Goal: Task Accomplishment & Management: Manage account settings

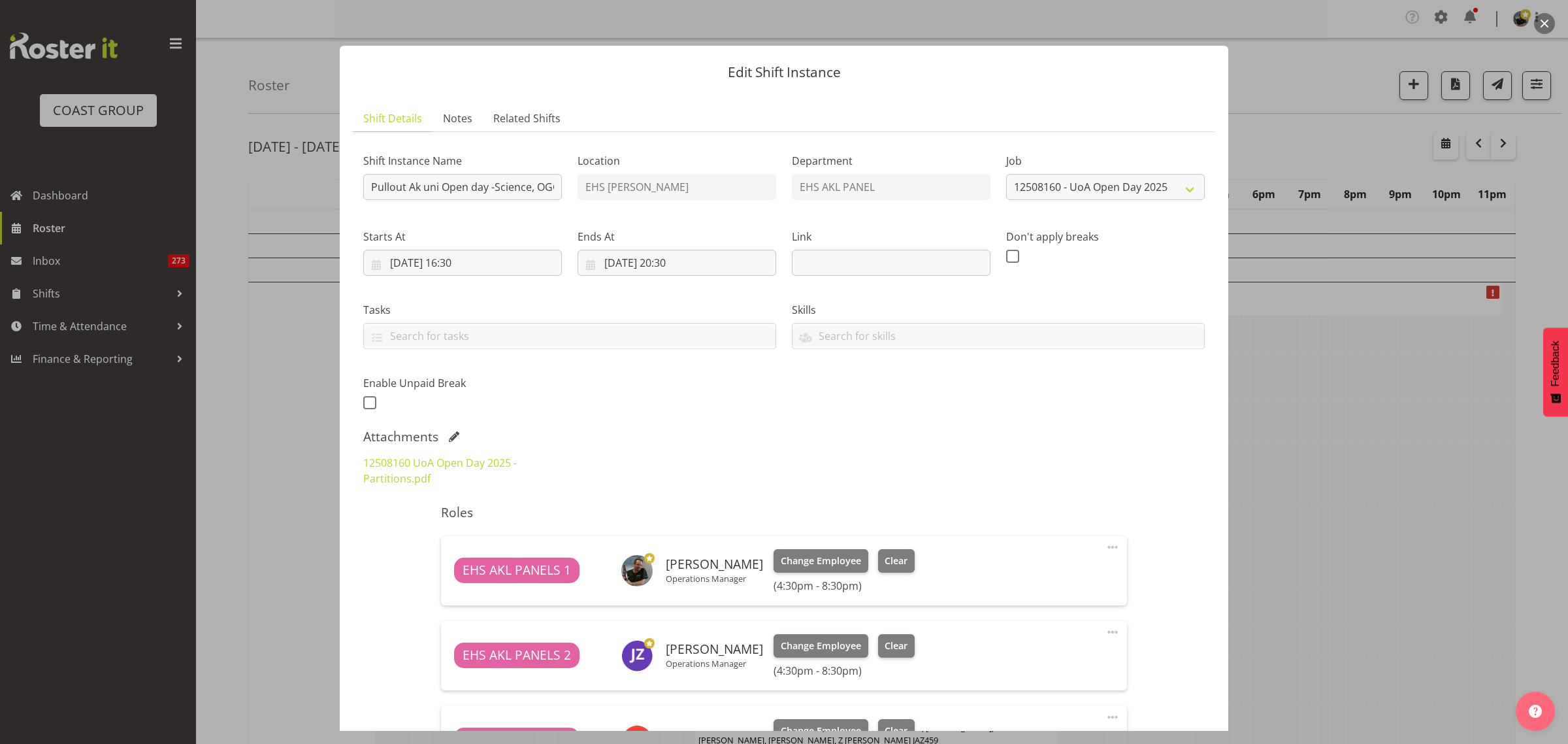
select select "9993"
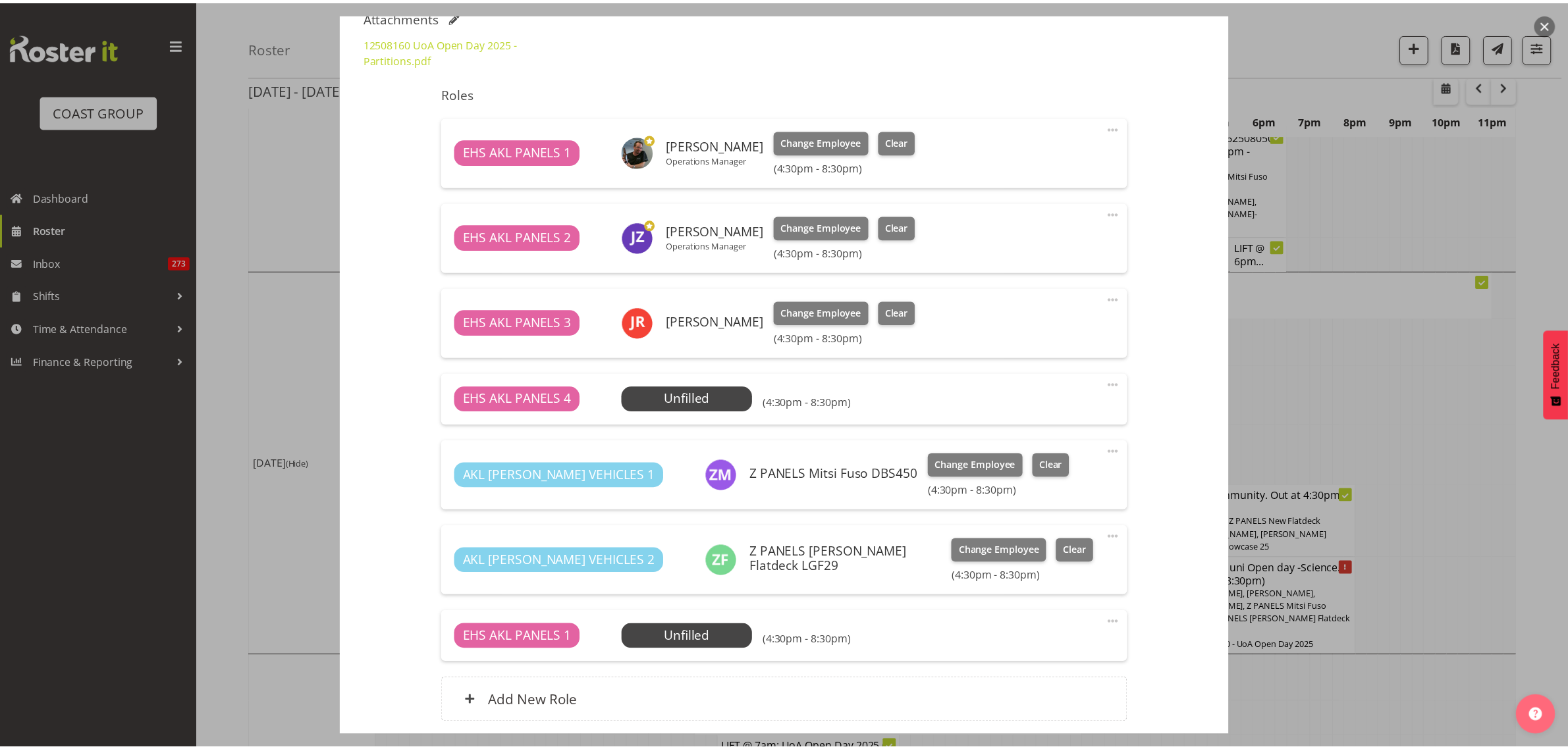
scroll to position [494, 0]
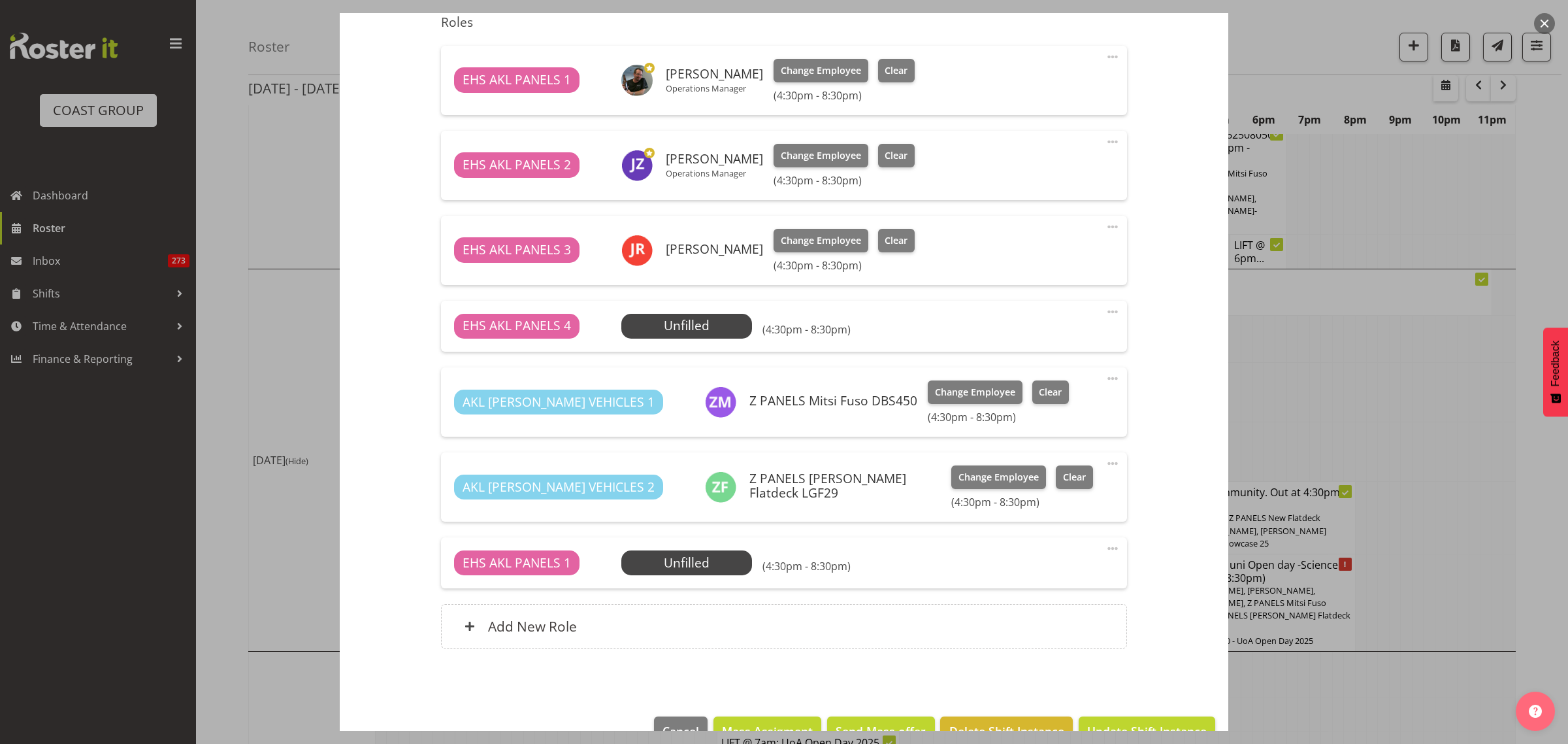
click at [1541, 23] on button "button" at bounding box center [1544, 23] width 21 height 21
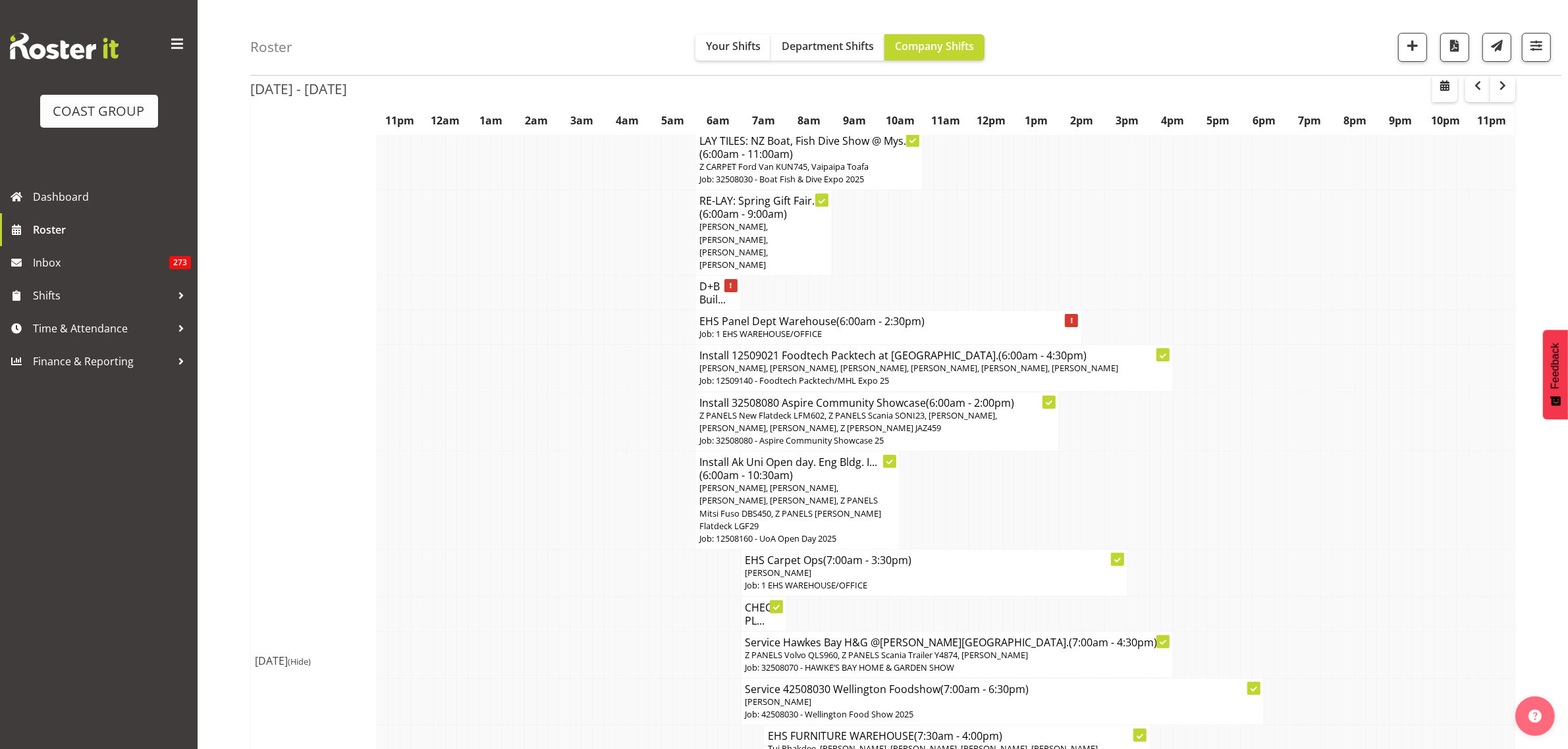
scroll to position [0, 0]
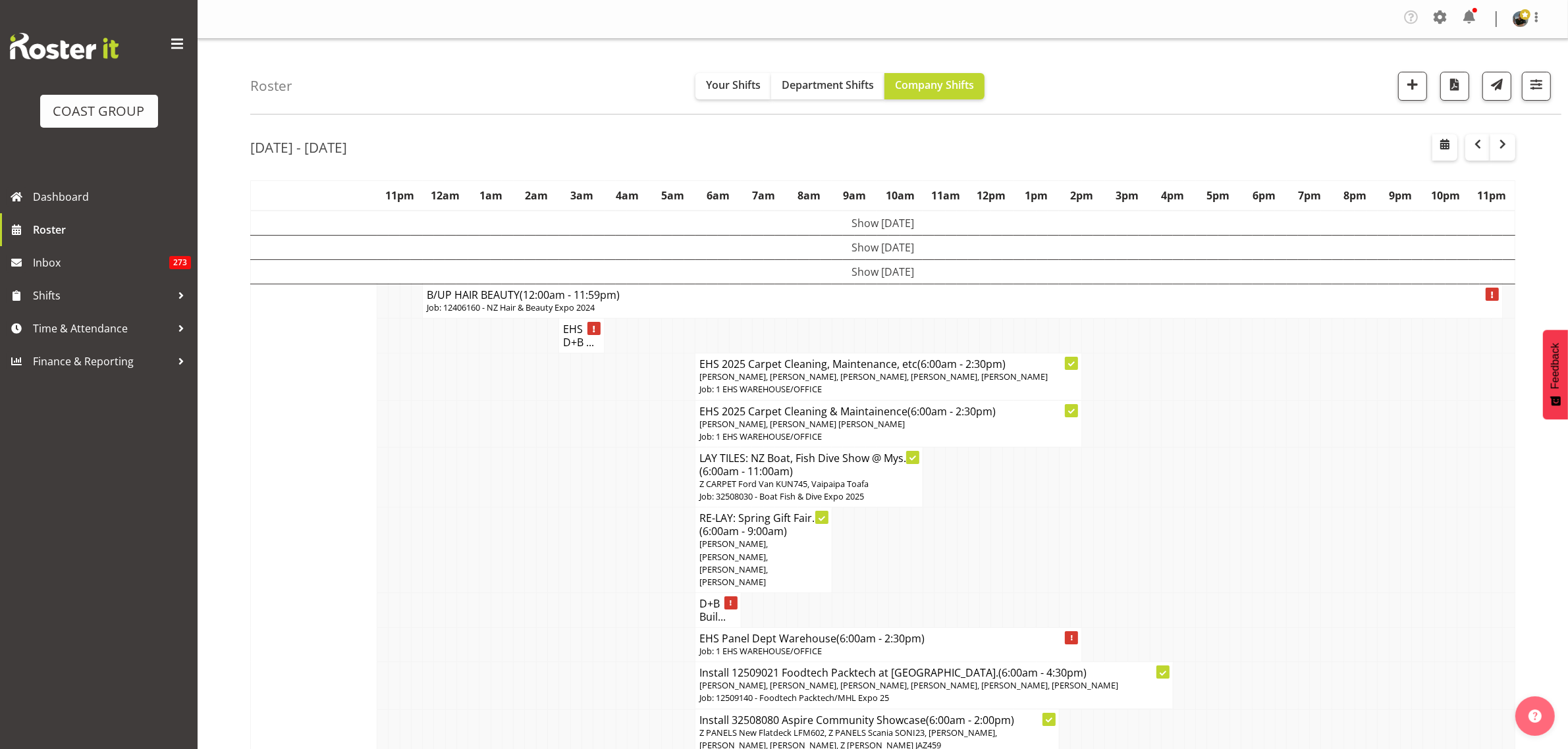
click at [1505, 150] on span "button" at bounding box center [1502, 144] width 16 height 16
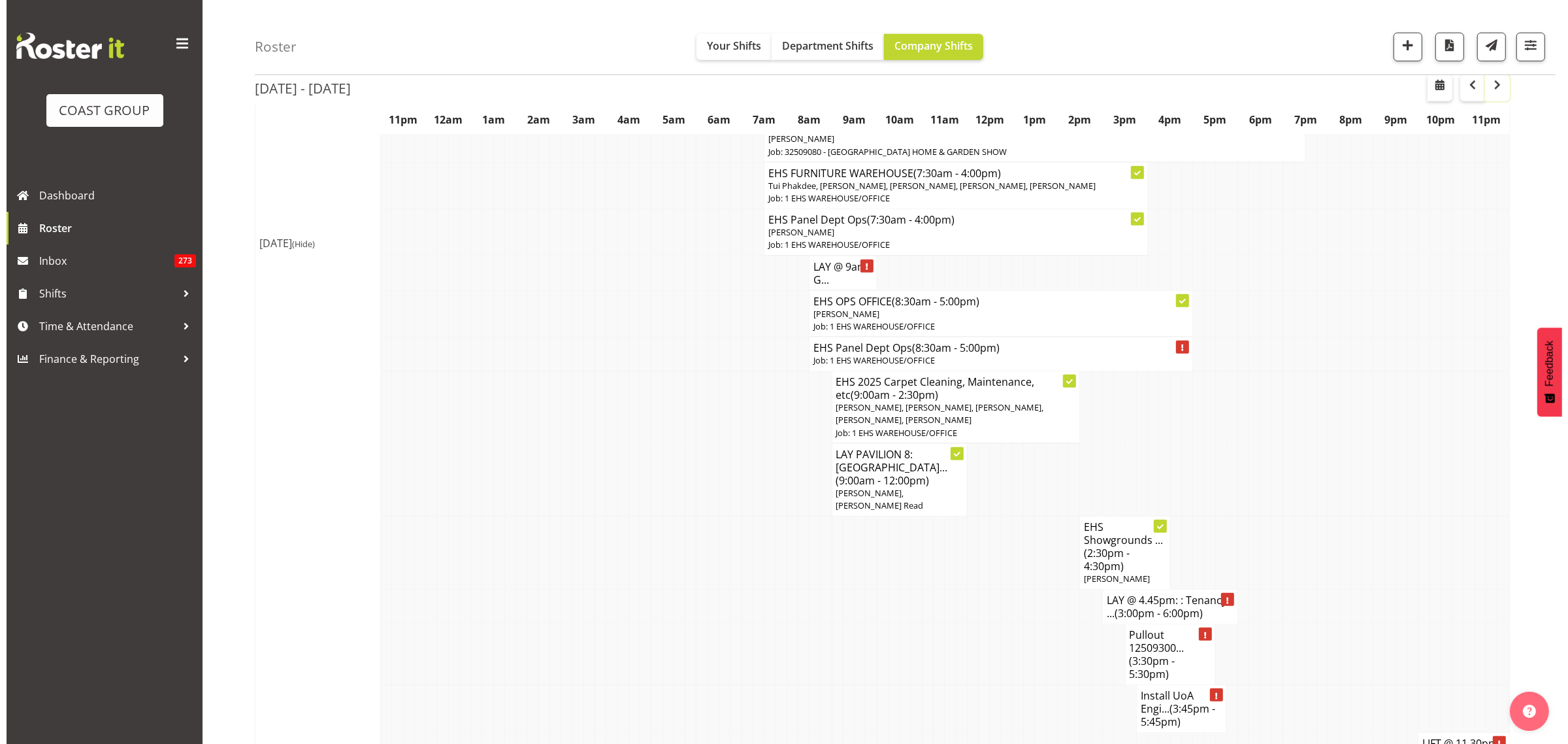
scroll to position [1552, 0]
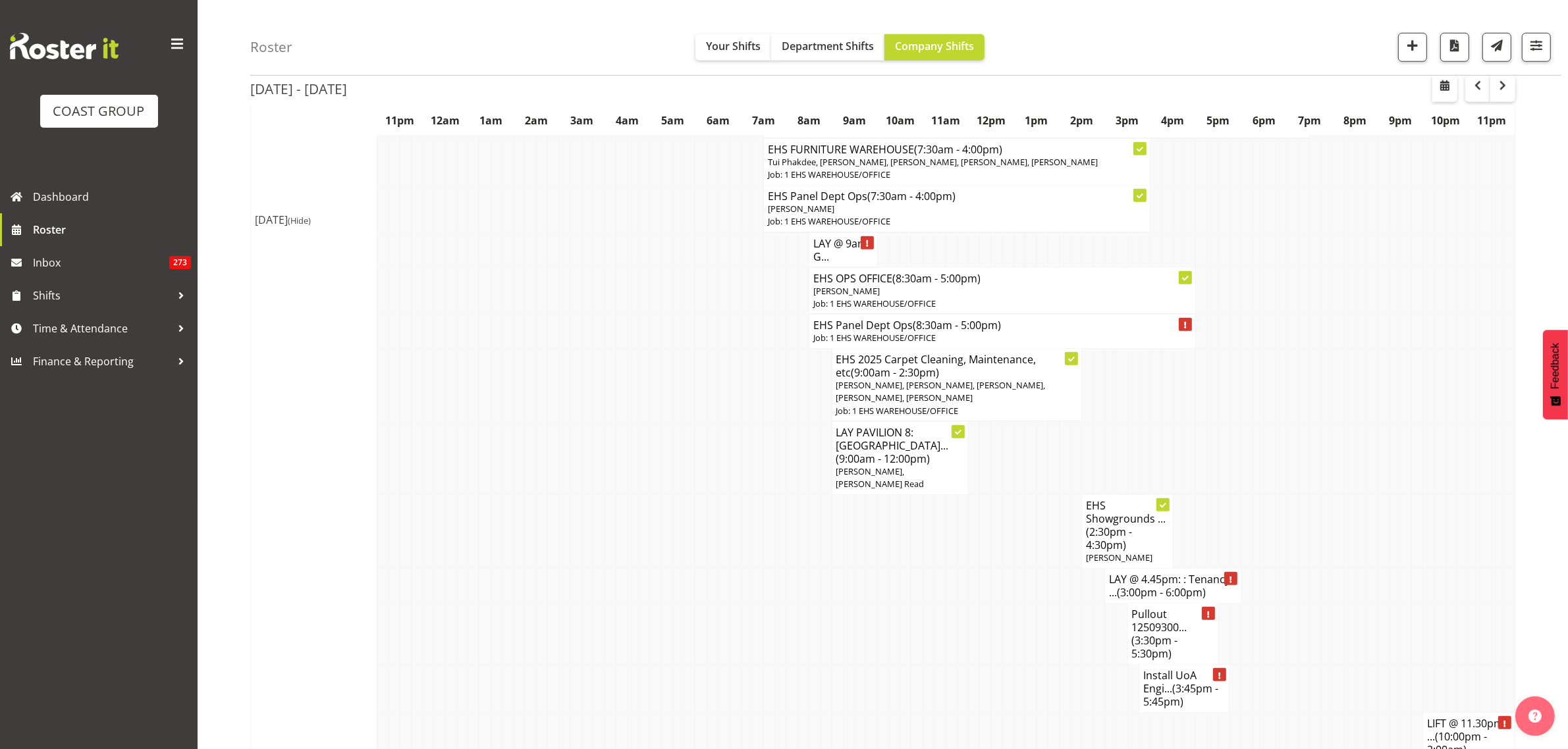
click at [1176, 681] on span "(3:45pm - 5:45pm)" at bounding box center [1180, 695] width 75 height 28
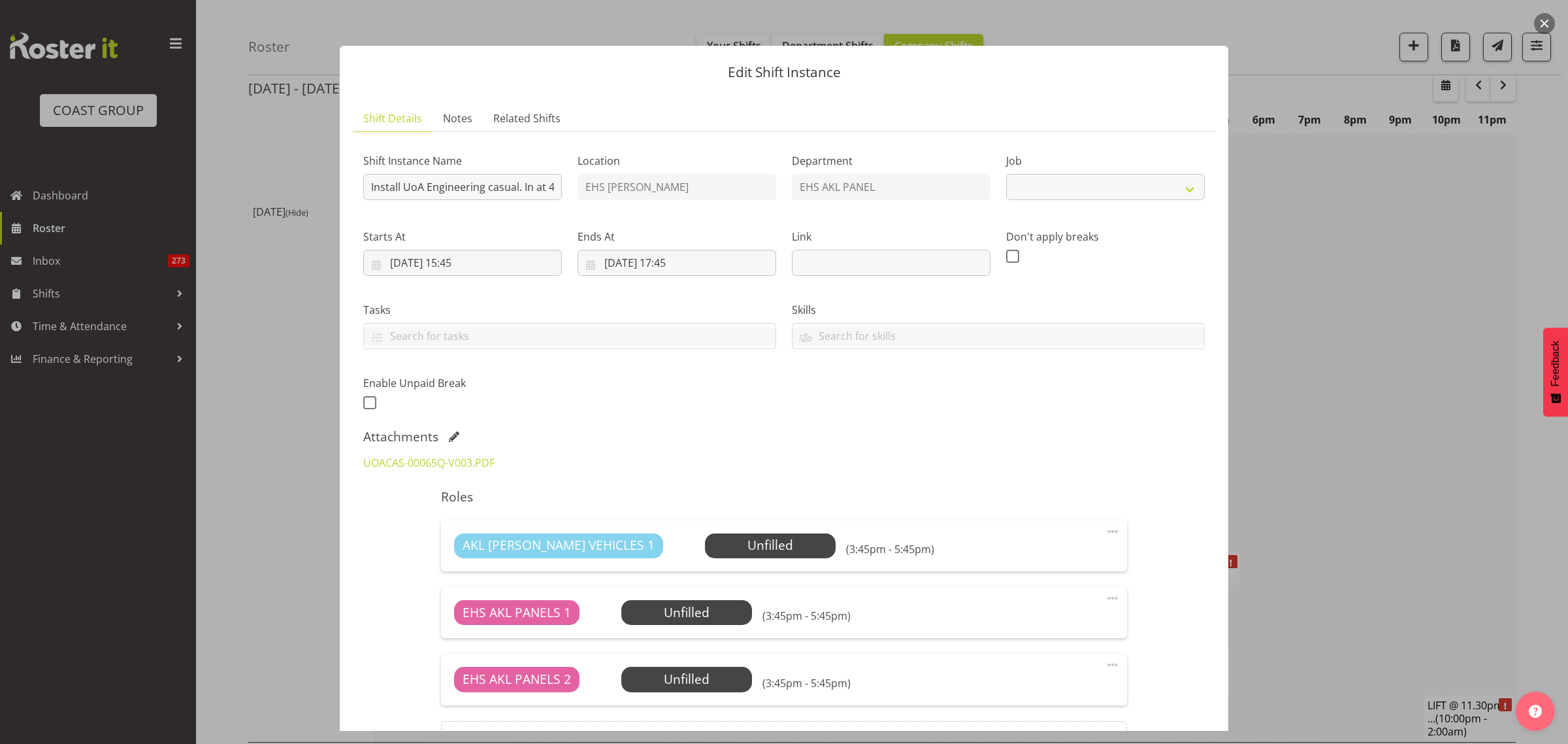
select select "8653"
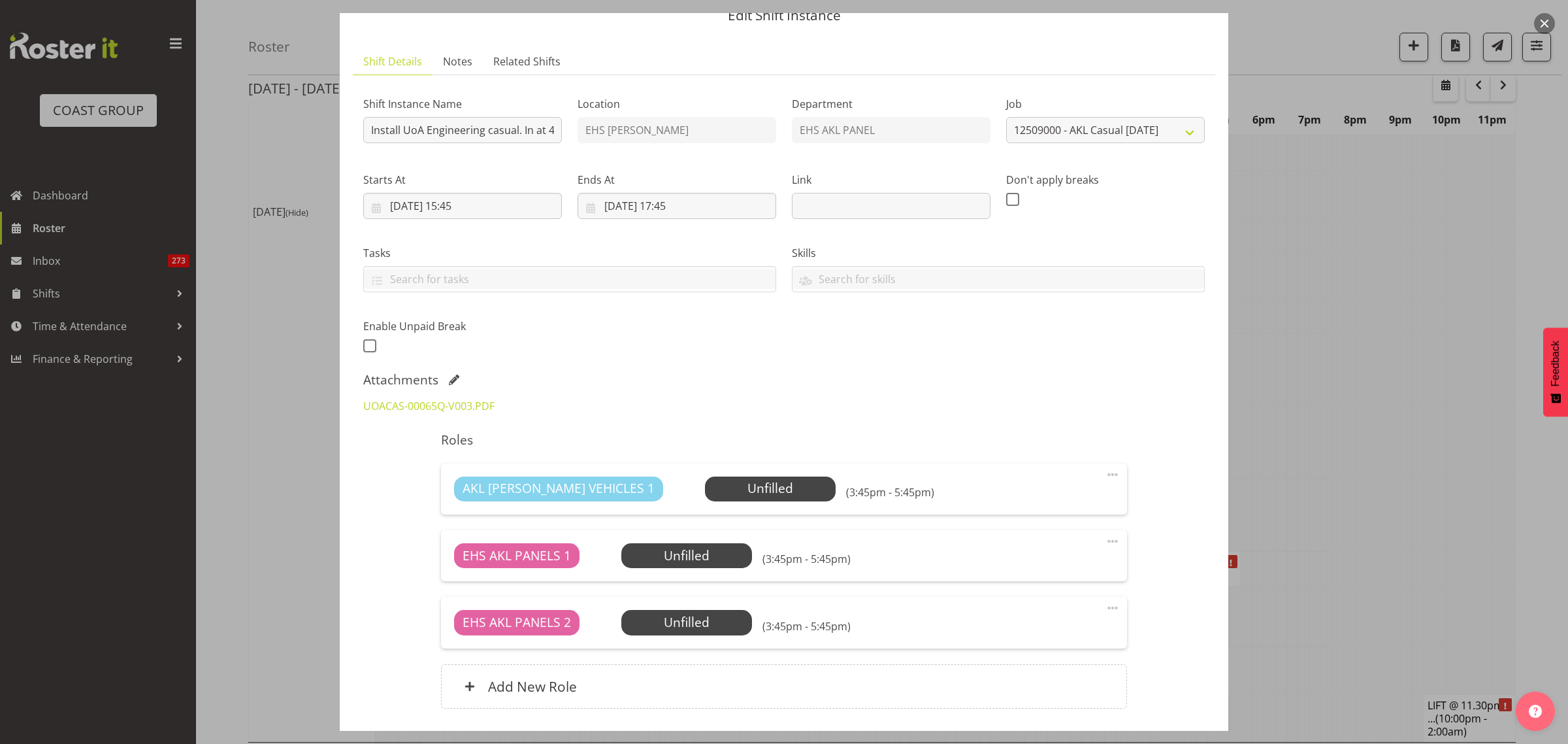
scroll to position [82, 0]
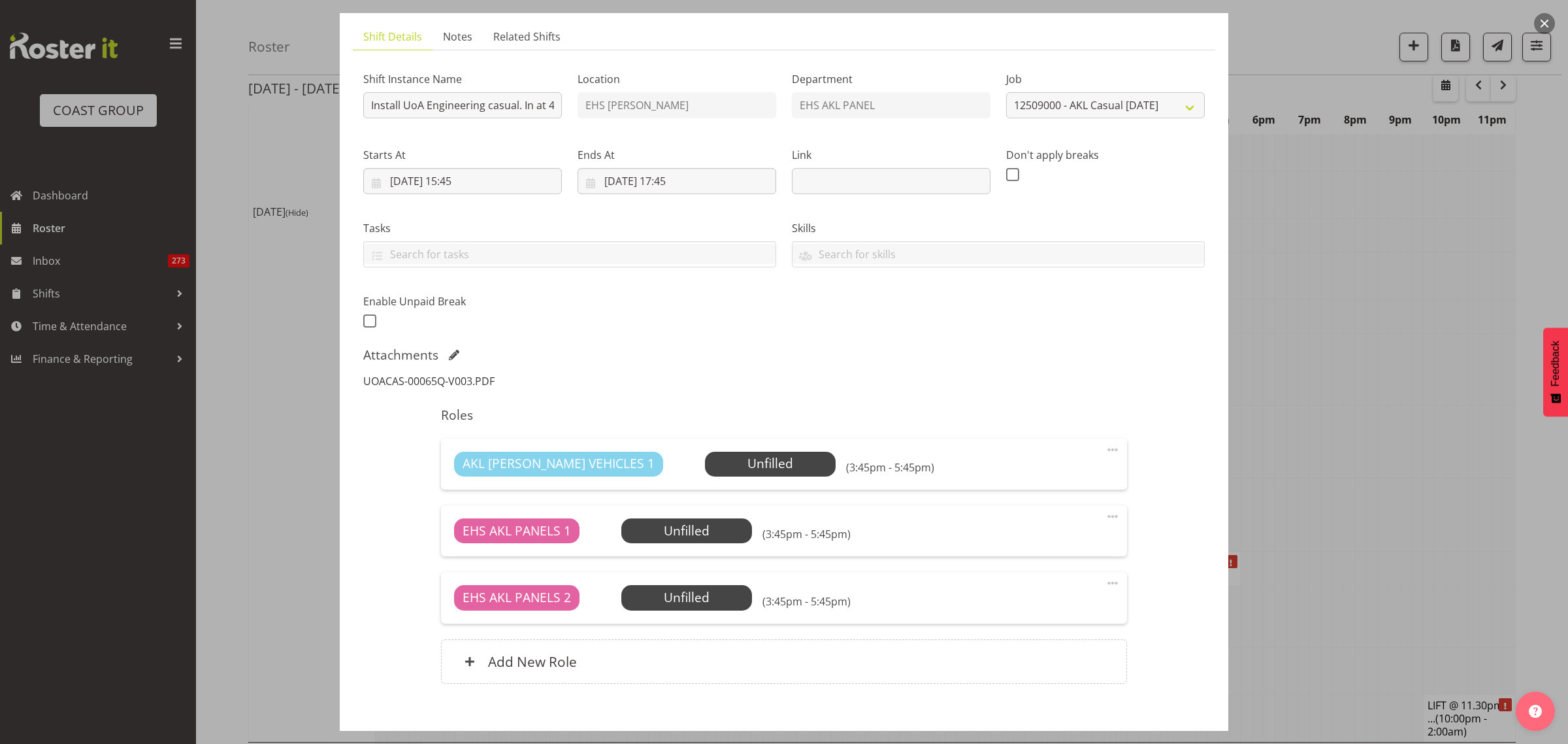
click at [466, 384] on link "UOACAS-00065Q-V003.PDF" at bounding box center [429, 381] width 132 height 14
click at [1105, 581] on span at bounding box center [1112, 583] width 16 height 16
click at [1031, 660] on link "Delete" at bounding box center [1057, 661] width 125 height 23
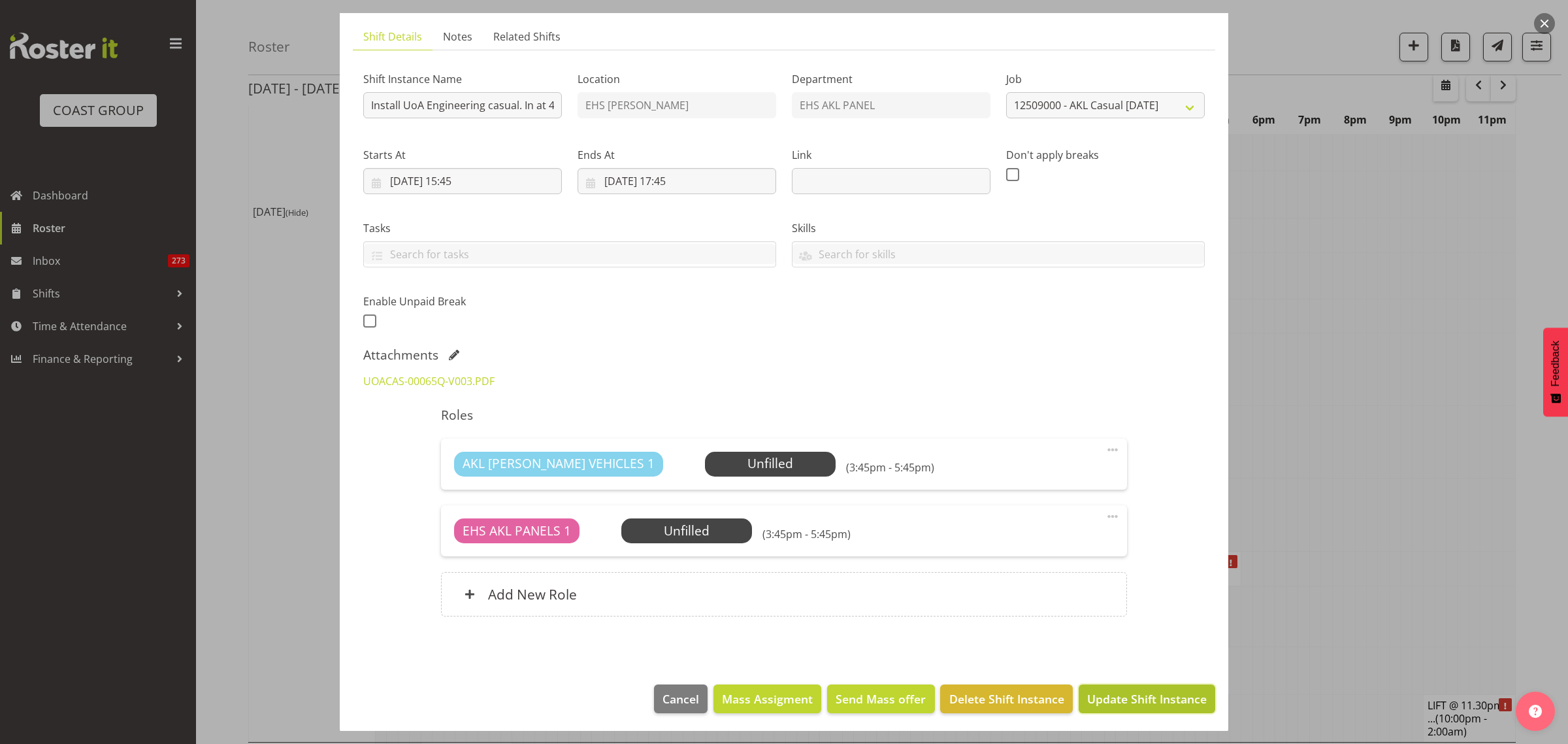
click at [1129, 701] on span "Update Shift Instance" at bounding box center [1147, 699] width 119 height 17
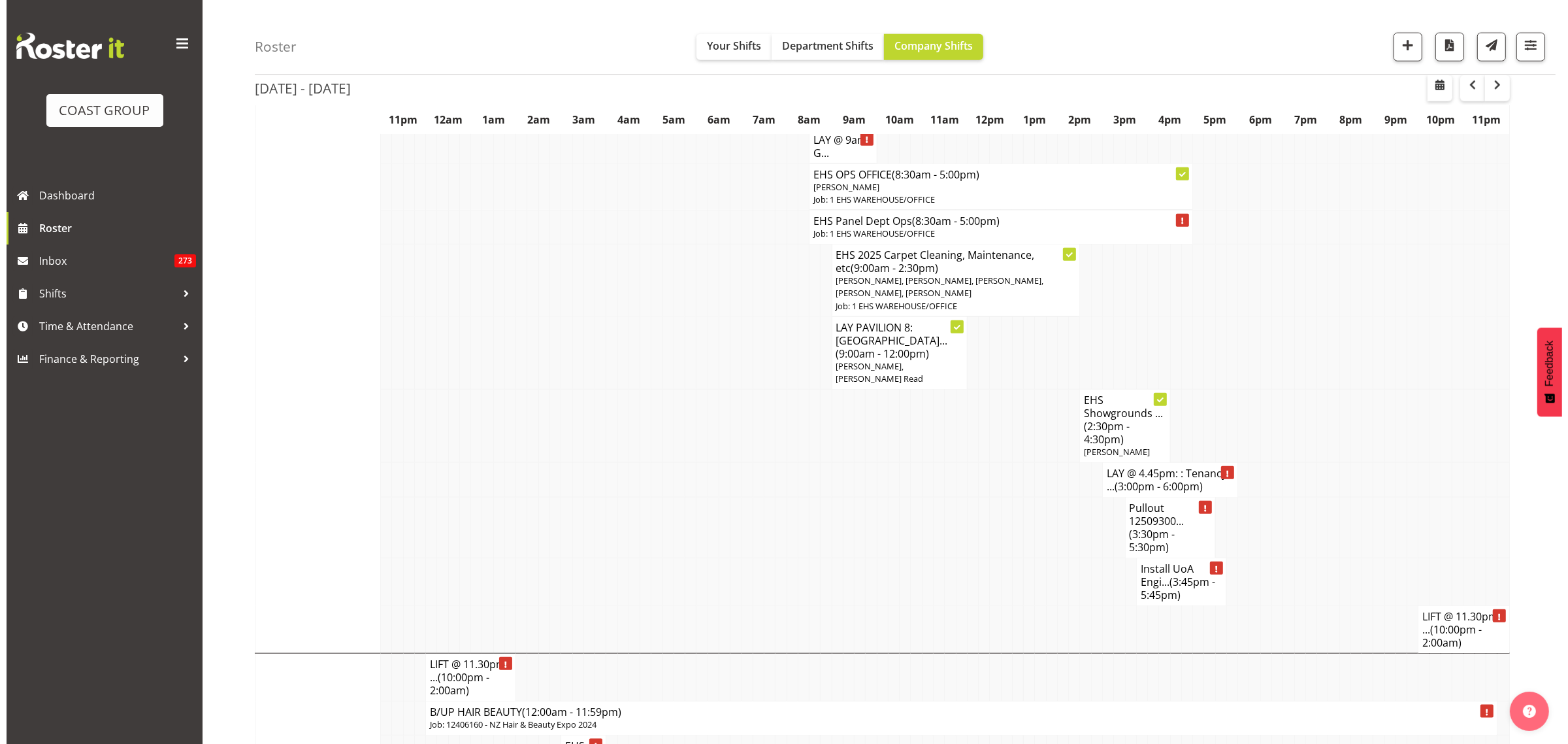
scroll to position [1797, 0]
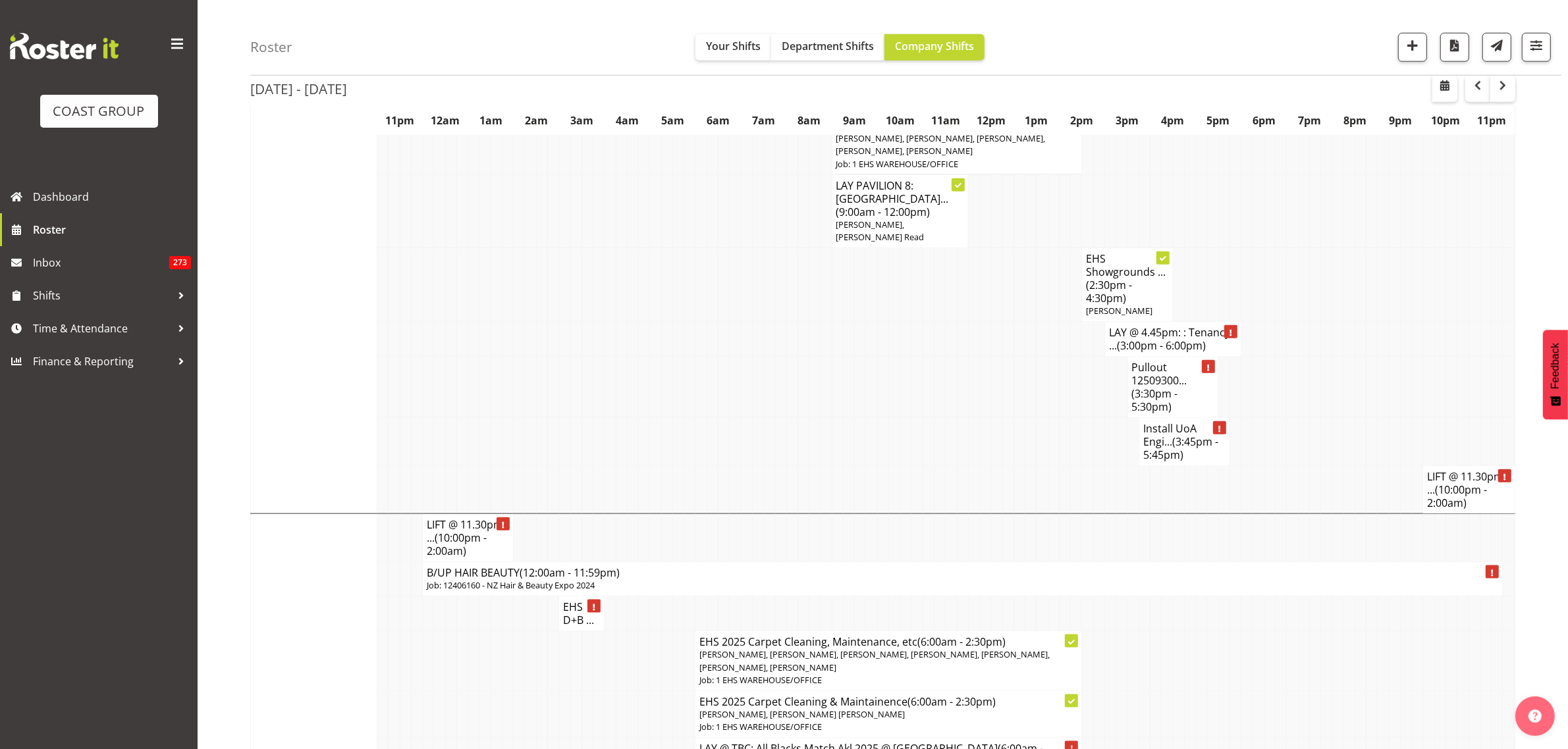
click at [1183, 389] on h4 "Pullout 12509300... (3:30pm - 5:30pm)" at bounding box center [1173, 387] width 82 height 52
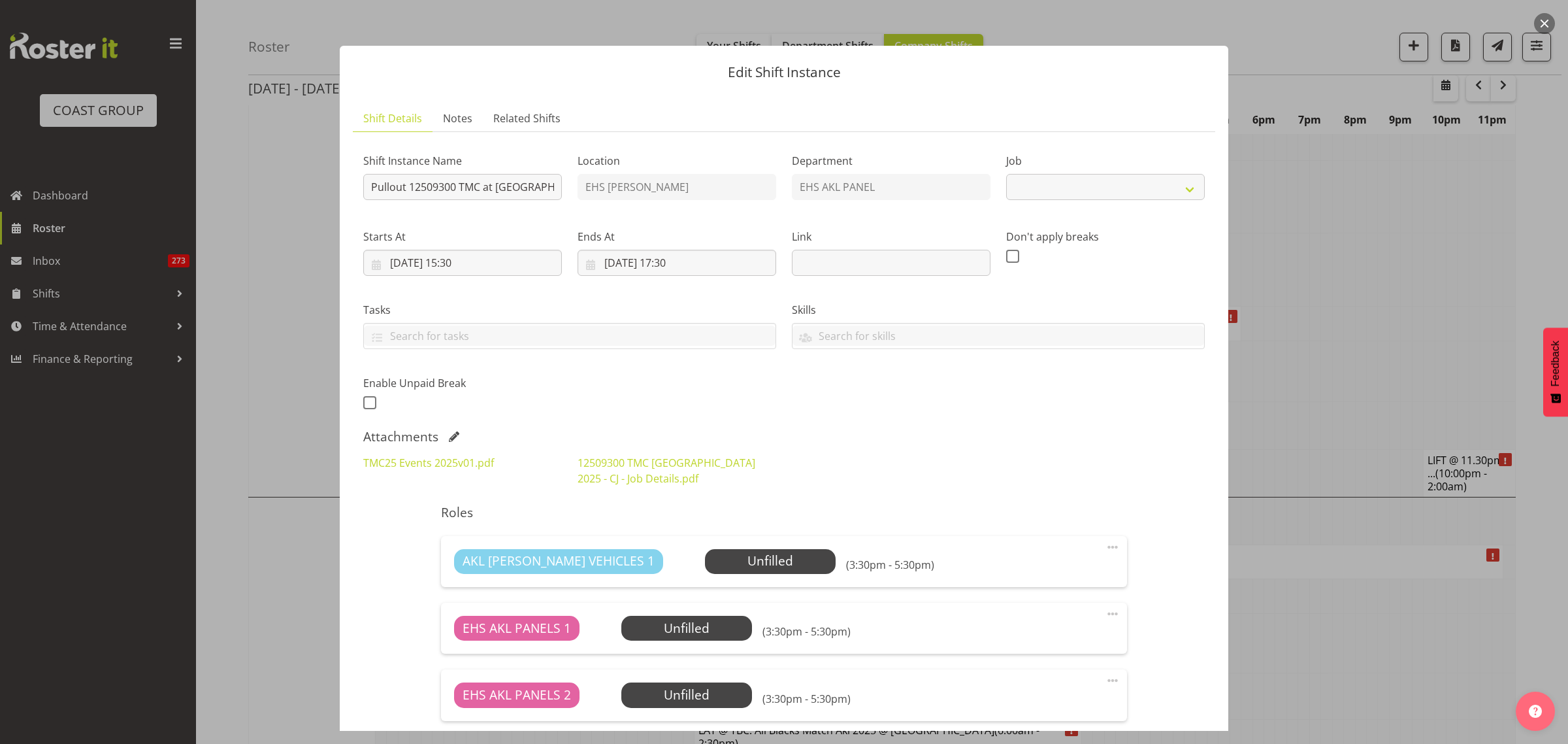
select select "10396"
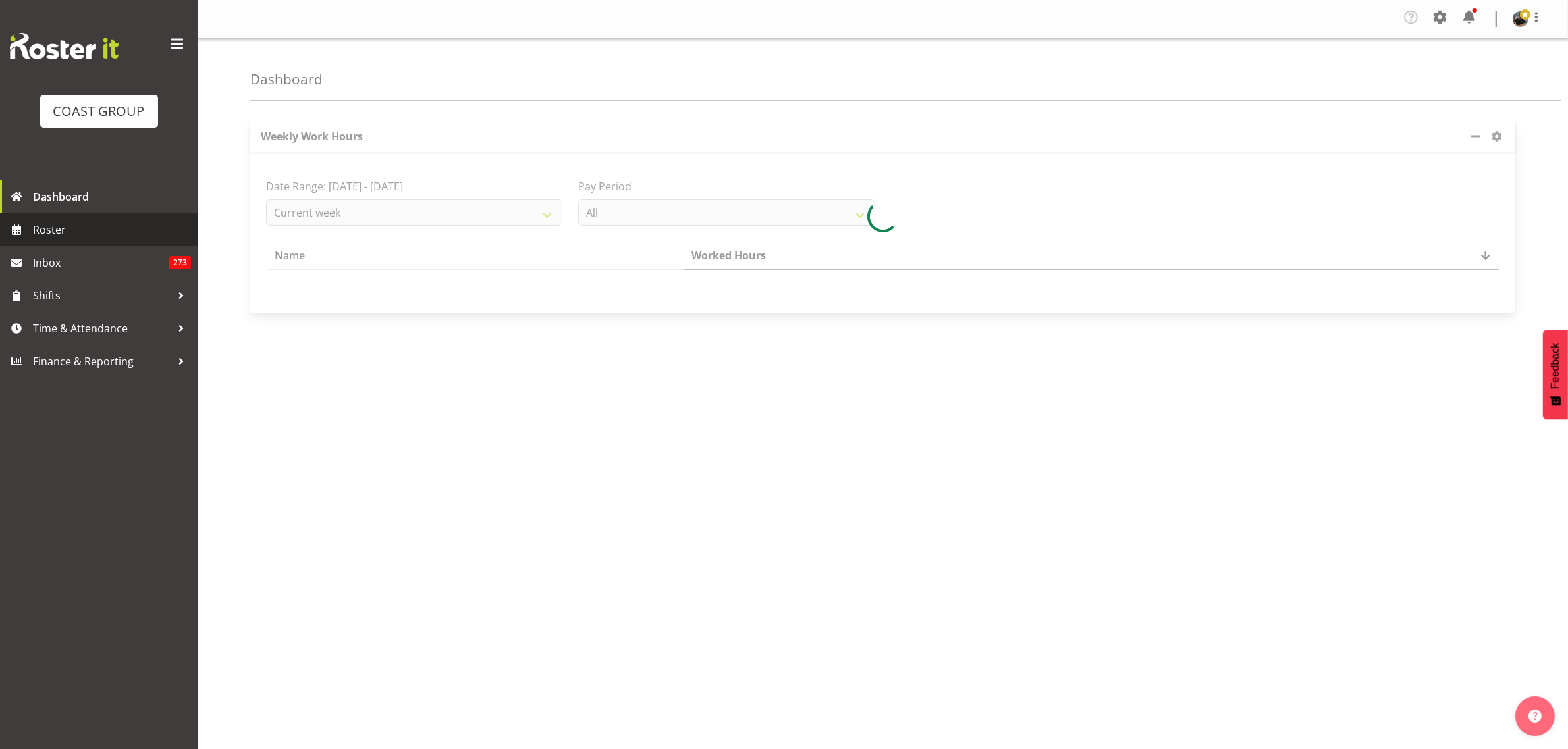
click at [64, 231] on span "Roster" at bounding box center [112, 229] width 158 height 20
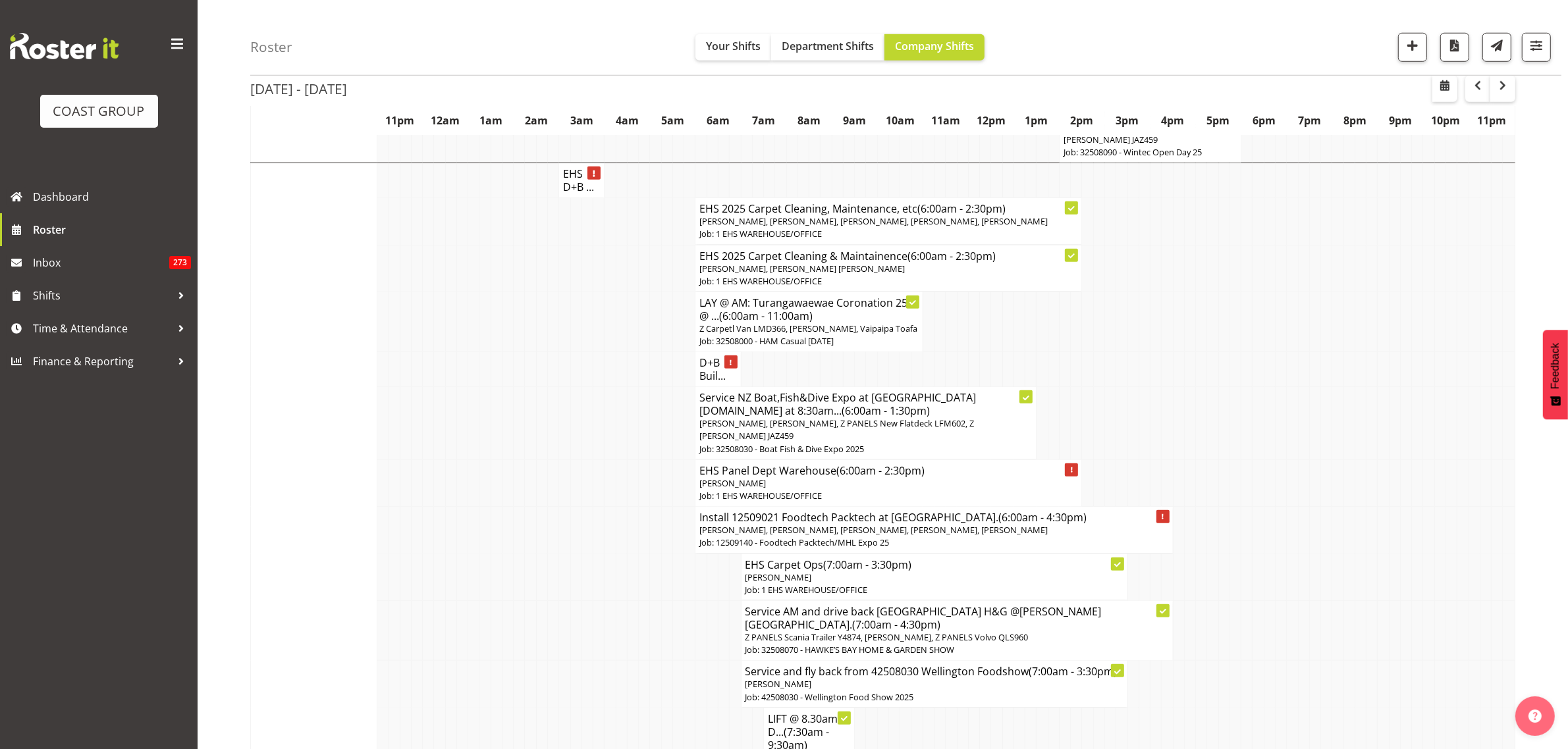
scroll to position [1481, 0]
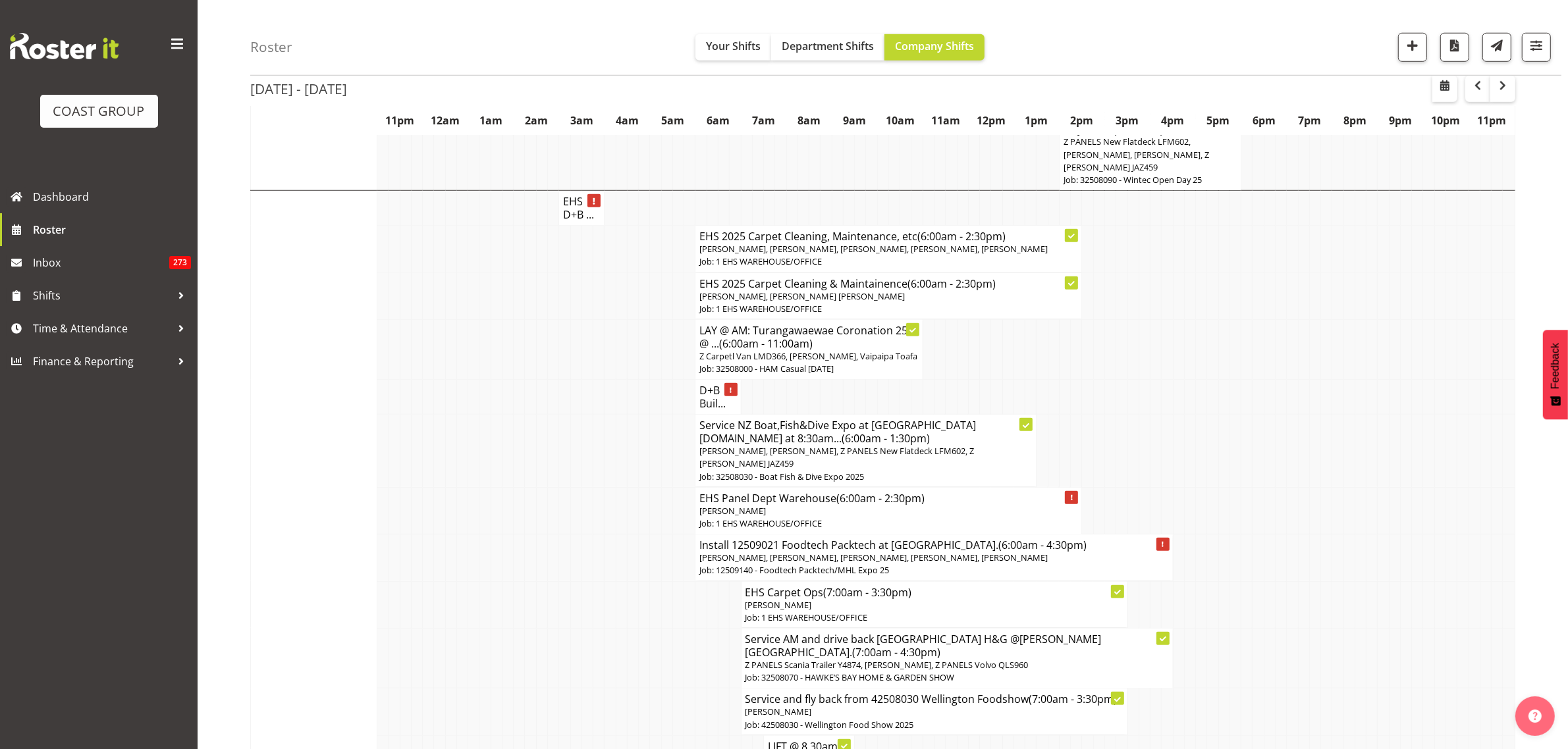
click at [1024, 552] on span "James Reid-Akehurst, Shaun Keutenius, Takaria Leleimua-Kamira, Marcell Lee, Cam…" at bounding box center [873, 557] width 348 height 12
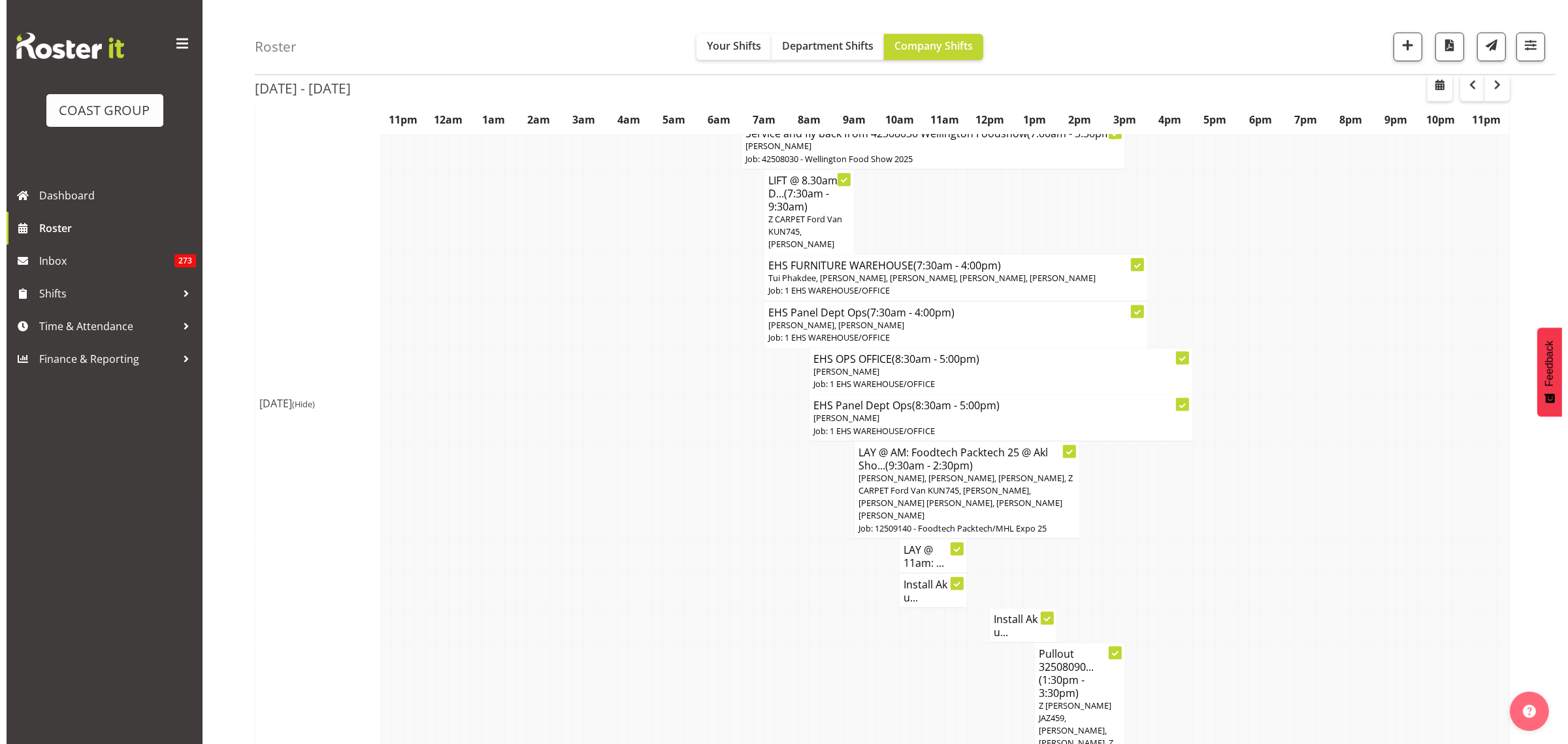
scroll to position [2043, 0]
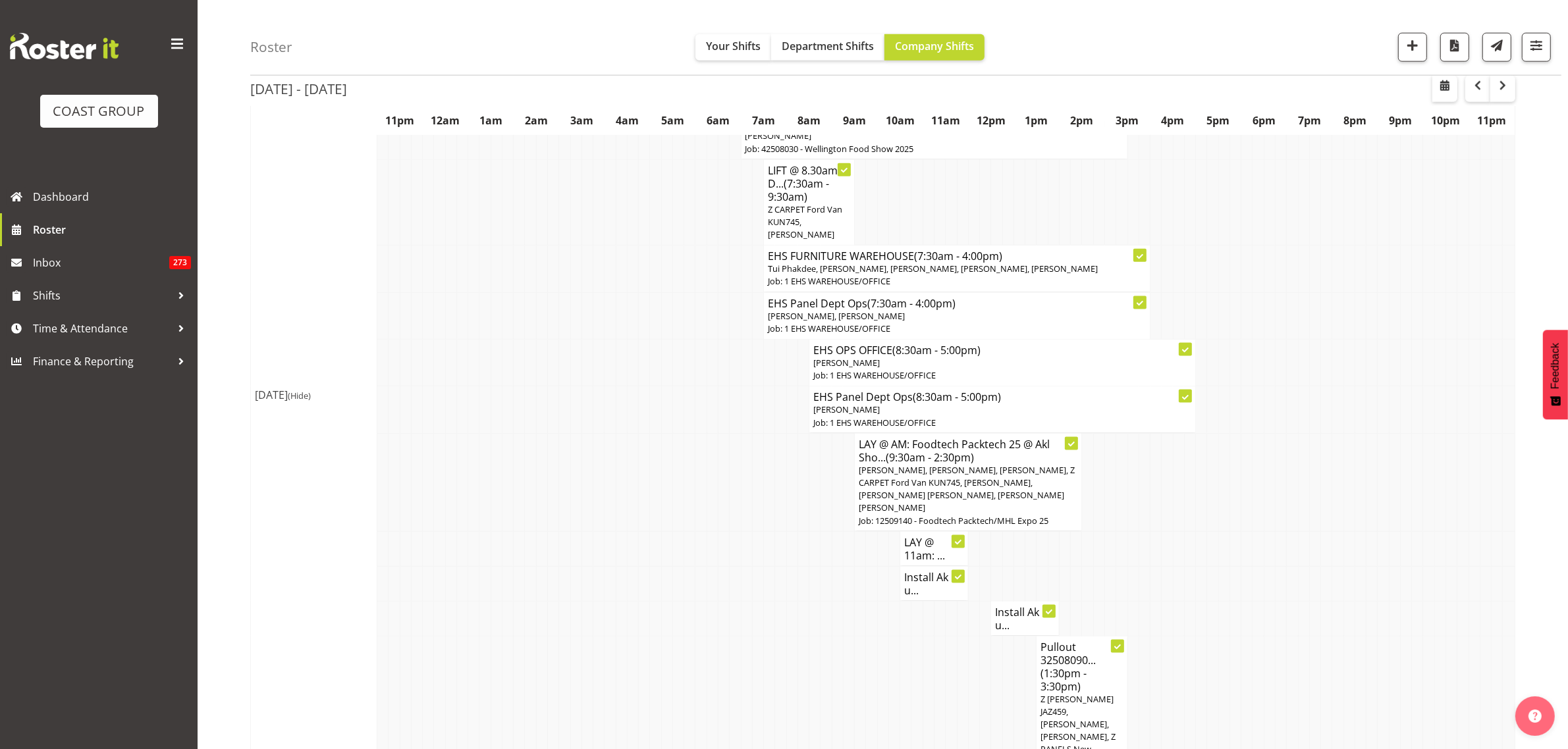
click at [919, 570] on h4 "Install Ak u..." at bounding box center [934, 583] width 60 height 26
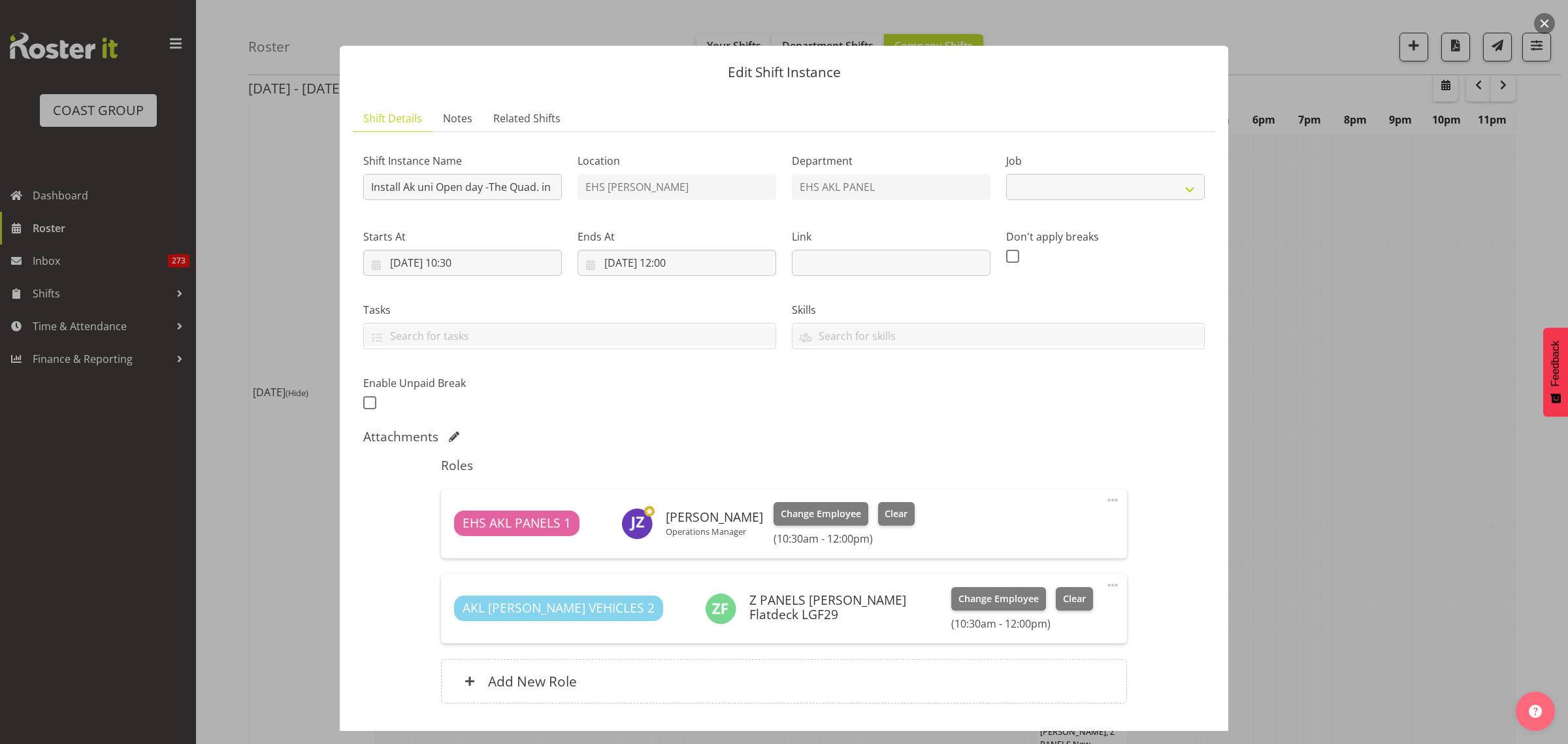
select select "9993"
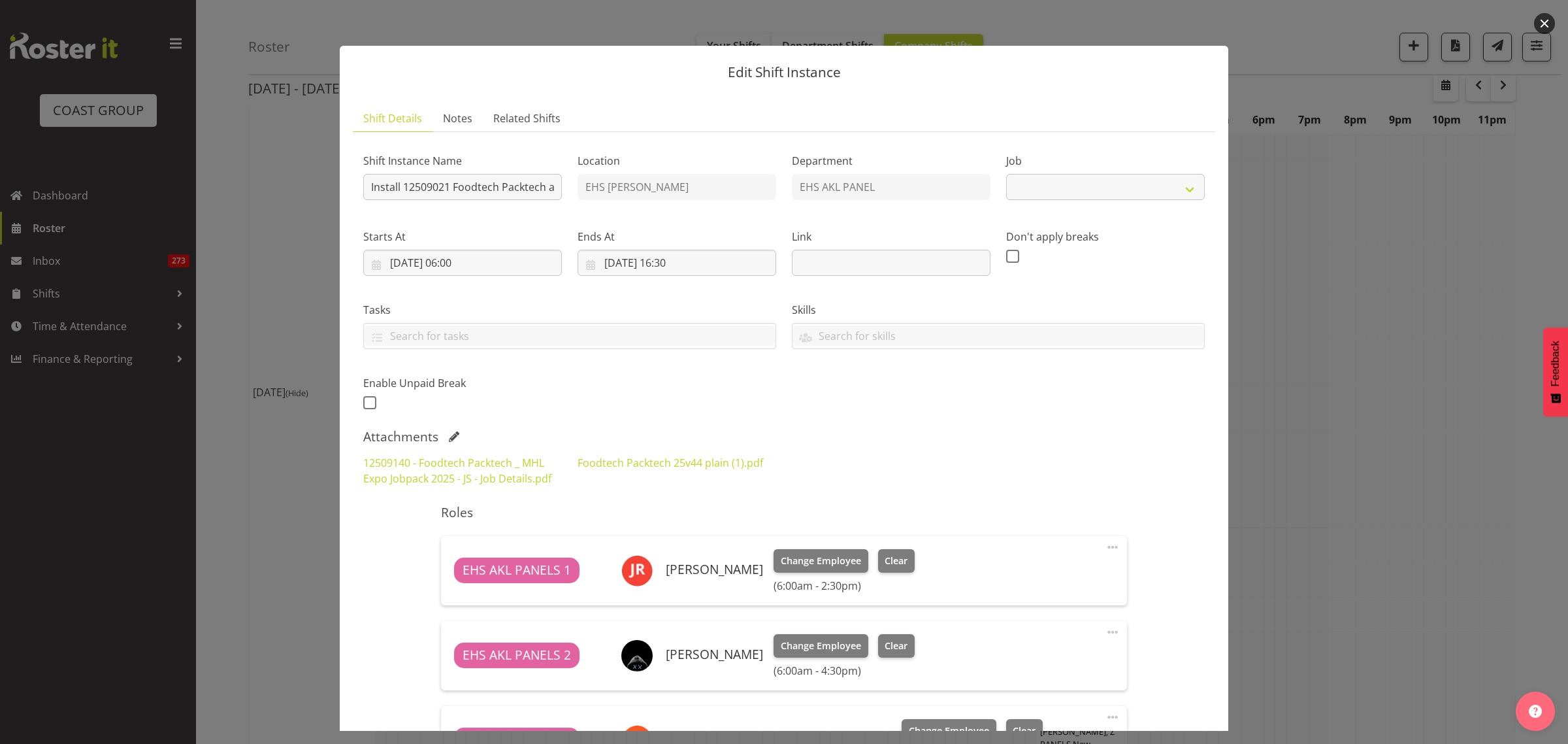
select select "9630"
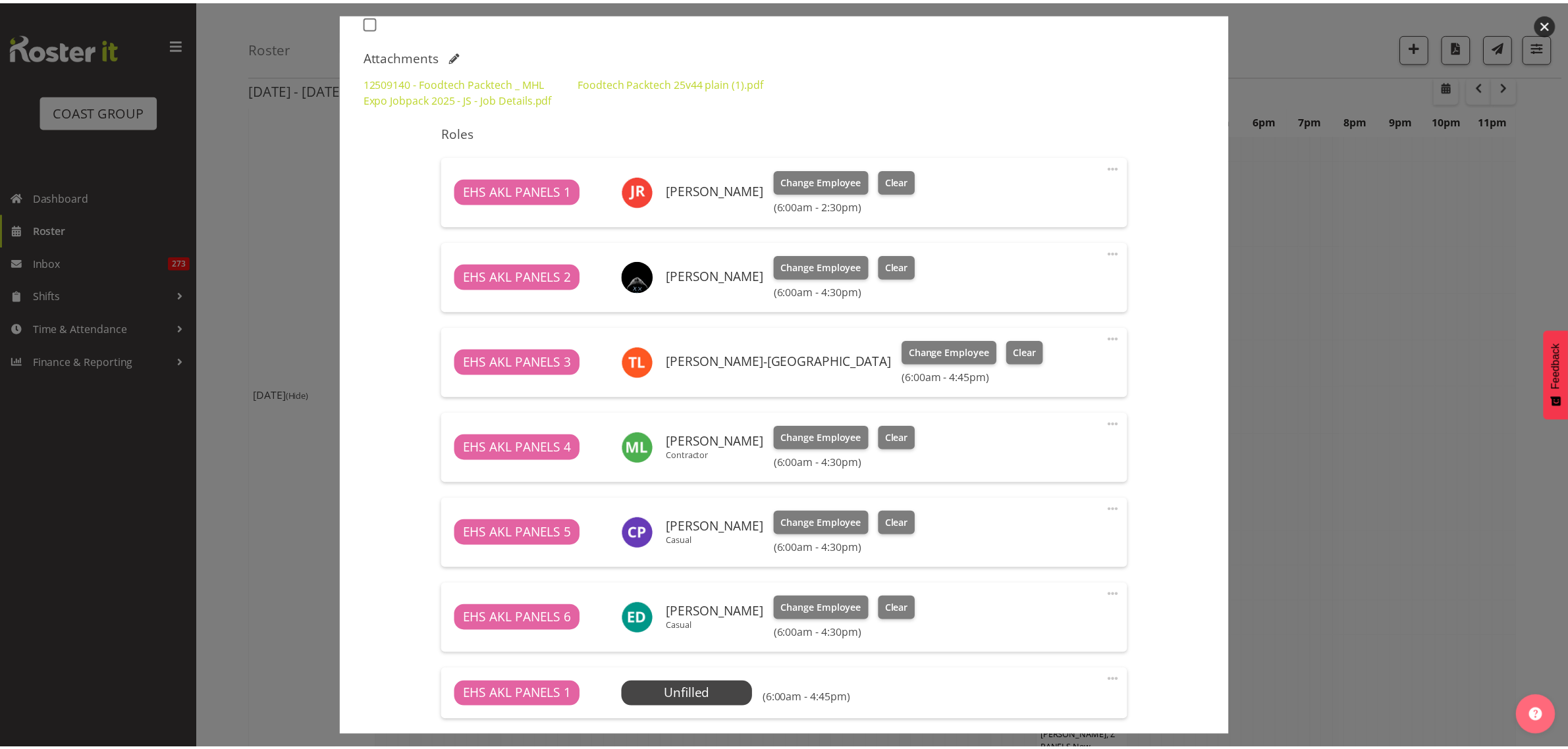
scroll to position [494, 0]
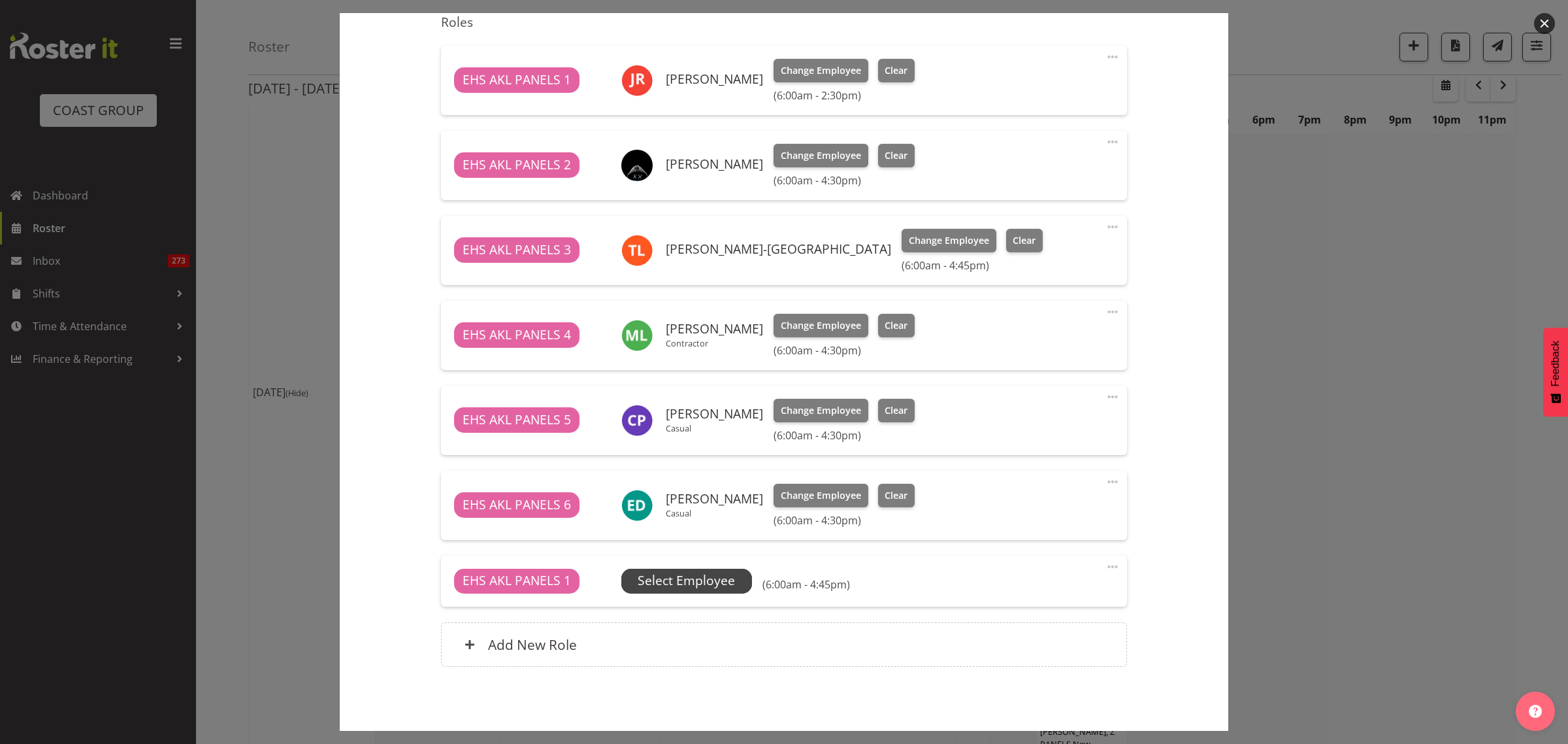
click at [703, 582] on span "Select Employee" at bounding box center [686, 581] width 97 height 19
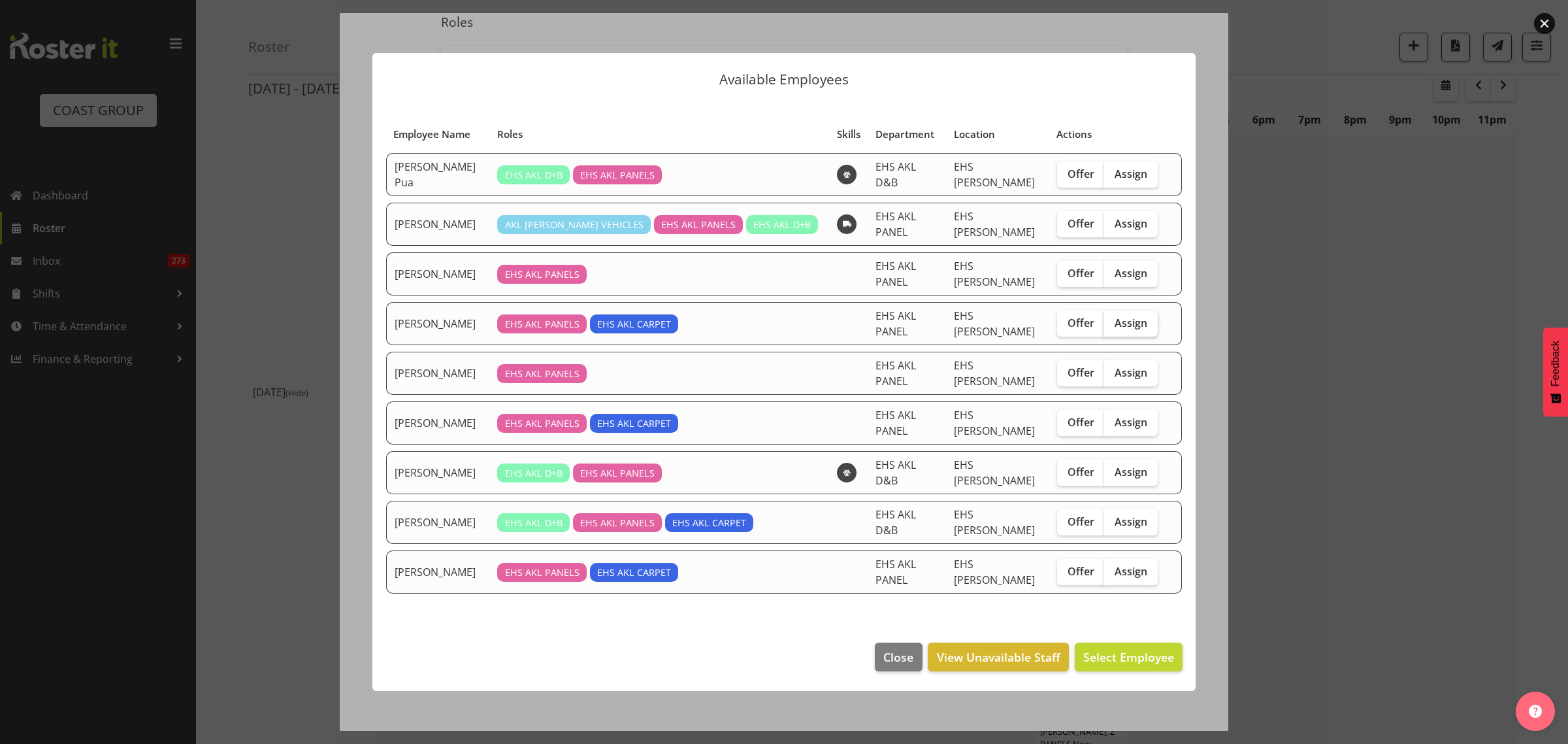
click at [1123, 335] on label "Assign" at bounding box center [1131, 324] width 53 height 26
click at [1112, 327] on input "Assign" at bounding box center [1108, 322] width 8 height 8
checkbox input "true"
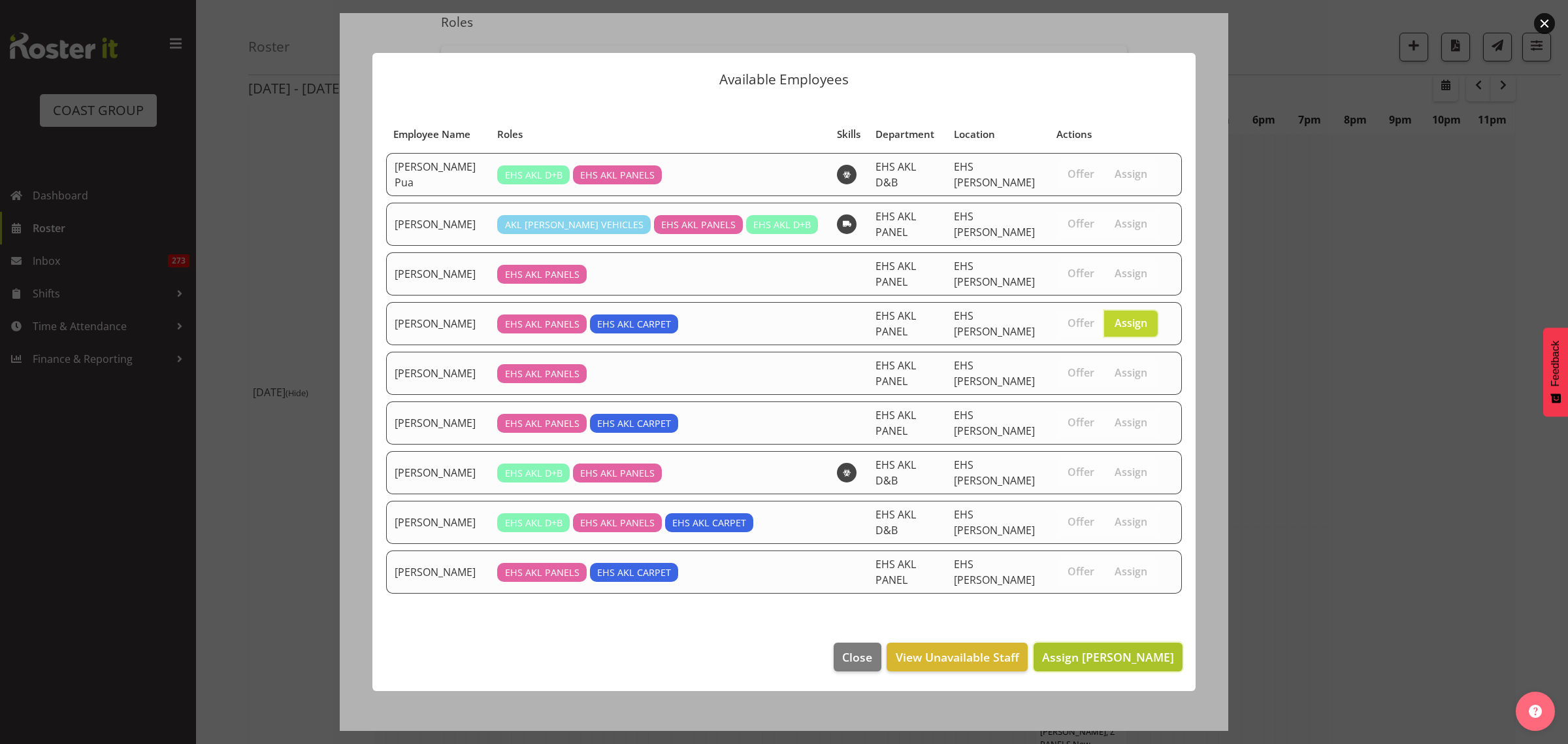
click at [1109, 649] on span "Assign Freddieric Fiel" at bounding box center [1107, 657] width 132 height 16
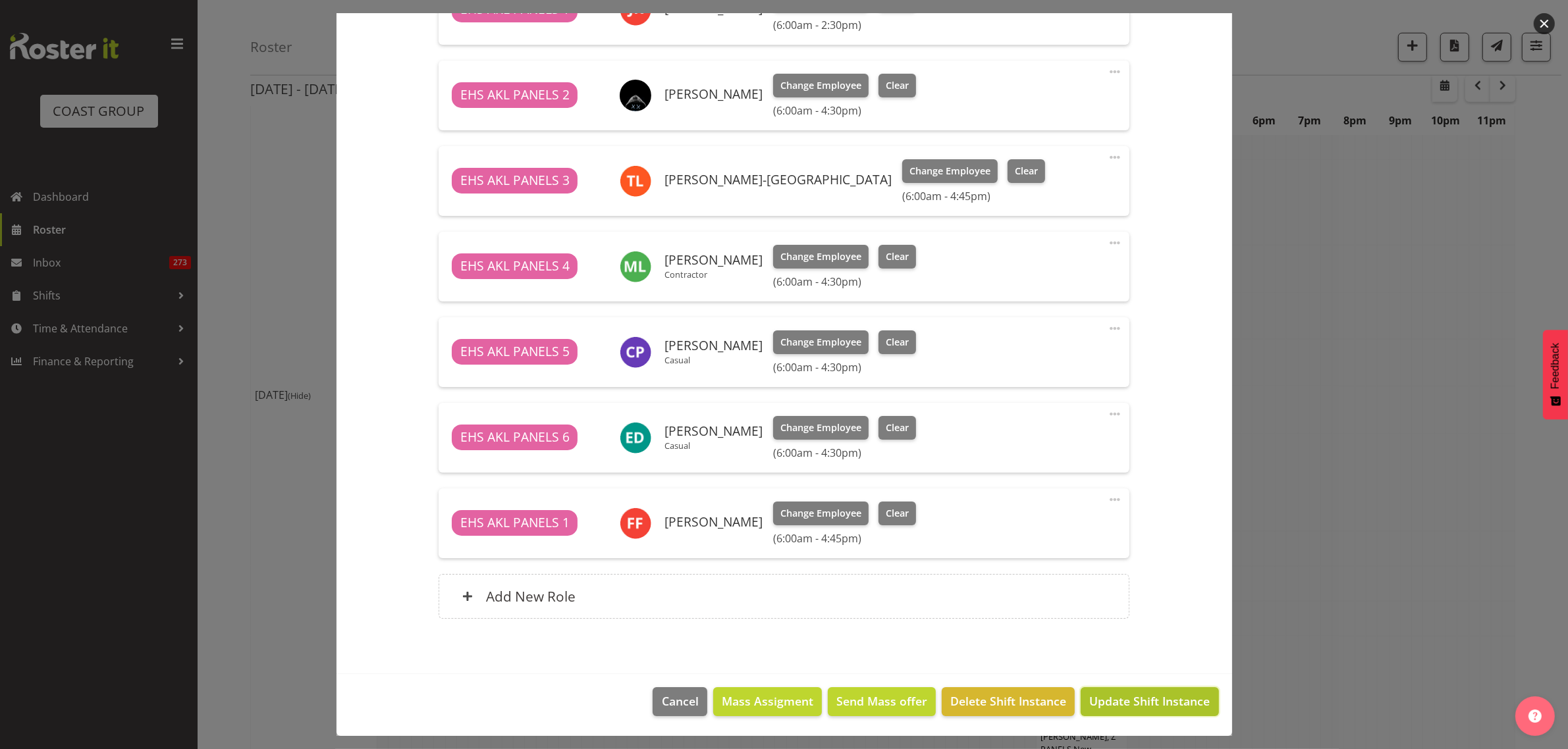
click at [1104, 704] on span "Update Shift Instance" at bounding box center [1149, 701] width 120 height 17
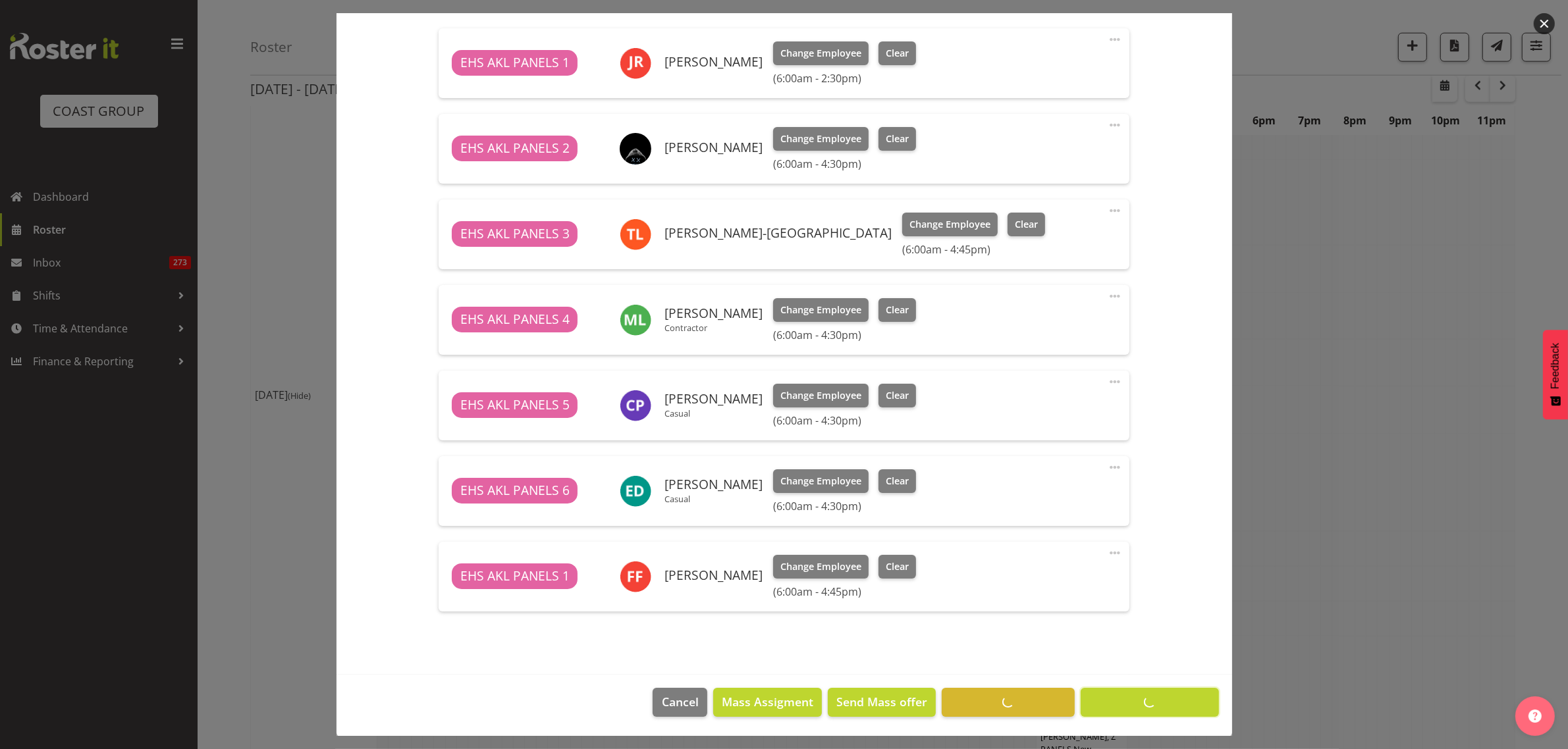
scroll to position [0, 0]
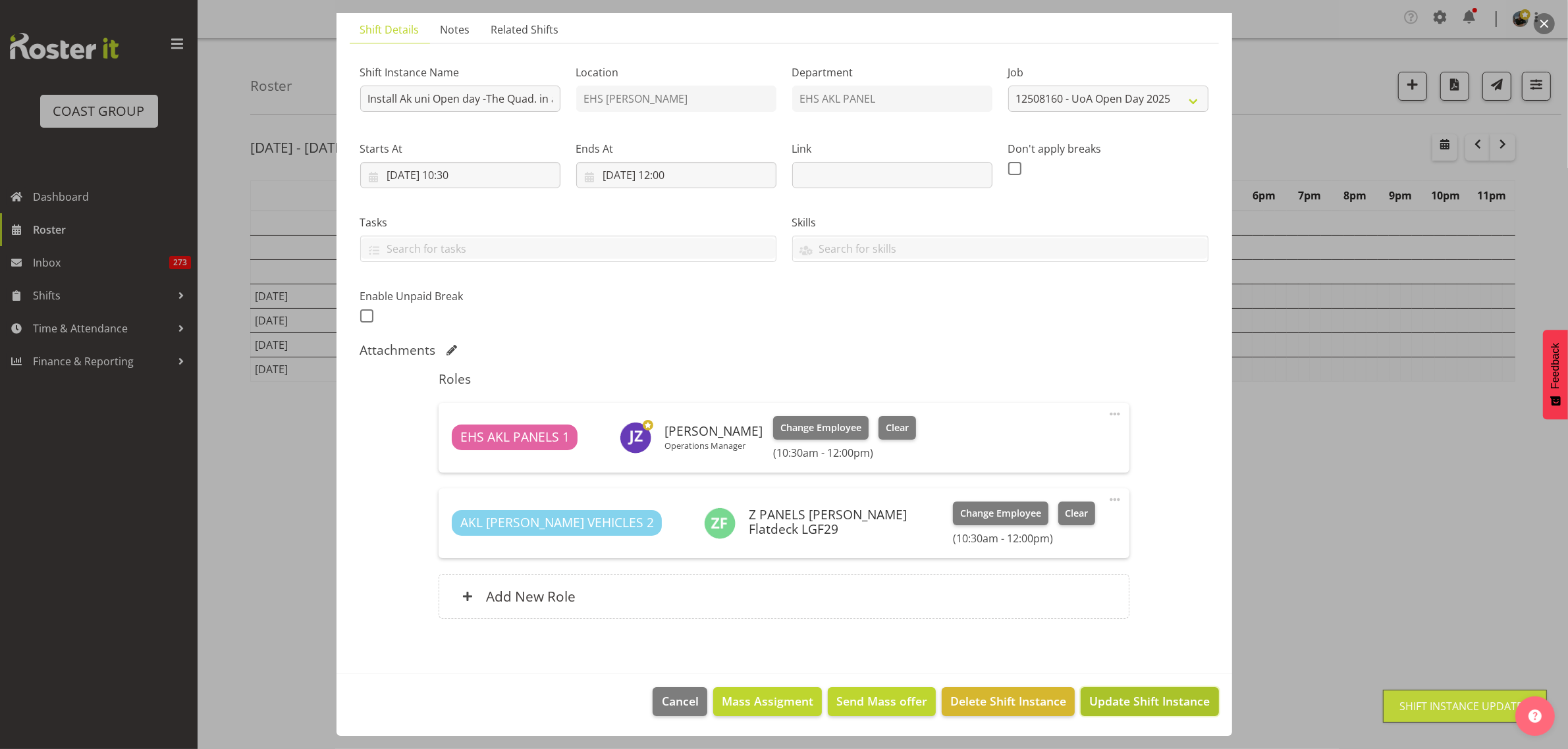
click at [1122, 701] on span "Update Shift Instance" at bounding box center [1149, 701] width 120 height 17
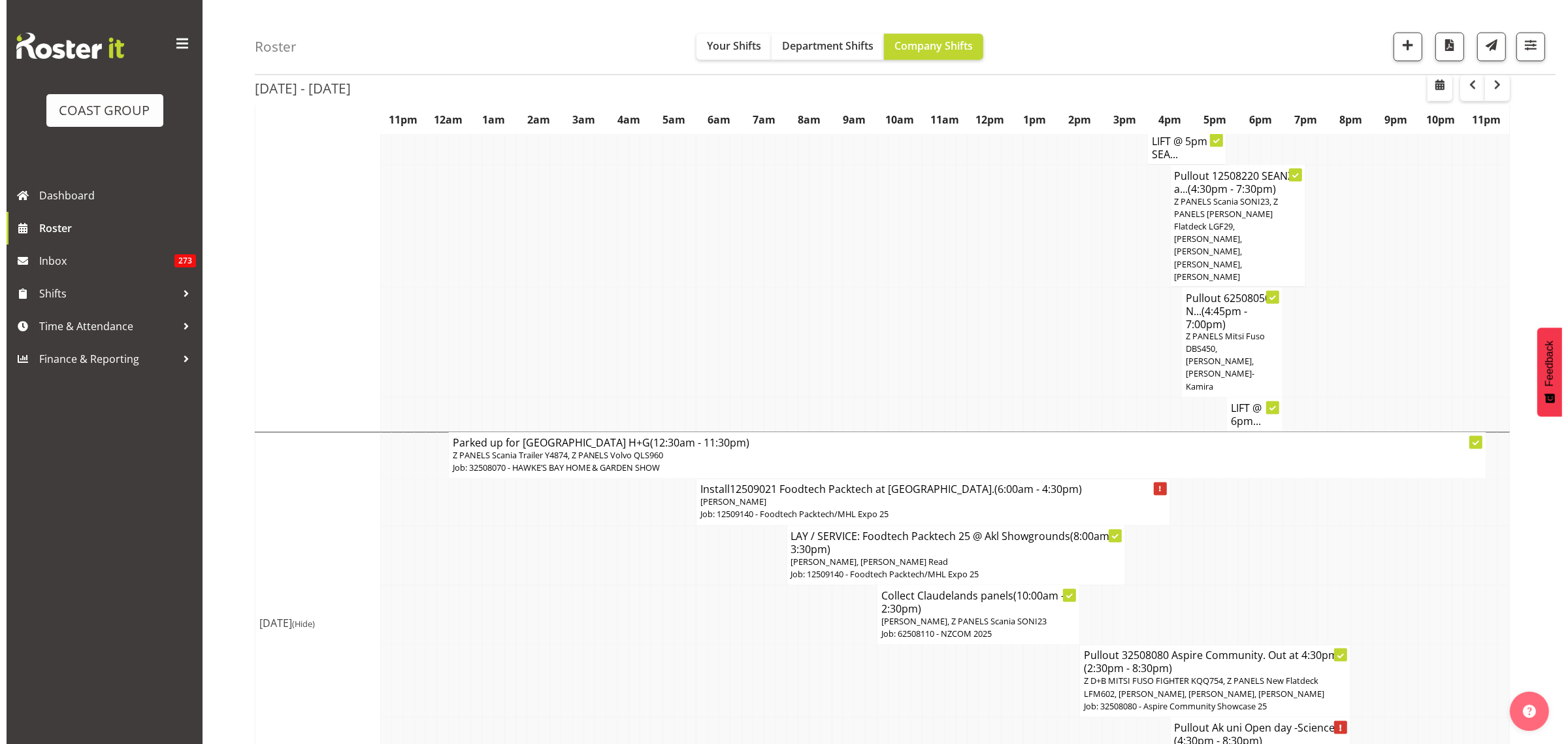
scroll to position [2859, 0]
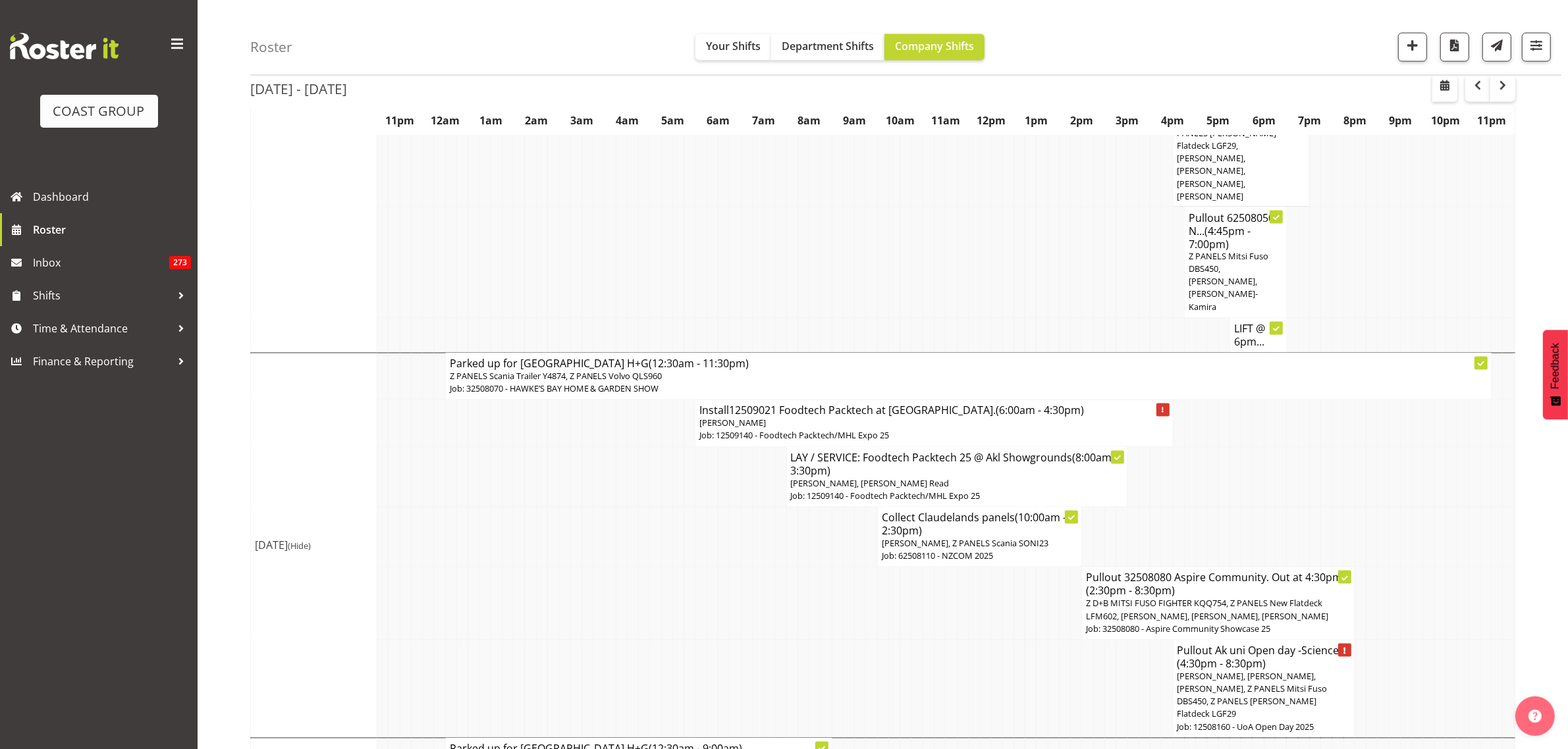
click at [1005, 538] on p "Freddieric Fiel, Z PANELS Scania SONI23" at bounding box center [979, 544] width 196 height 12
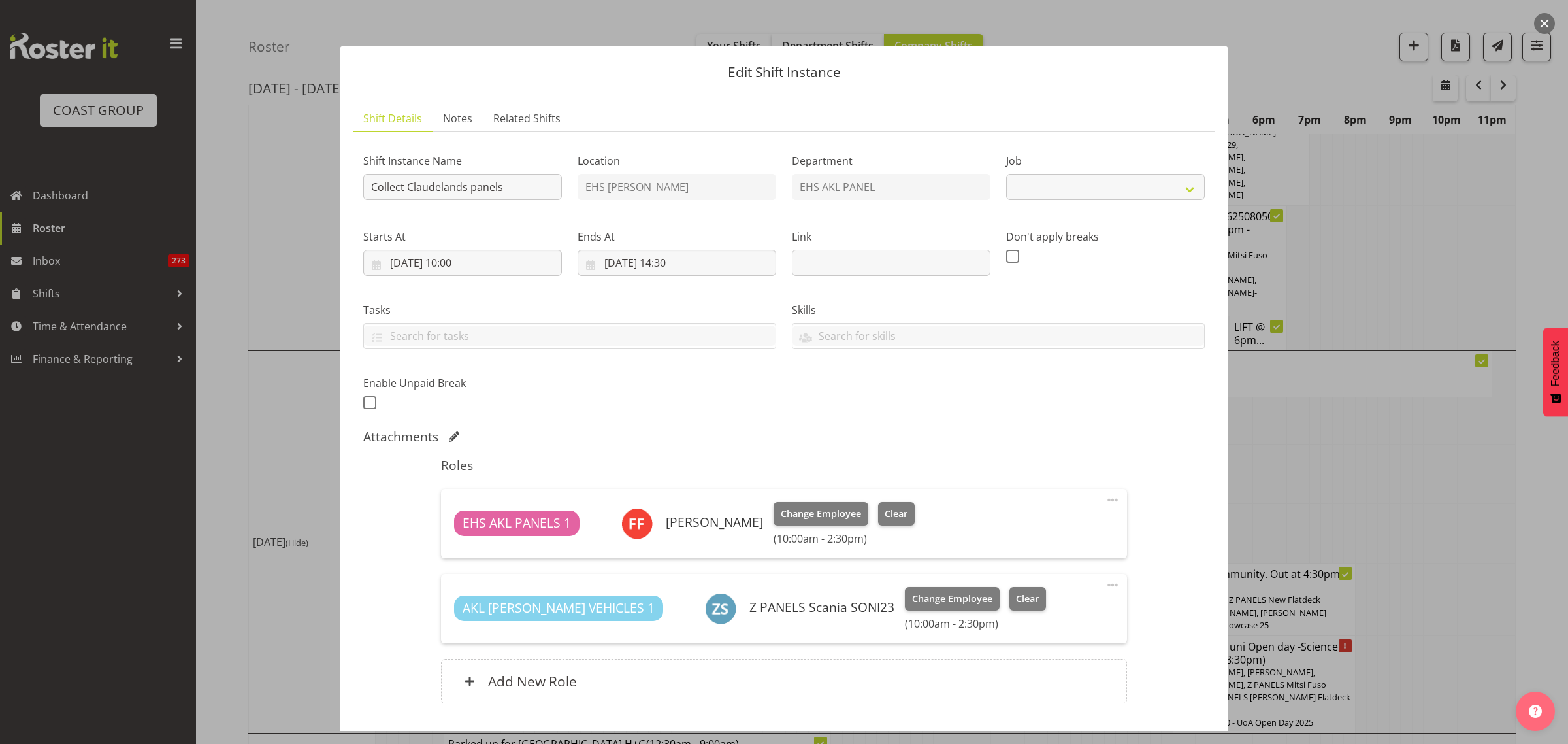
select select "9601"
click at [515, 268] on input "30/08/2025, 10:00" at bounding box center [463, 263] width 199 height 26
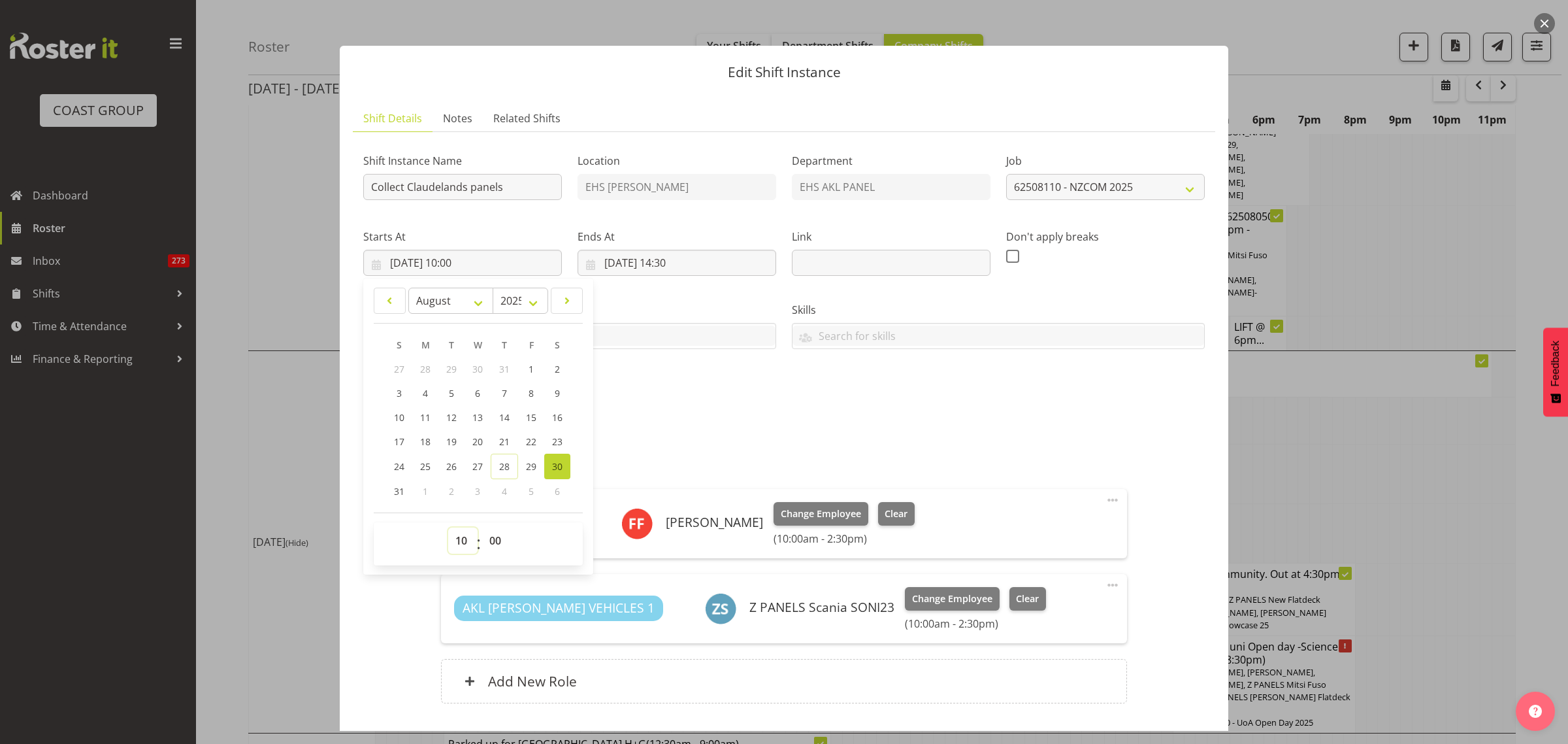
click at [461, 539] on select "00 01 02 03 04 05 06 07 08 09 10 11 12 13 14 15 16 17 18 19 20 21 22 23" at bounding box center [463, 540] width 29 height 26
select select "13"
click at [448, 527] on select "00 01 02 03 04 05 06 07 08 09 10 11 12 13 14 15 16 17 18 19 20 21 22 23" at bounding box center [463, 540] width 29 height 26
type input "30/08/2025, 13:00"
click at [495, 541] on select "00 01 02 03 04 05 06 07 08 09 10 11 12 13 14 15 16 17 18 19 20 21 22 23 24 25 2…" at bounding box center [496, 540] width 29 height 26
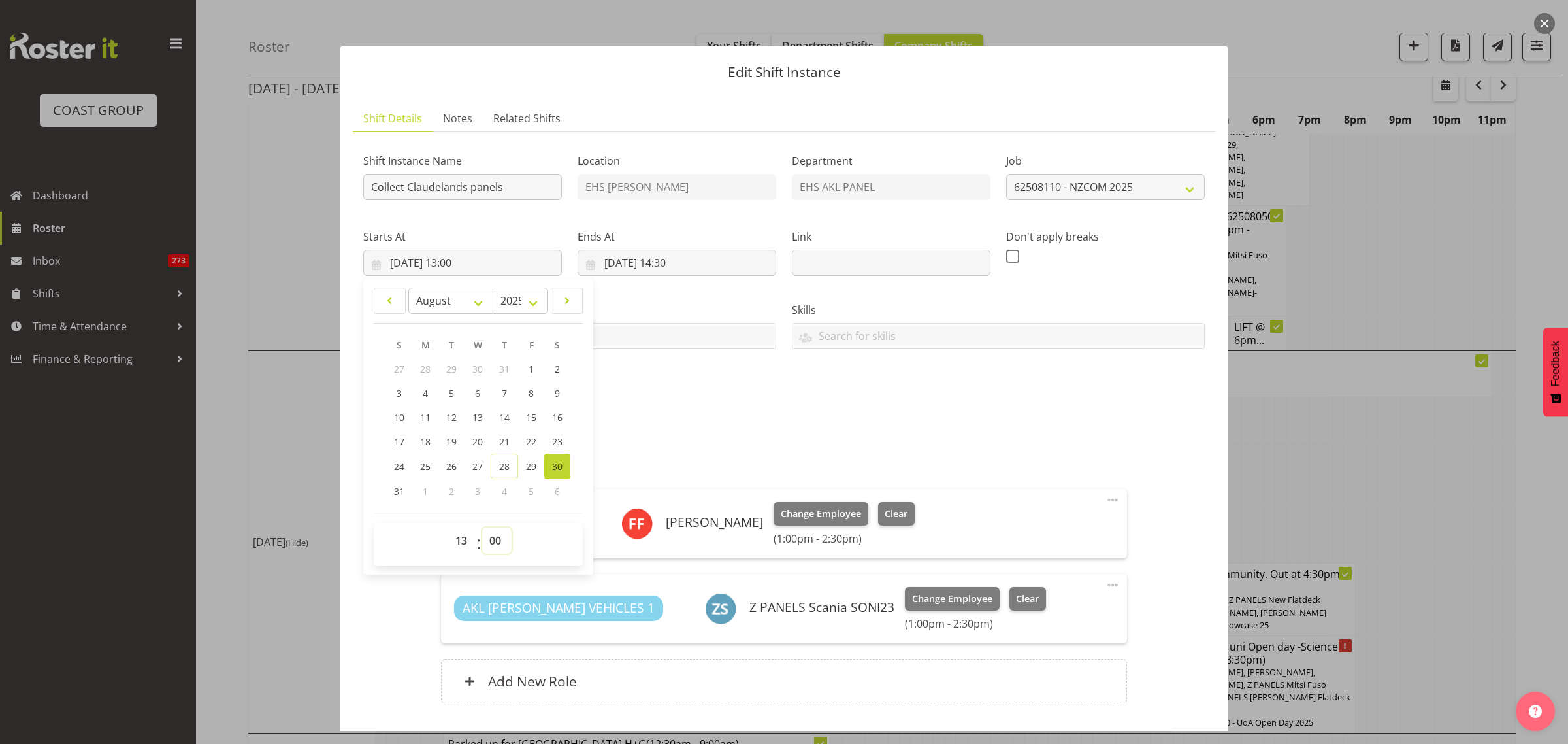
select select "30"
click at [482, 527] on select "00 01 02 03 04 05 06 07 08 09 10 11 12 13 14 15 16 17 18 19 20 21 22 23 24 25 2…" at bounding box center [496, 540] width 29 height 26
type input "30/08/2025, 13:30"
click at [722, 266] on input "30/08/2025, 14:30" at bounding box center [677, 263] width 199 height 26
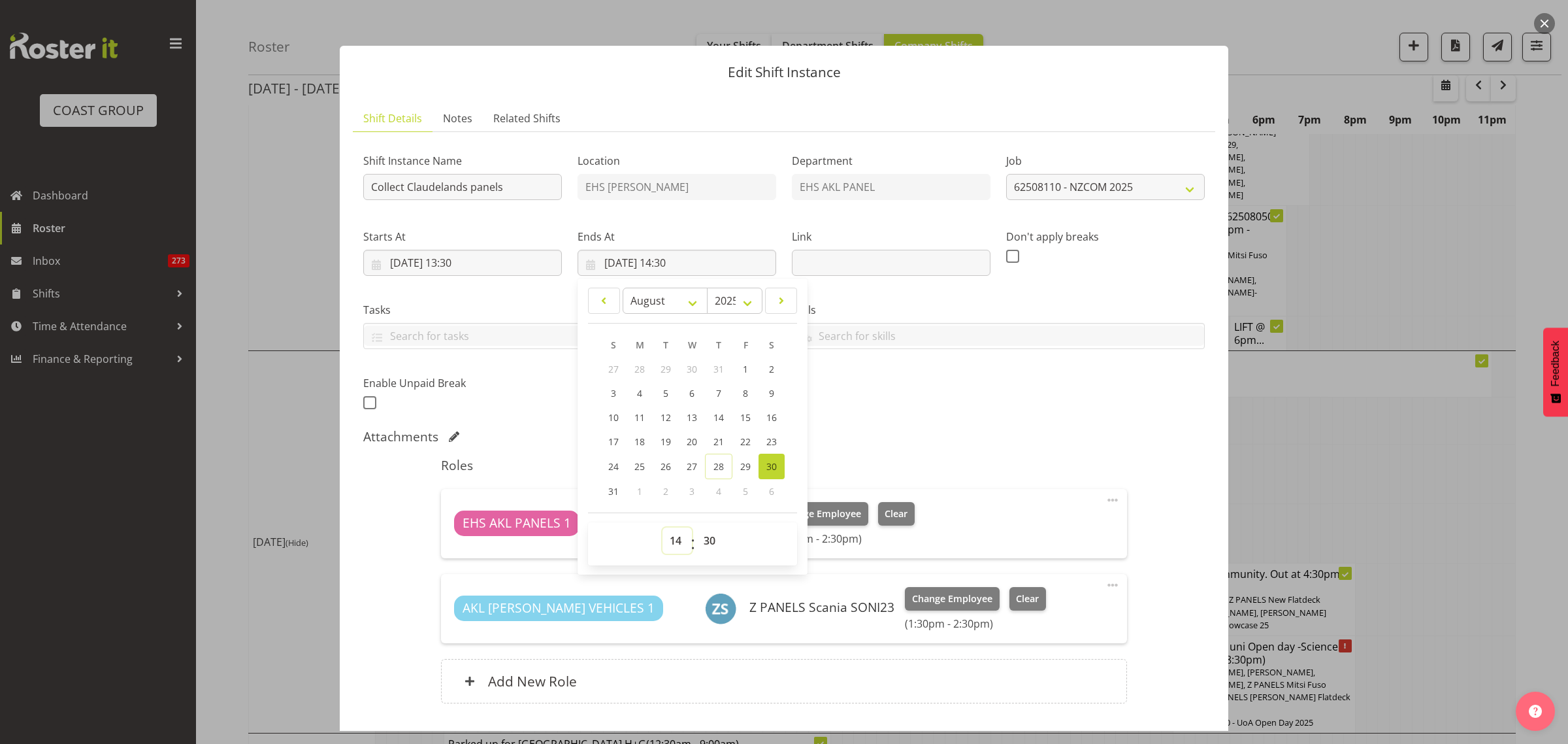
click at [674, 542] on select "00 01 02 03 04 05 06 07 08 09 10 11 12 13 14 15 16 17 18 19 20 21 22 23" at bounding box center [677, 540] width 29 height 26
select select "15"
click at [663, 527] on select "00 01 02 03 04 05 06 07 08 09 10 11 12 13 14 15 16 17 18 19 20 21 22 23" at bounding box center [677, 540] width 29 height 26
type input "30/08/2025, 15:30"
click at [954, 413] on div "Shift Instance Name Collect Claudelands panels Location EHS RYMER Department EH…" at bounding box center [784, 277] width 857 height 286
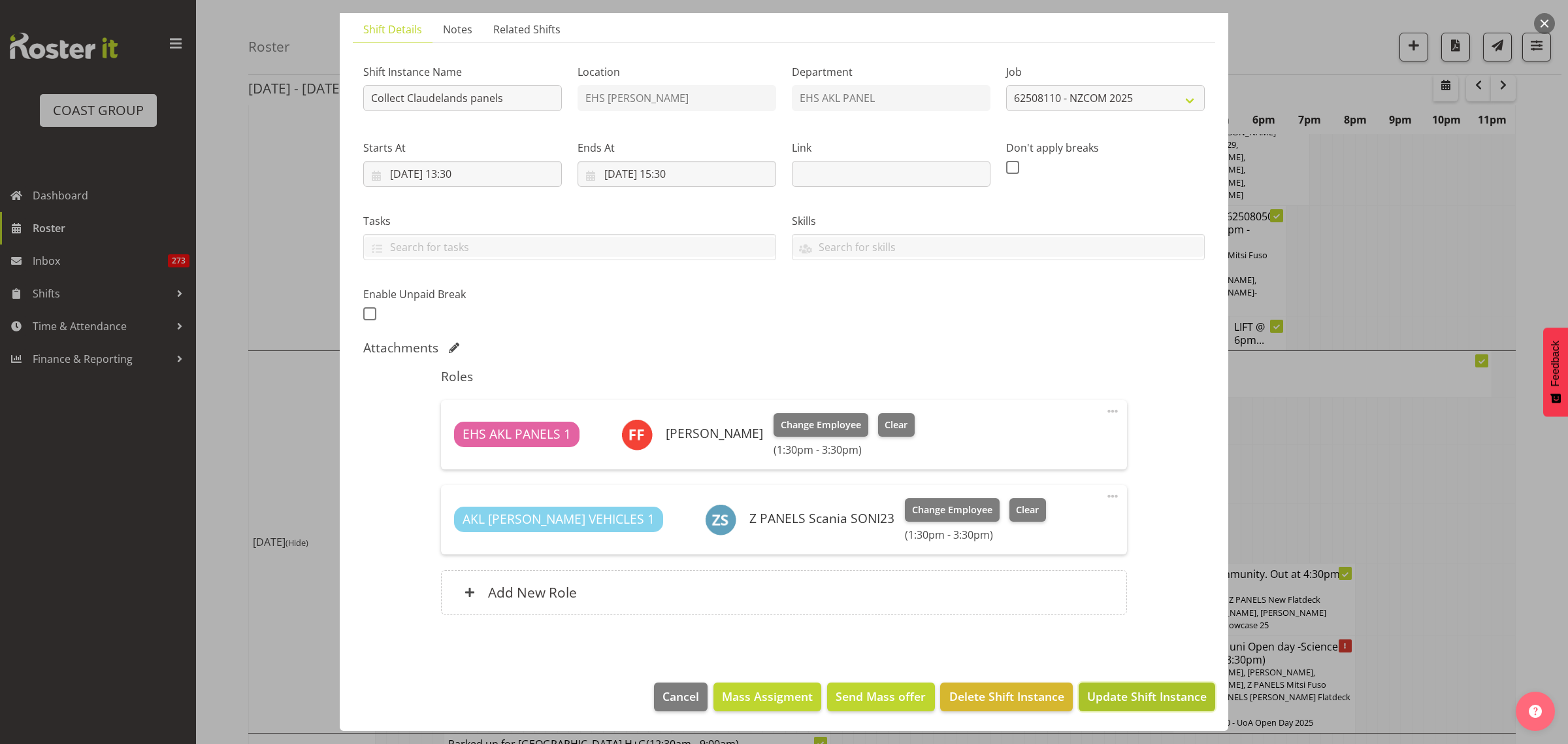
click at [1106, 705] on span "Update Shift Instance" at bounding box center [1147, 696] width 119 height 17
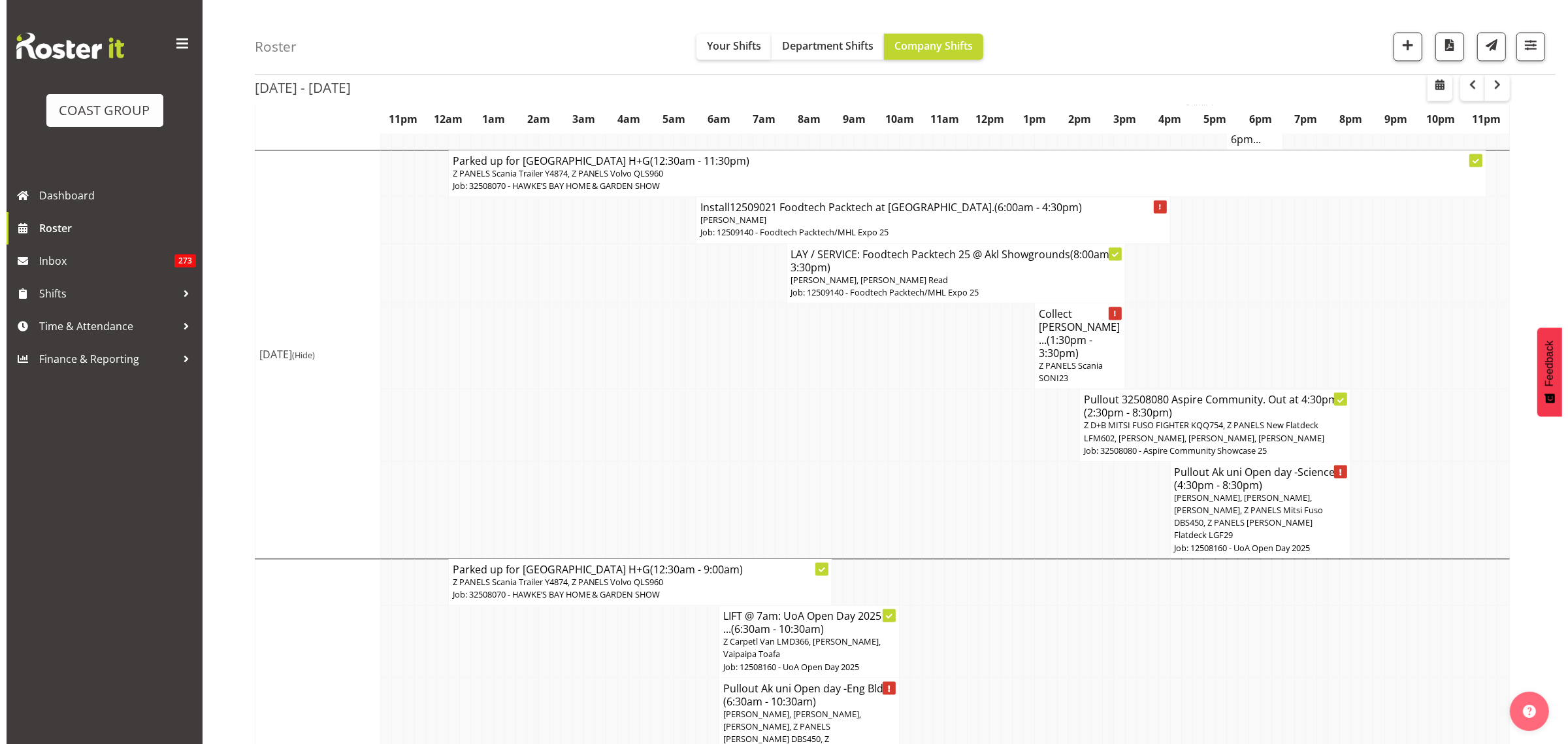
scroll to position [3065, 0]
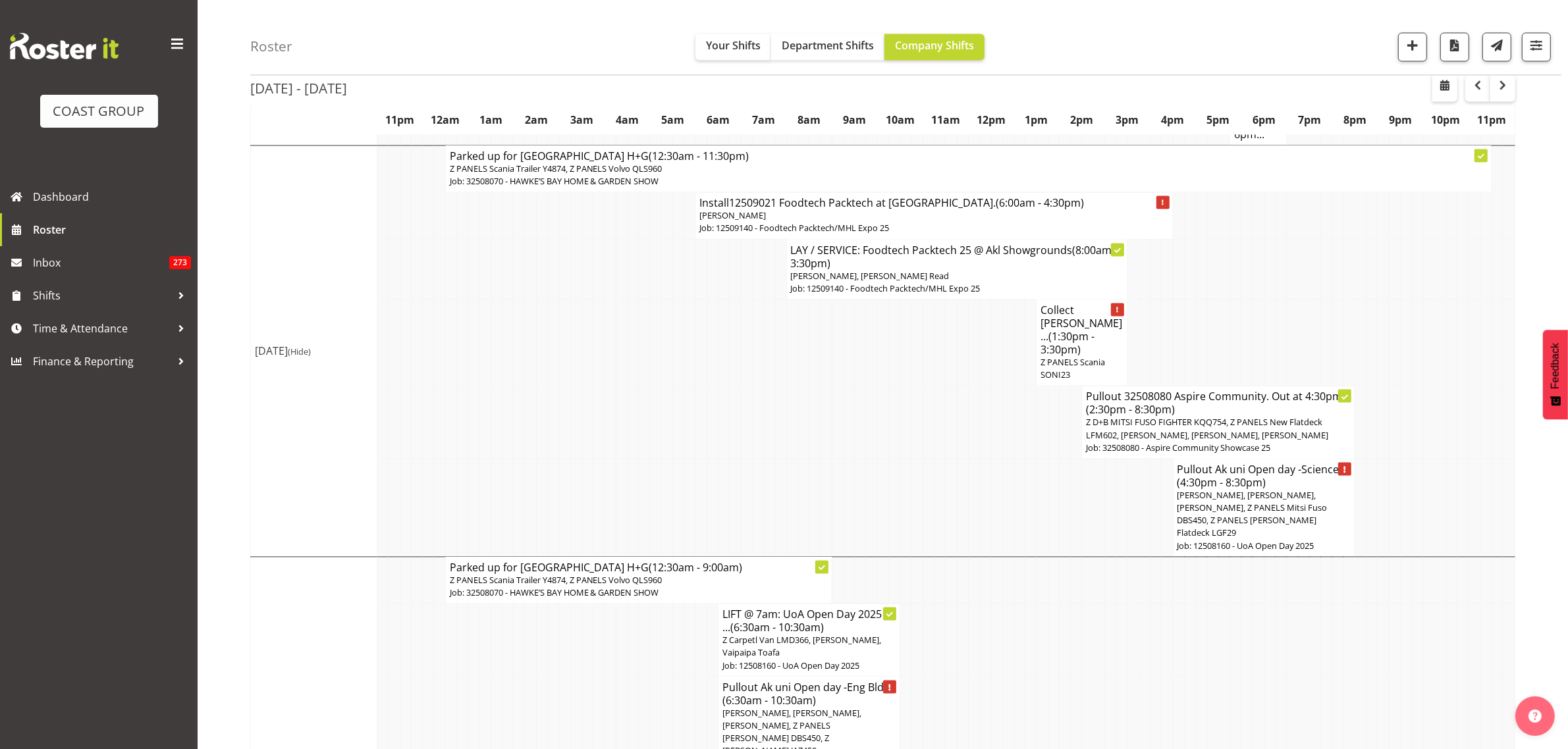
click at [1233, 489] on span "Abe Denton, Jeremy Zhu, James Reid-Akehurst, Z PANELS Mitsi Fuso DBS450, Z PANE…" at bounding box center [1252, 514] width 150 height 50
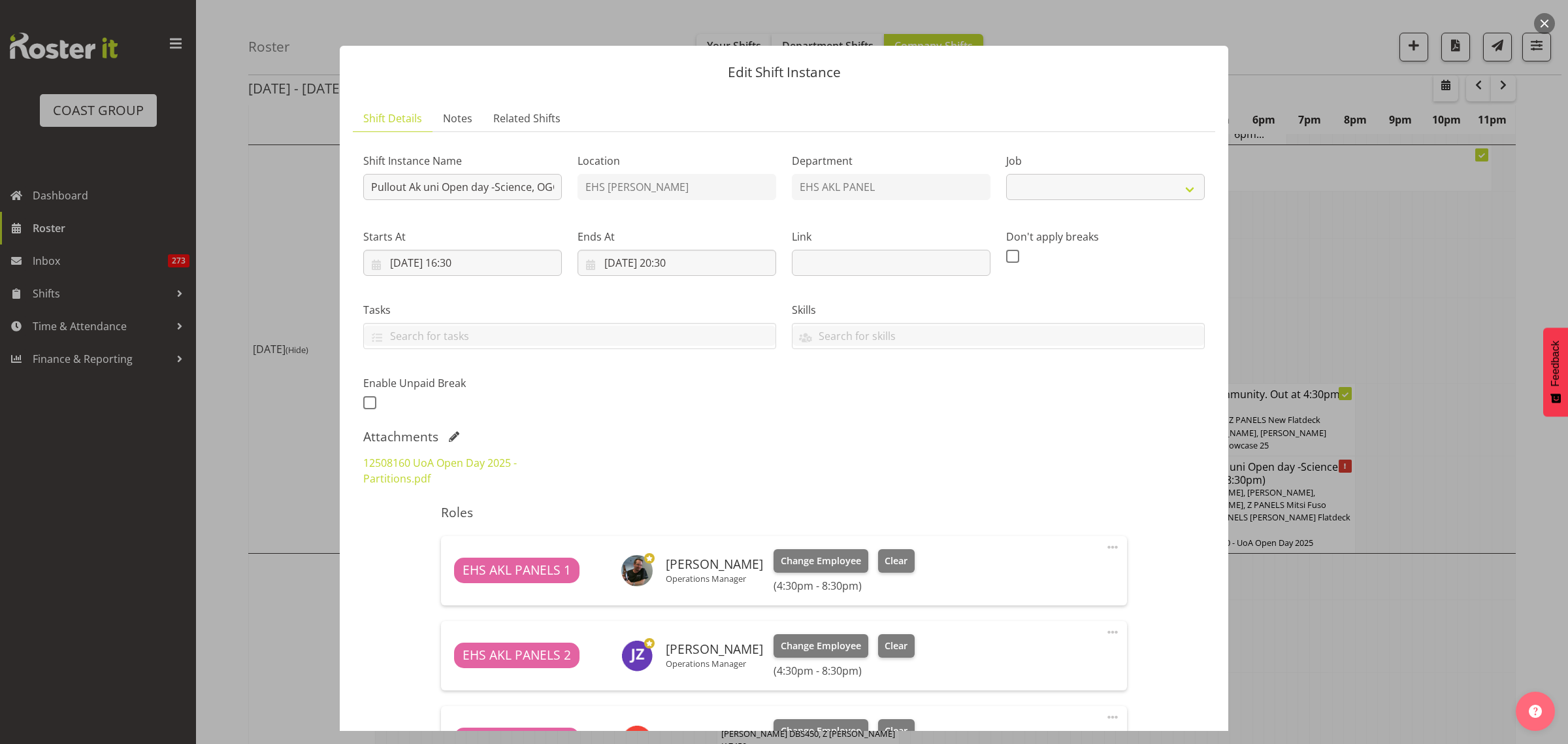
select select "9993"
click at [1541, 27] on button "button" at bounding box center [1544, 23] width 21 height 21
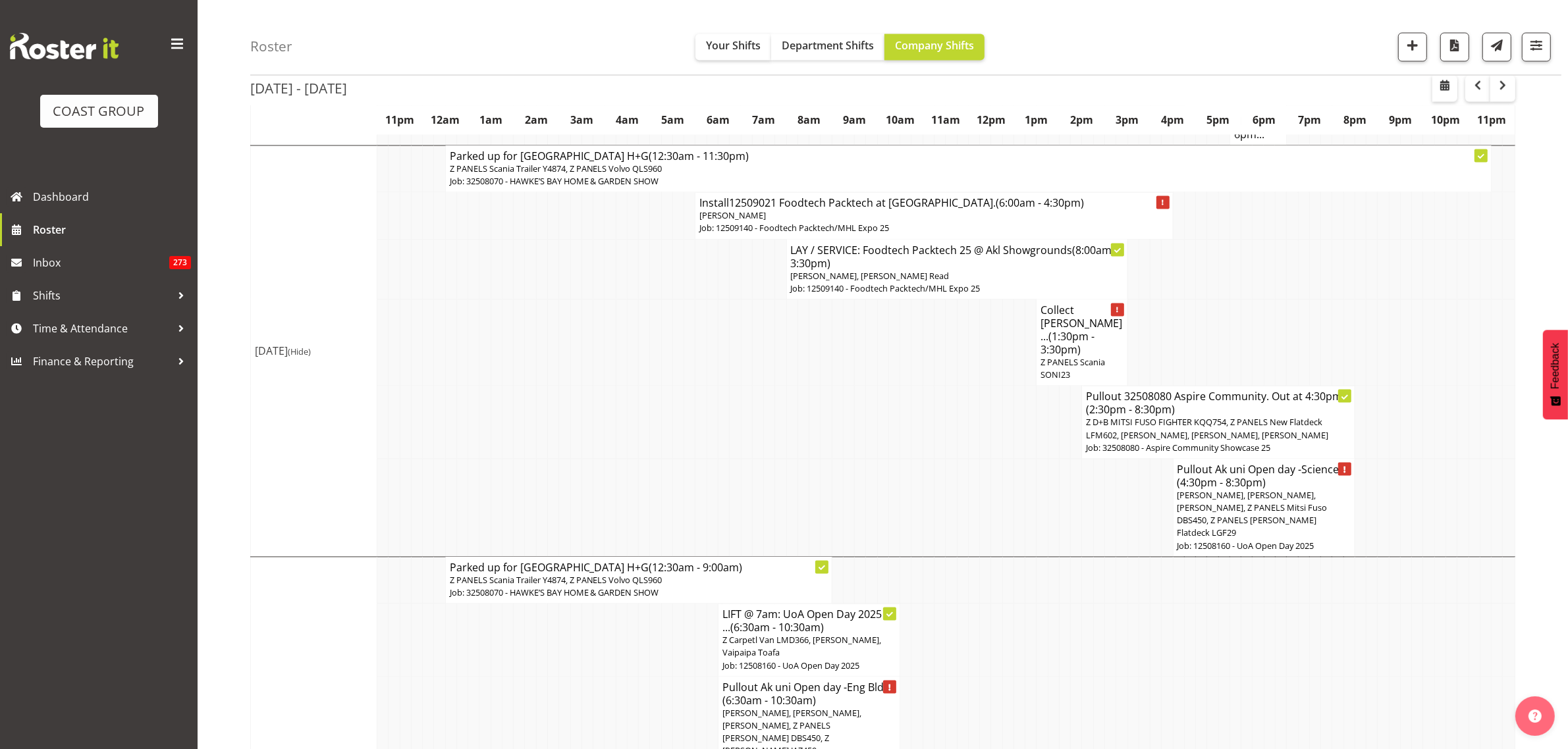
click at [1230, 416] on span "Z D+B MITSI FUSO FIGHTER KQQ754, Z PANELS New Flatdeck LFM602, Freddieric Fiel,…" at bounding box center [1207, 428] width 242 height 24
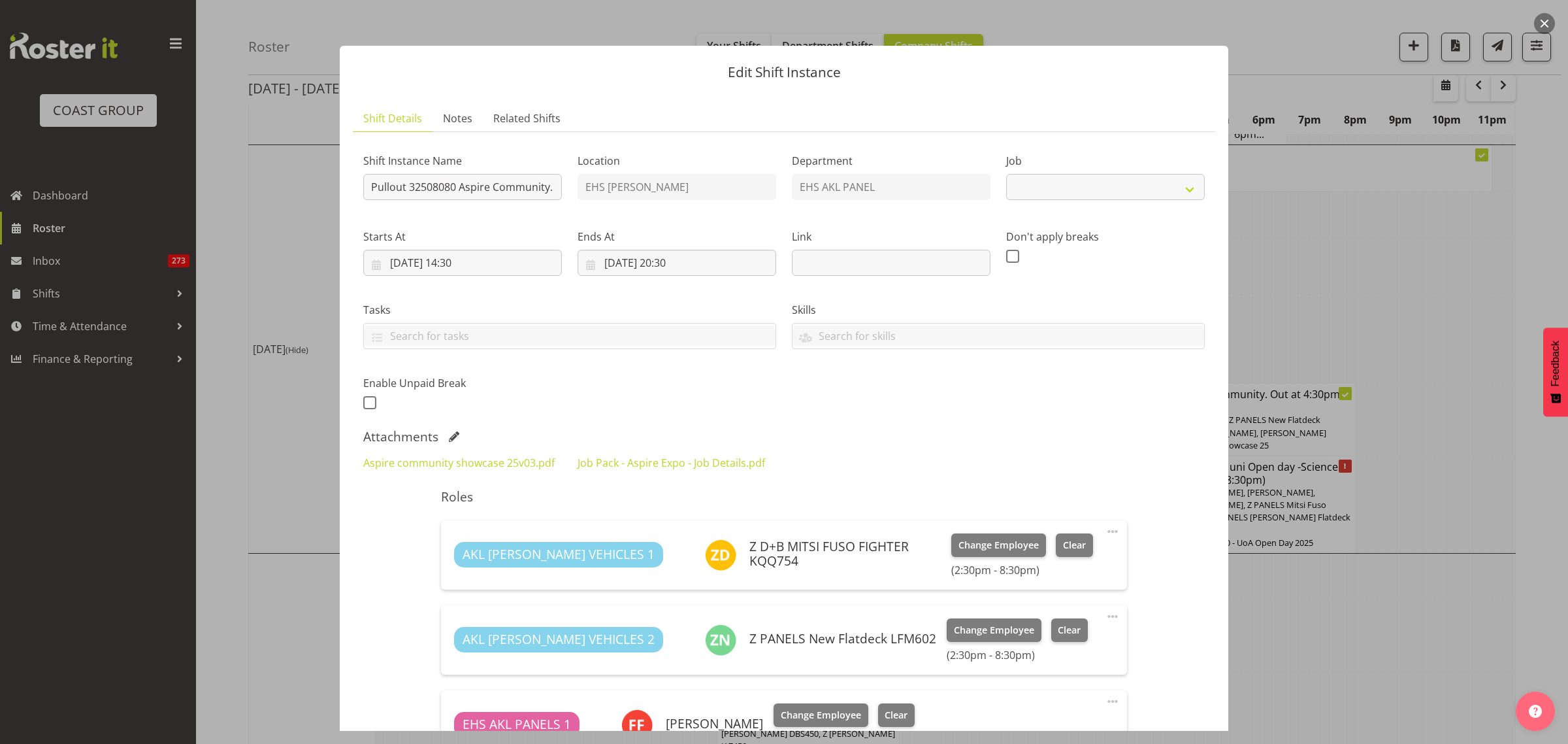
select select "9938"
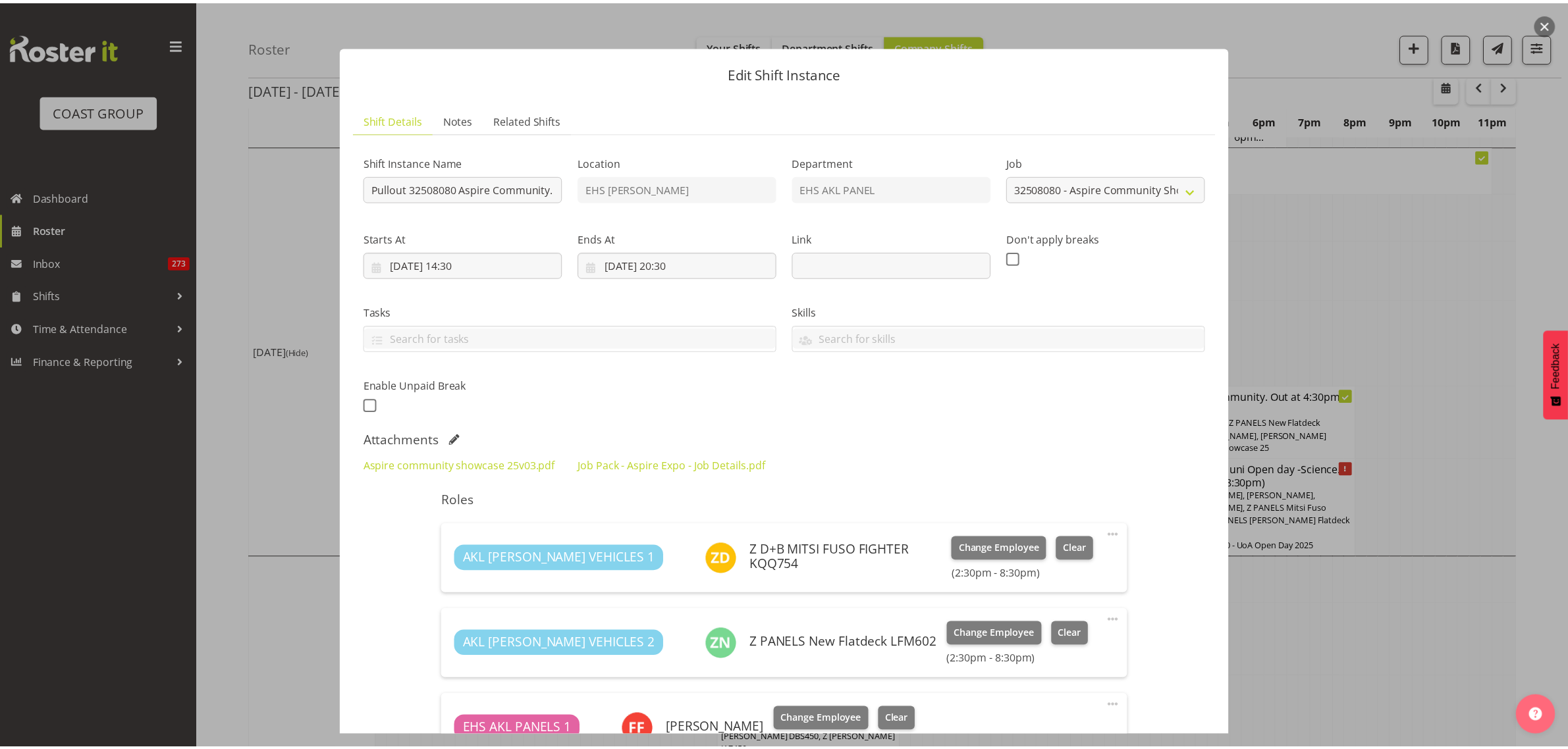
scroll to position [246, 0]
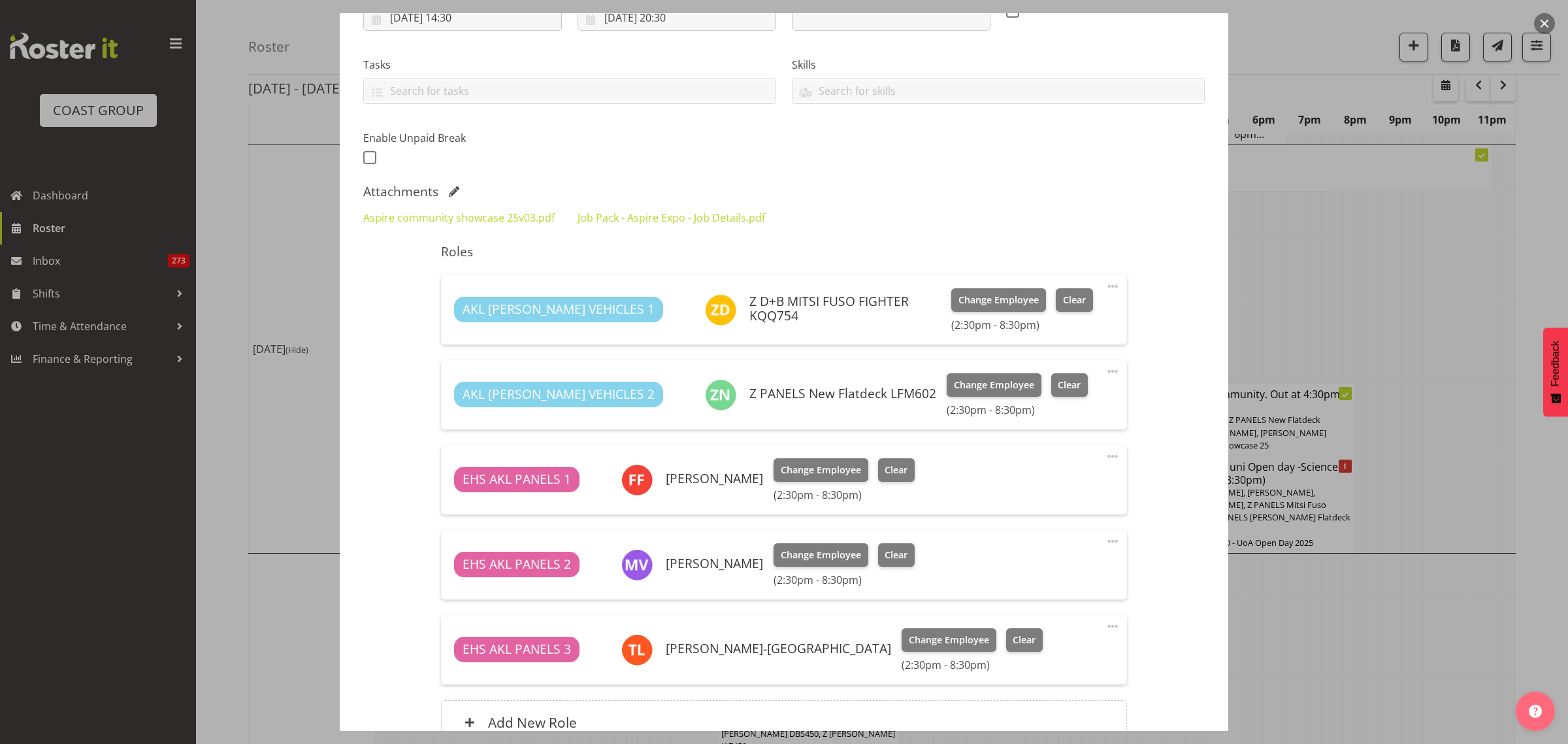
click at [1105, 457] on span at bounding box center [1112, 456] width 16 height 16
click at [1027, 484] on link "Edit" at bounding box center [1057, 488] width 125 height 23
select select "7"
select select "2025"
select select "14"
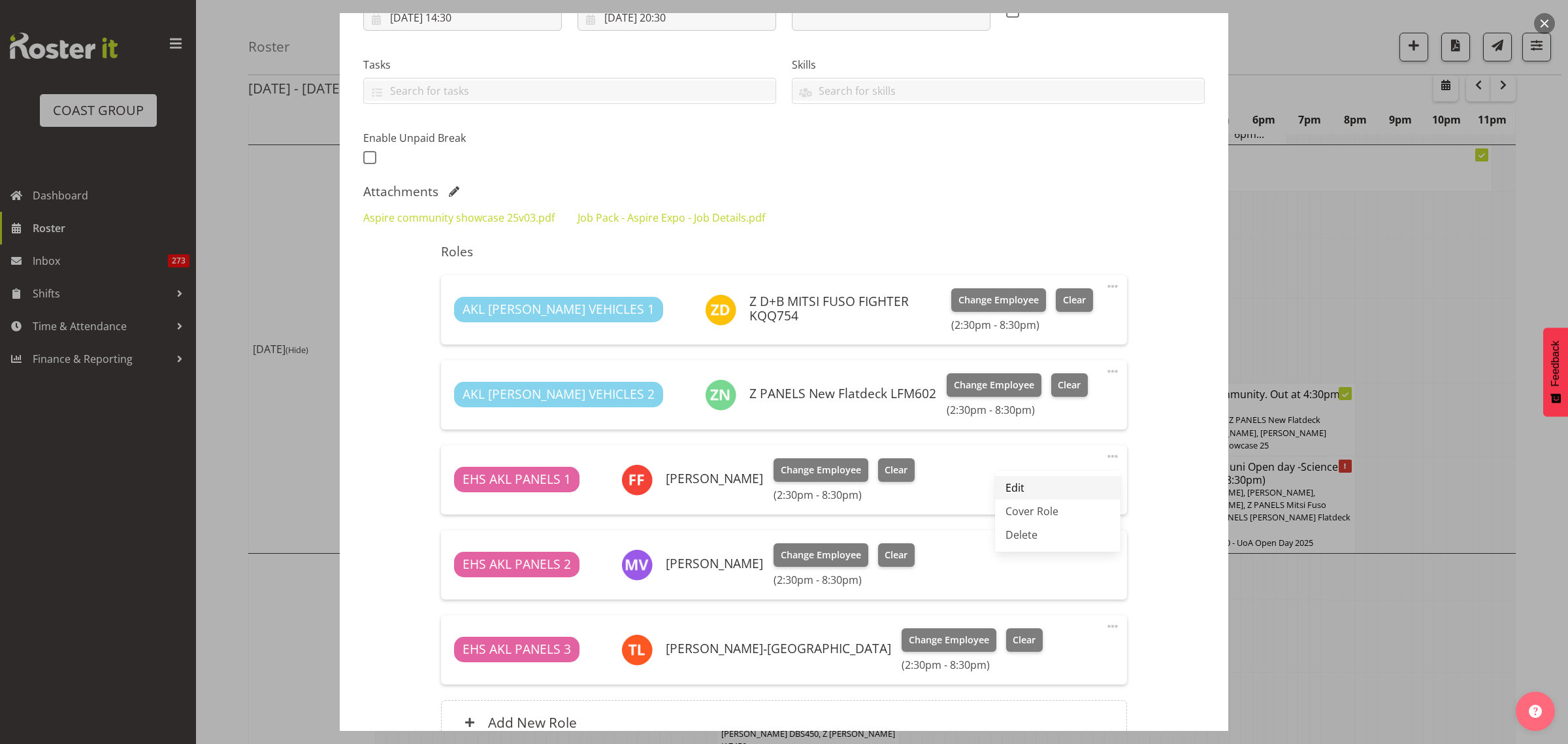
select select "30"
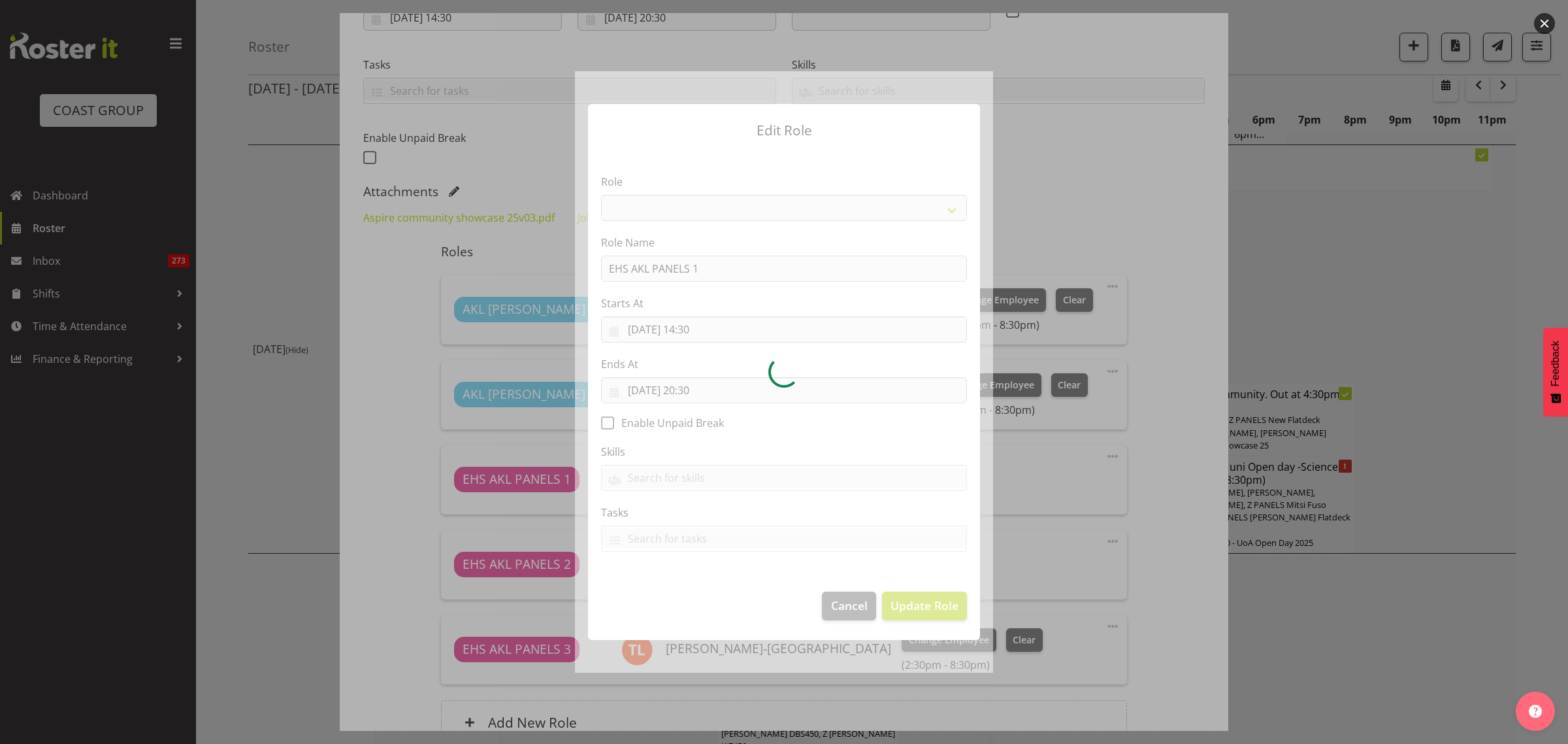
select select "188"
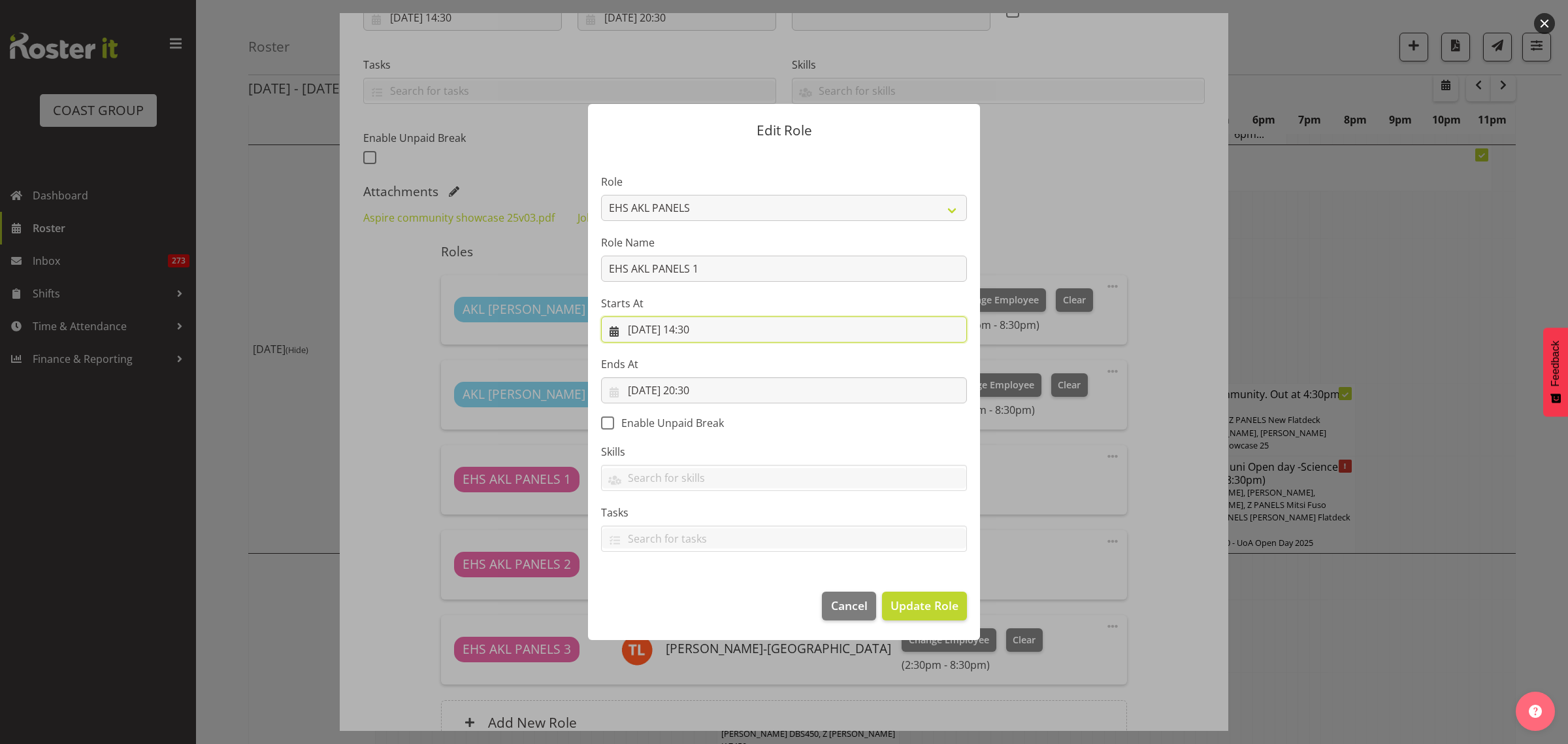
click at [745, 332] on input "30/08/2025, 14:30" at bounding box center [784, 329] width 366 height 26
click at [705, 606] on select "00 01 02 03 04 05 06 07 08 09 10 11 12 13 14 15 16 17 18 19 20 21 22 23" at bounding box center [705, 607] width 29 height 26
select select "15"
click at [691, 594] on select "00 01 02 03 04 05 06 07 08 09 10 11 12 13 14 15 16 17 18 19 20 21 22 23" at bounding box center [705, 607] width 29 height 26
type input "30/08/2025, 15:30"
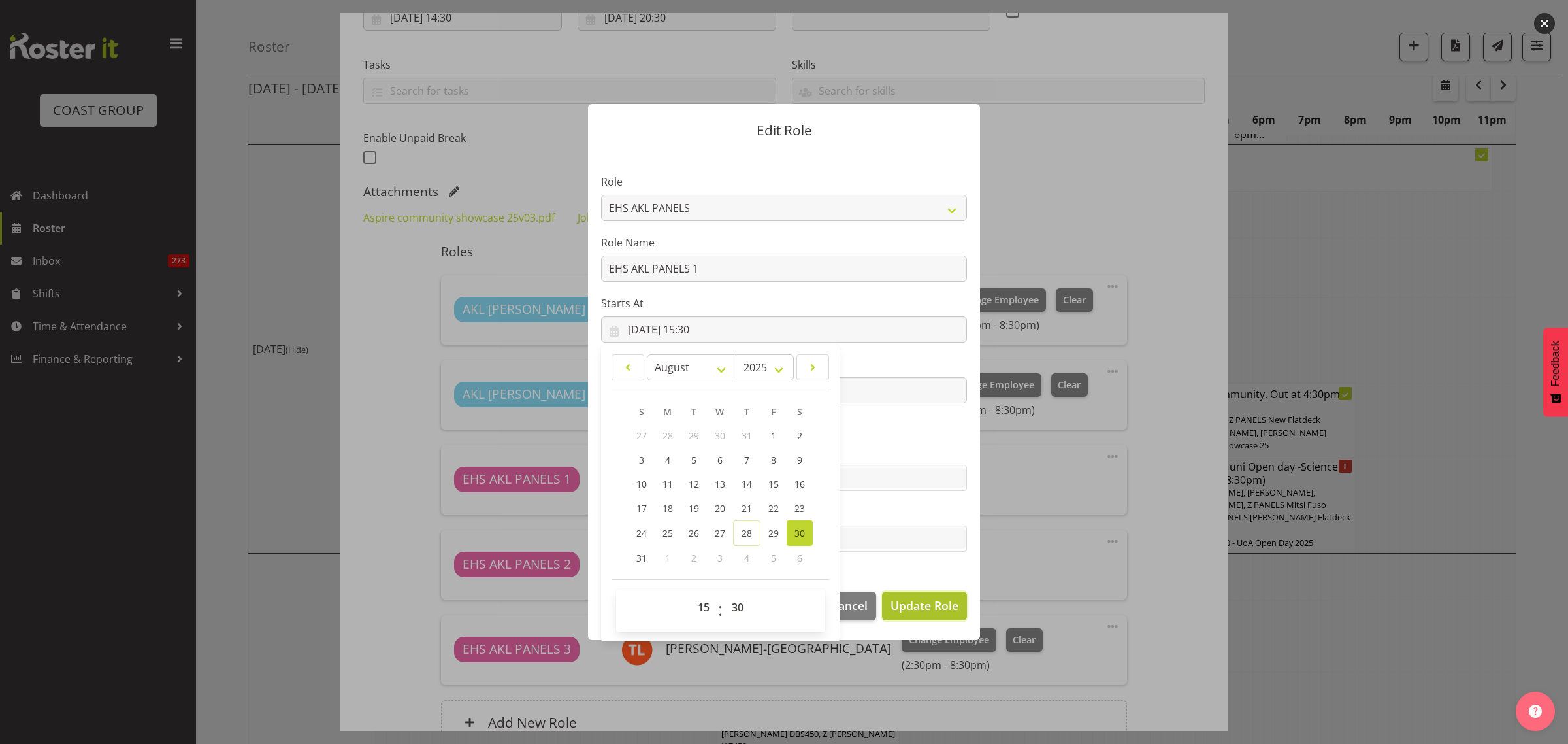
click at [911, 608] on span "Update Role" at bounding box center [924, 605] width 68 height 17
select select
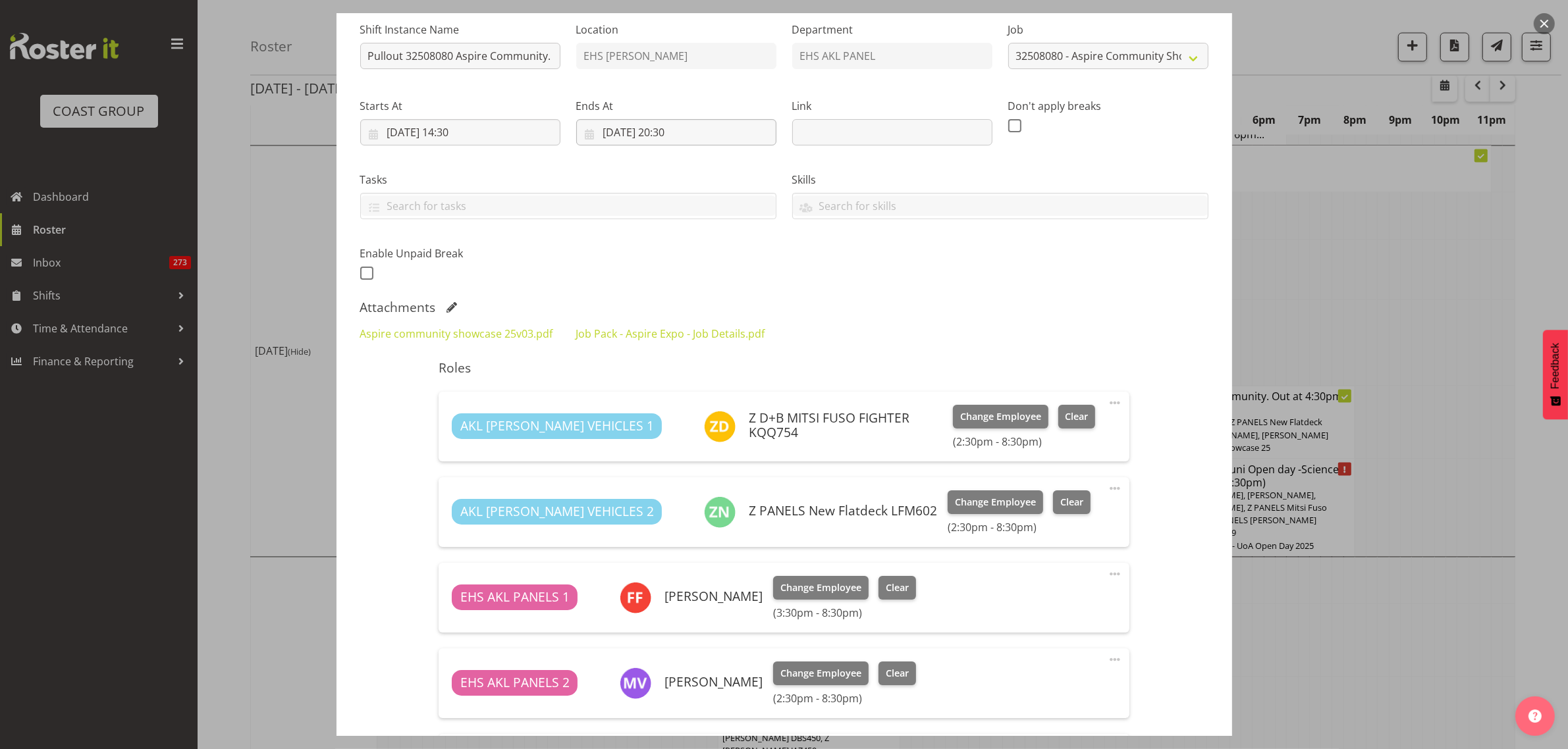
scroll to position [0, 0]
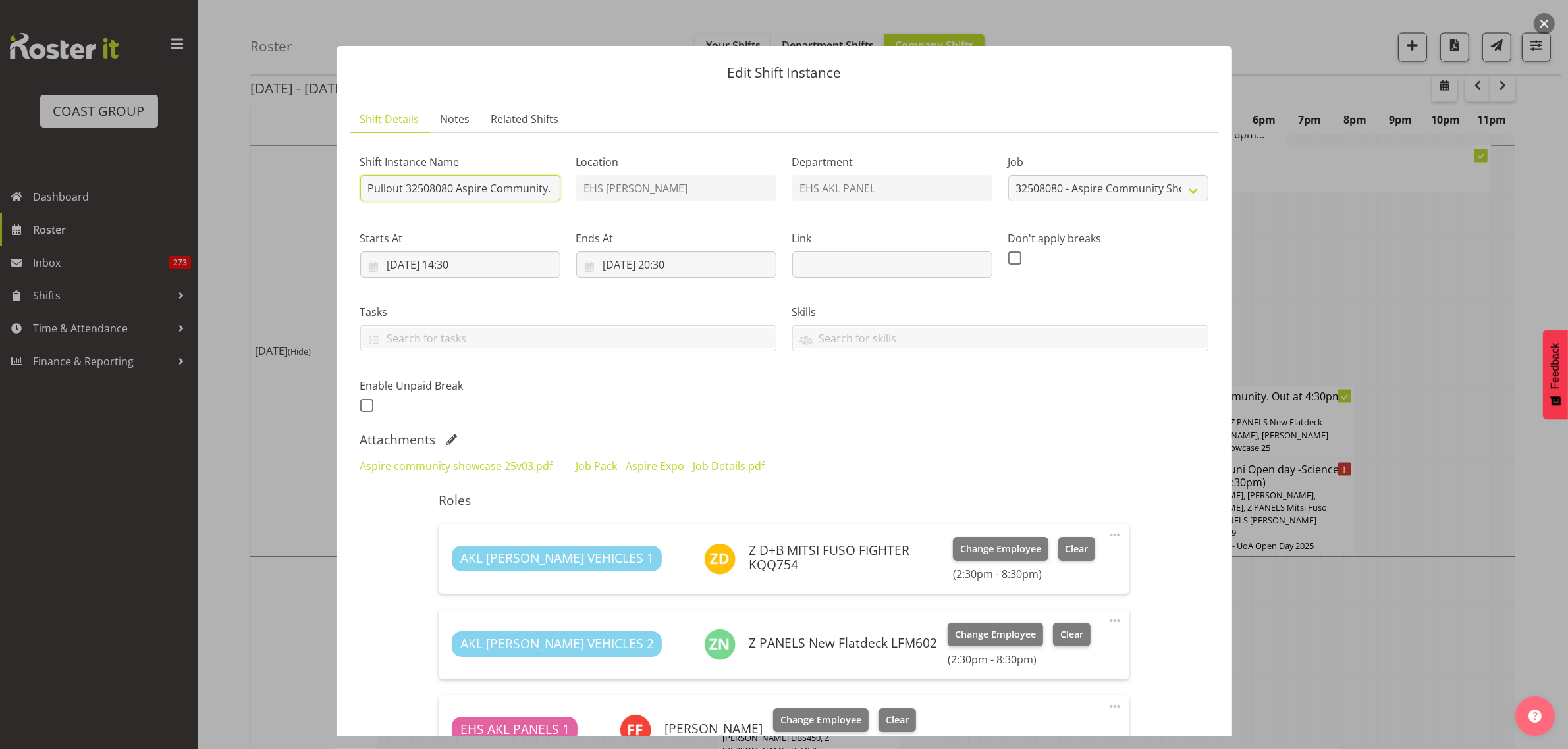
click at [504, 189] on input "Pullout 32508080 Aspire Community. Out at 4:30pm Showcase" at bounding box center [460, 188] width 200 height 26
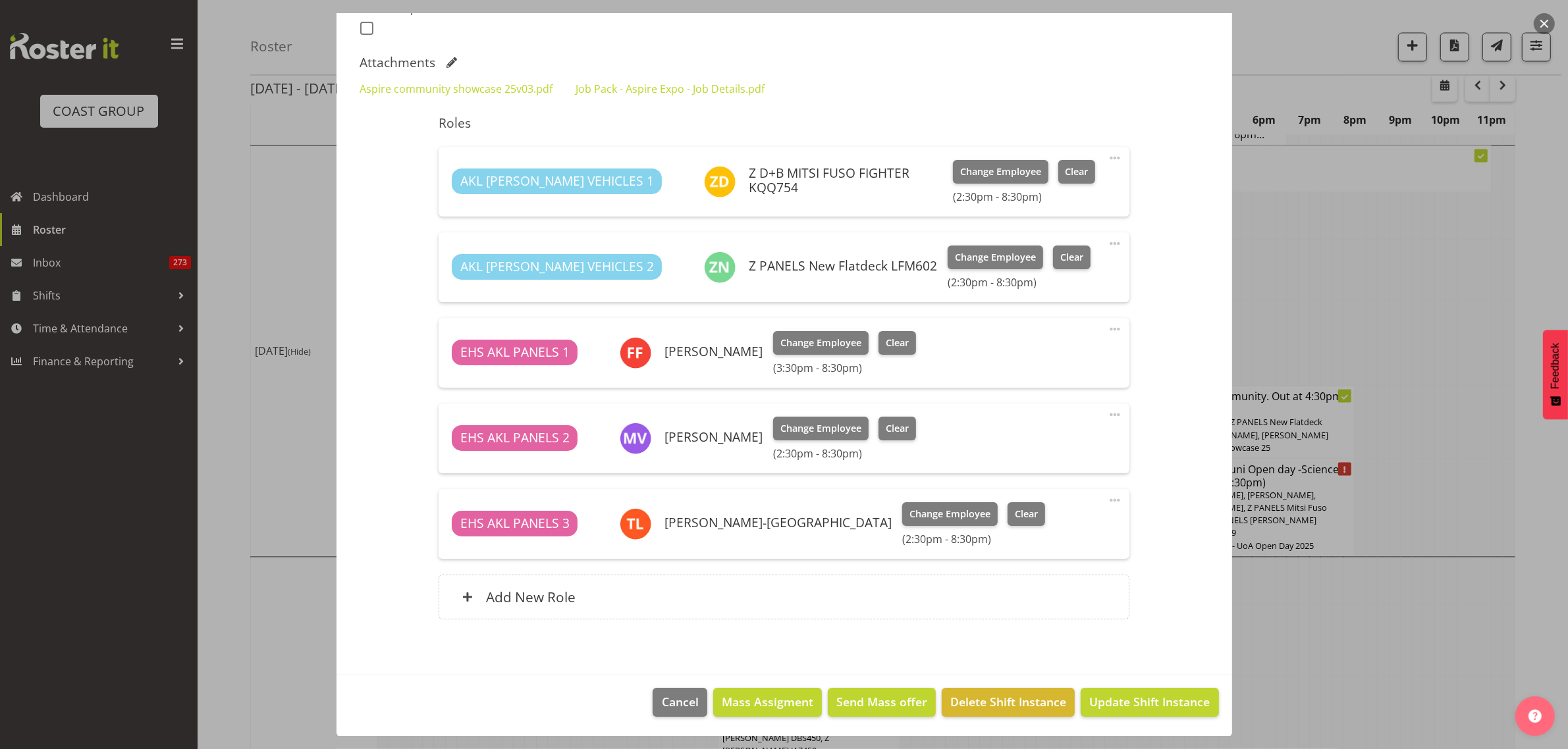
click at [1107, 327] on span at bounding box center [1114, 329] width 16 height 16
click at [1013, 365] on link "Edit" at bounding box center [1059, 360] width 126 height 23
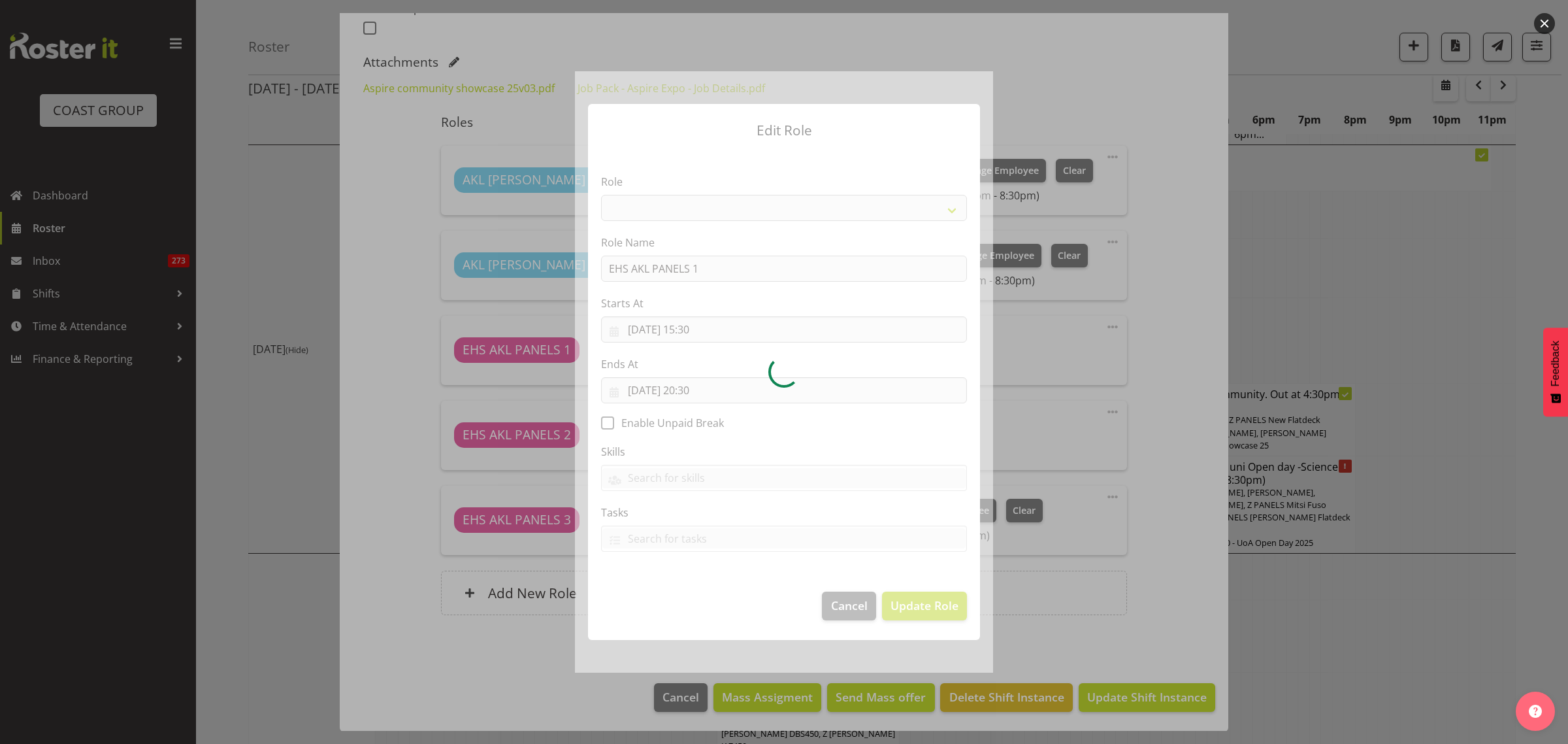
select select "188"
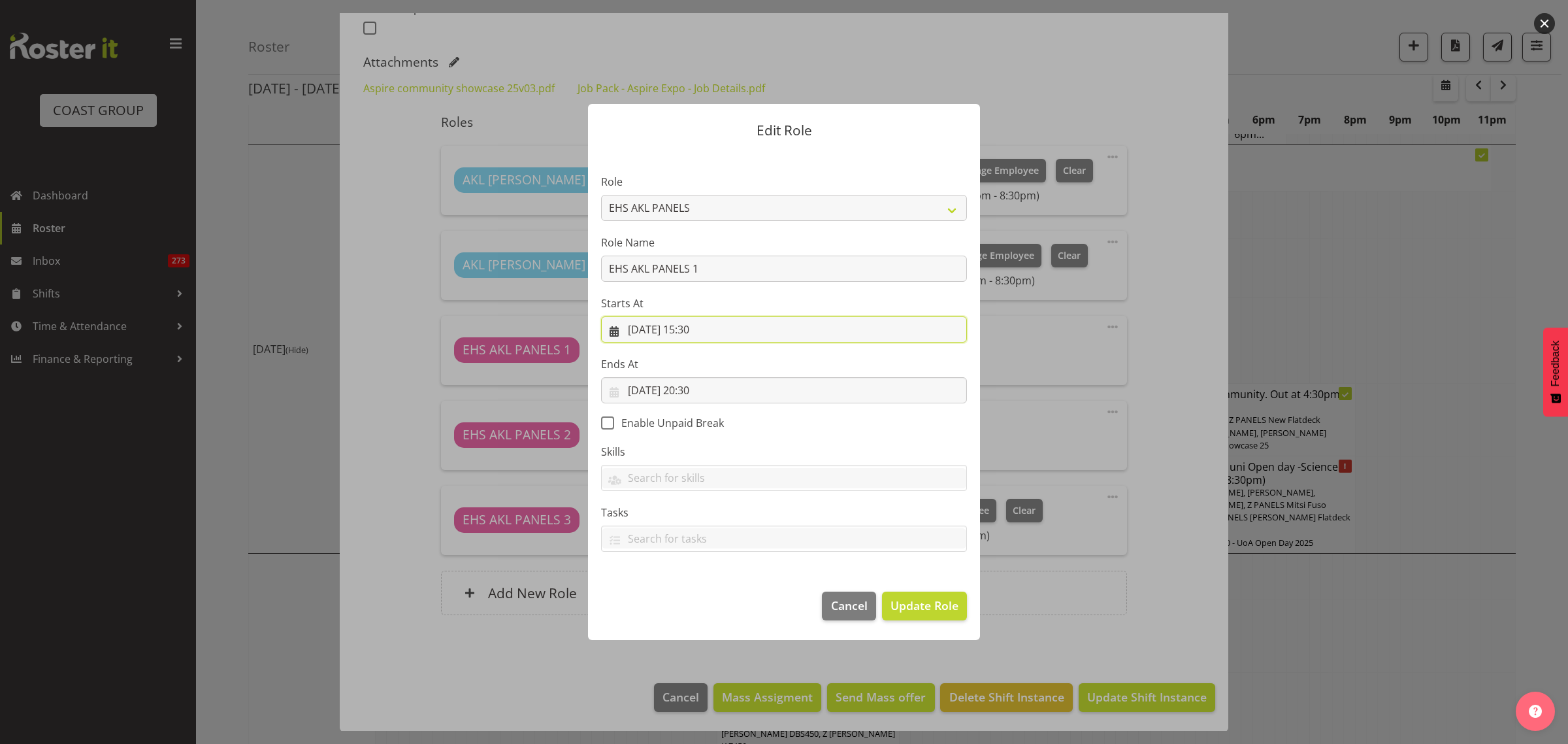
click at [739, 328] on input "30/08/2025, 15:30" at bounding box center [784, 329] width 366 height 26
click at [707, 606] on select "00 01 02 03 04 05 06 07 08 09 10 11 12 13 14 15 16 17 18 19 20 21 22 23" at bounding box center [705, 607] width 29 height 26
select select "16"
click at [691, 594] on select "00 01 02 03 04 05 06 07 08 09 10 11 12 13 14 15 16 17 18 19 20 21 22 23" at bounding box center [705, 607] width 29 height 26
type input "30/08/2025, 16:30"
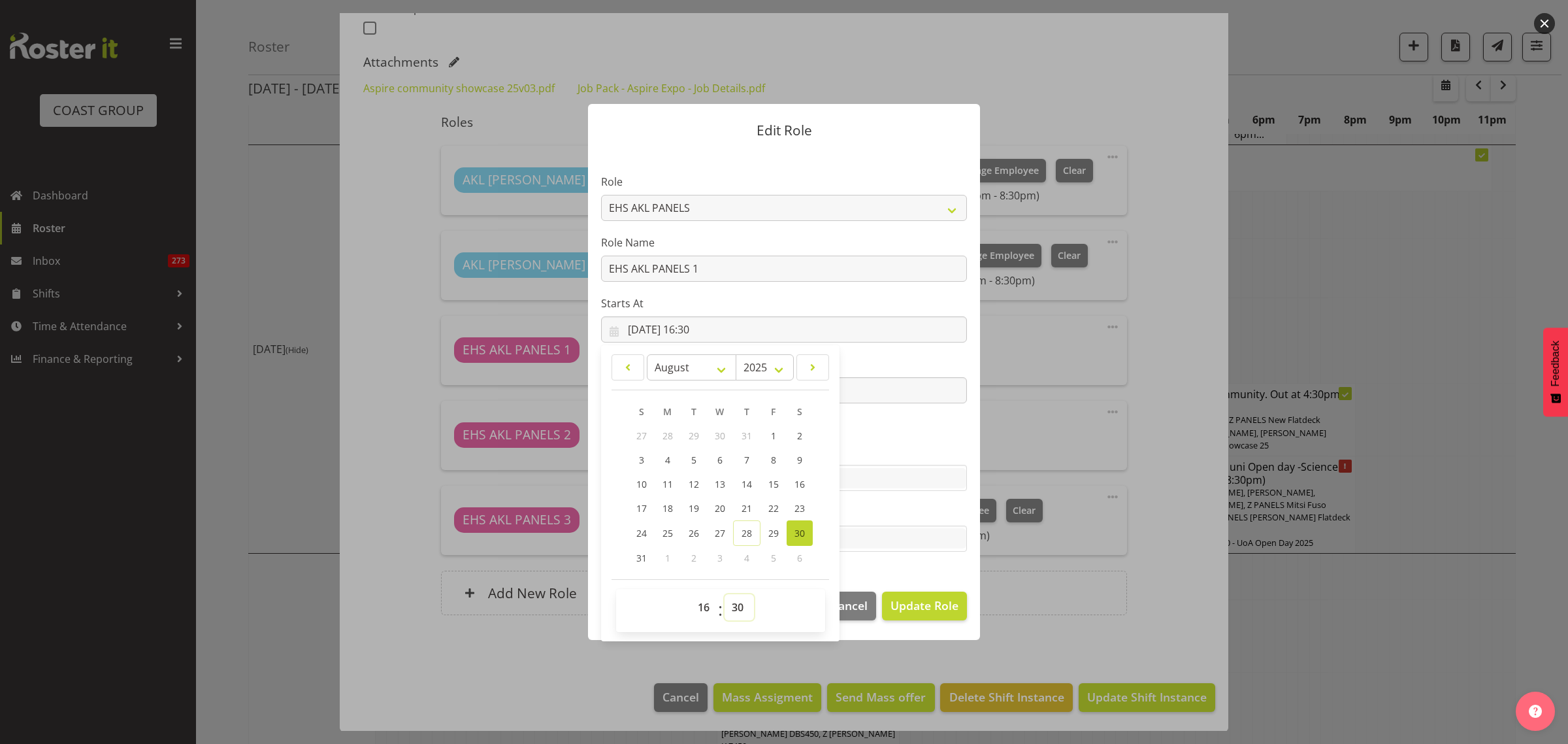
click at [739, 609] on select "00 01 02 03 04 05 06 07 08 09 10 11 12 13 14 15 16 17 18 19 20 21 22 23 24 25 2…" at bounding box center [739, 607] width 29 height 26
select select "0"
click at [724, 594] on select "00 01 02 03 04 05 06 07 08 09 10 11 12 13 14 15 16 17 18 19 20 21 22 23 24 25 2…" at bounding box center [739, 607] width 29 height 26
type input "30/08/2025, 16:00"
click at [915, 602] on span "Update Role" at bounding box center [924, 605] width 68 height 17
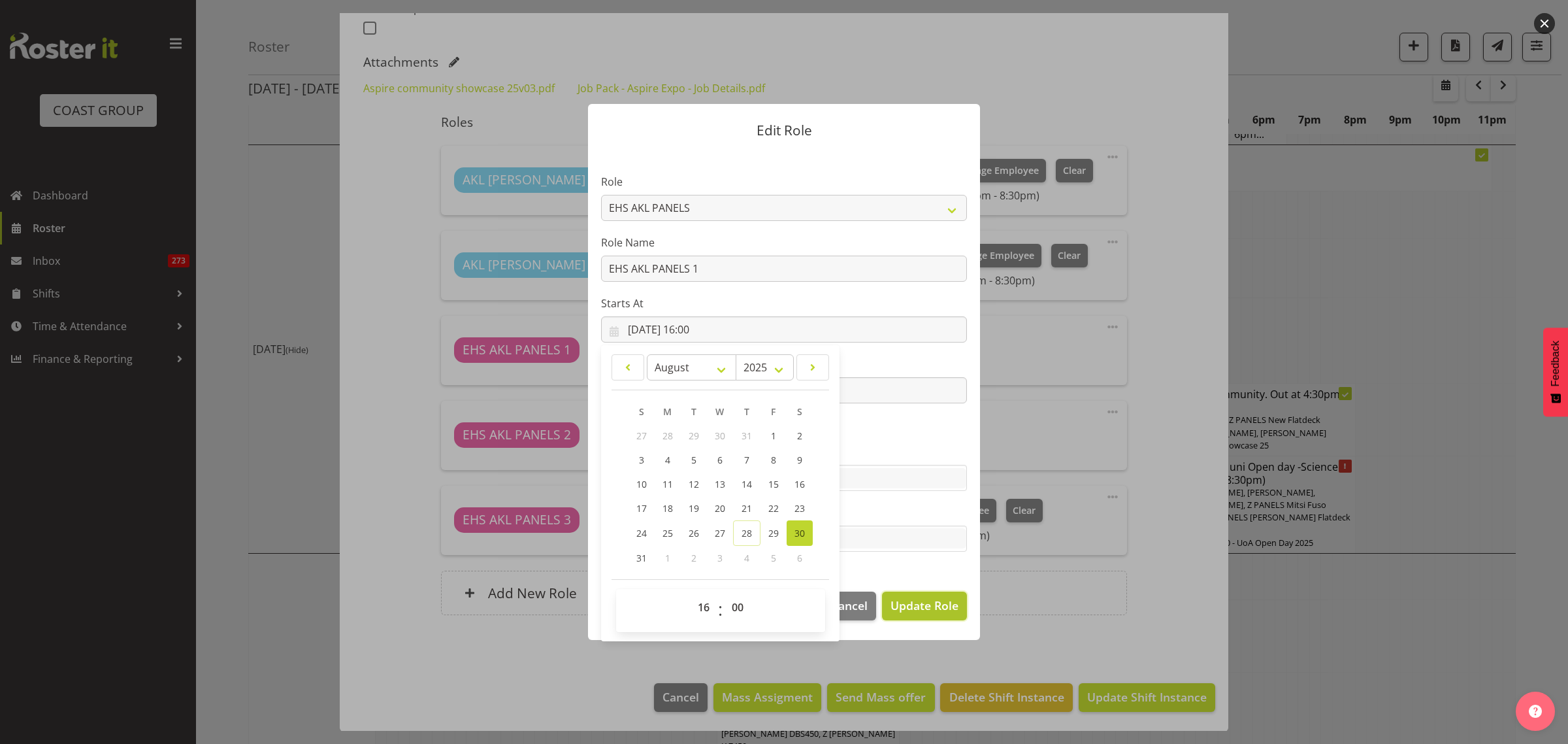
select select
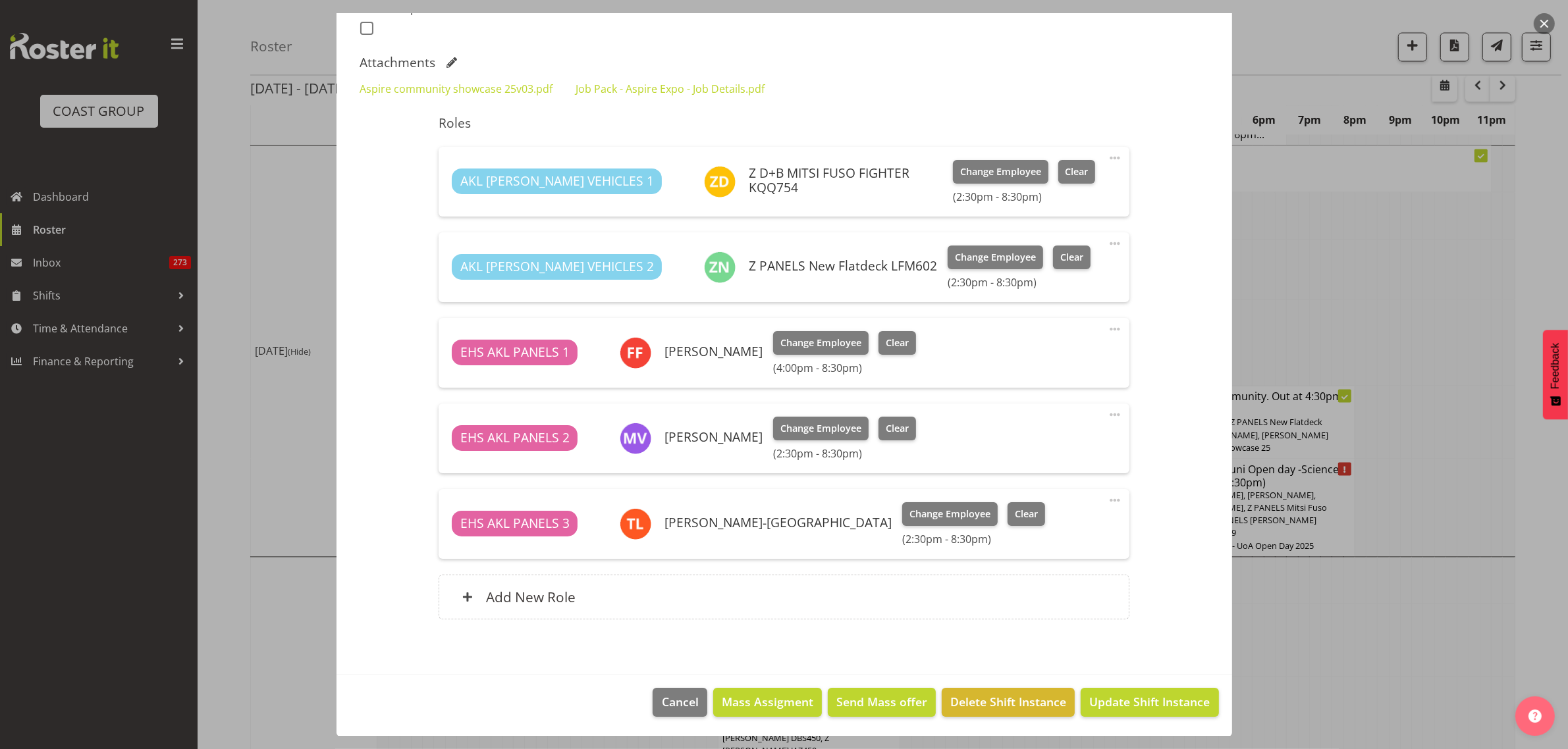
click at [1107, 159] on span at bounding box center [1114, 157] width 16 height 16
click at [1022, 195] on link "Edit" at bounding box center [1059, 189] width 126 height 23
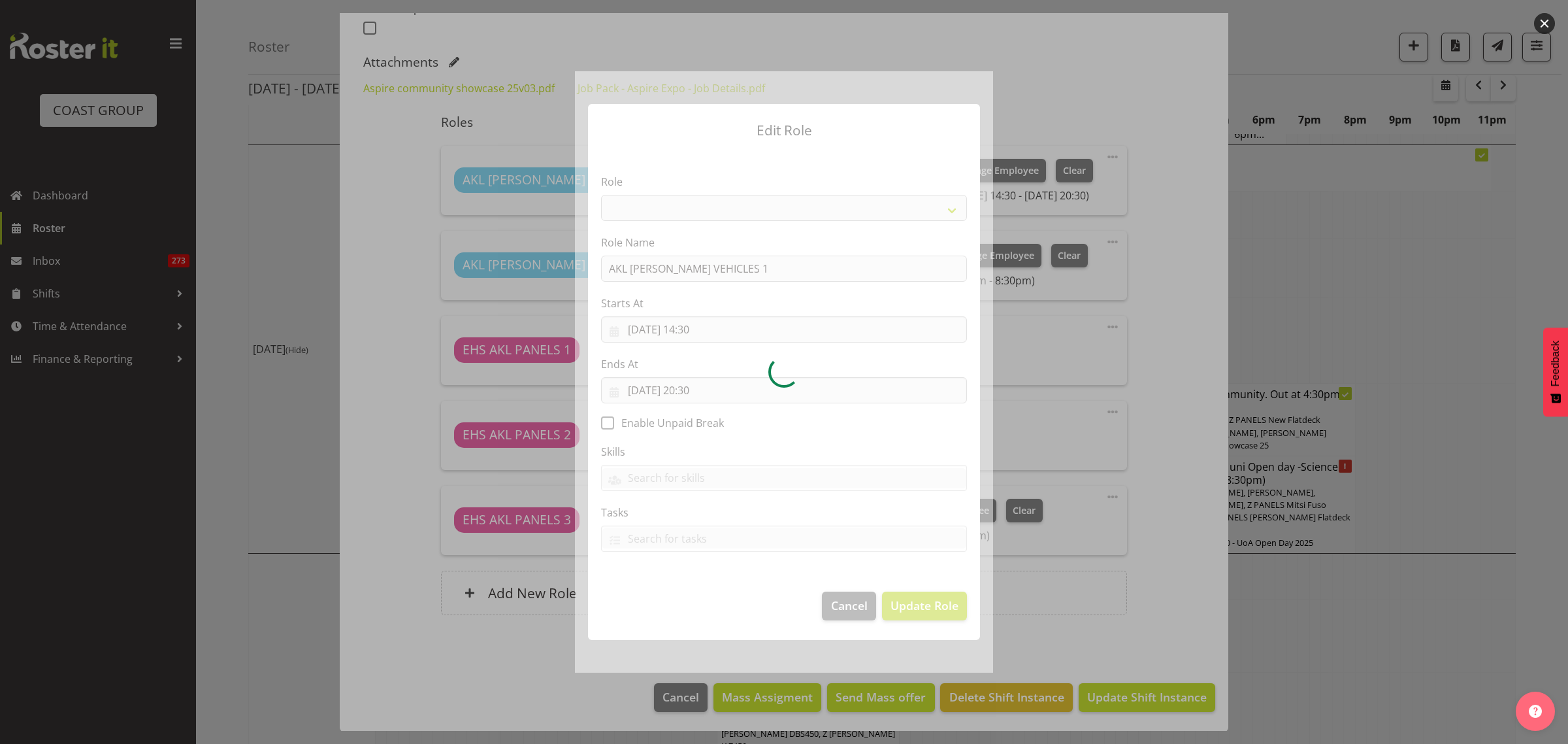
select select "81"
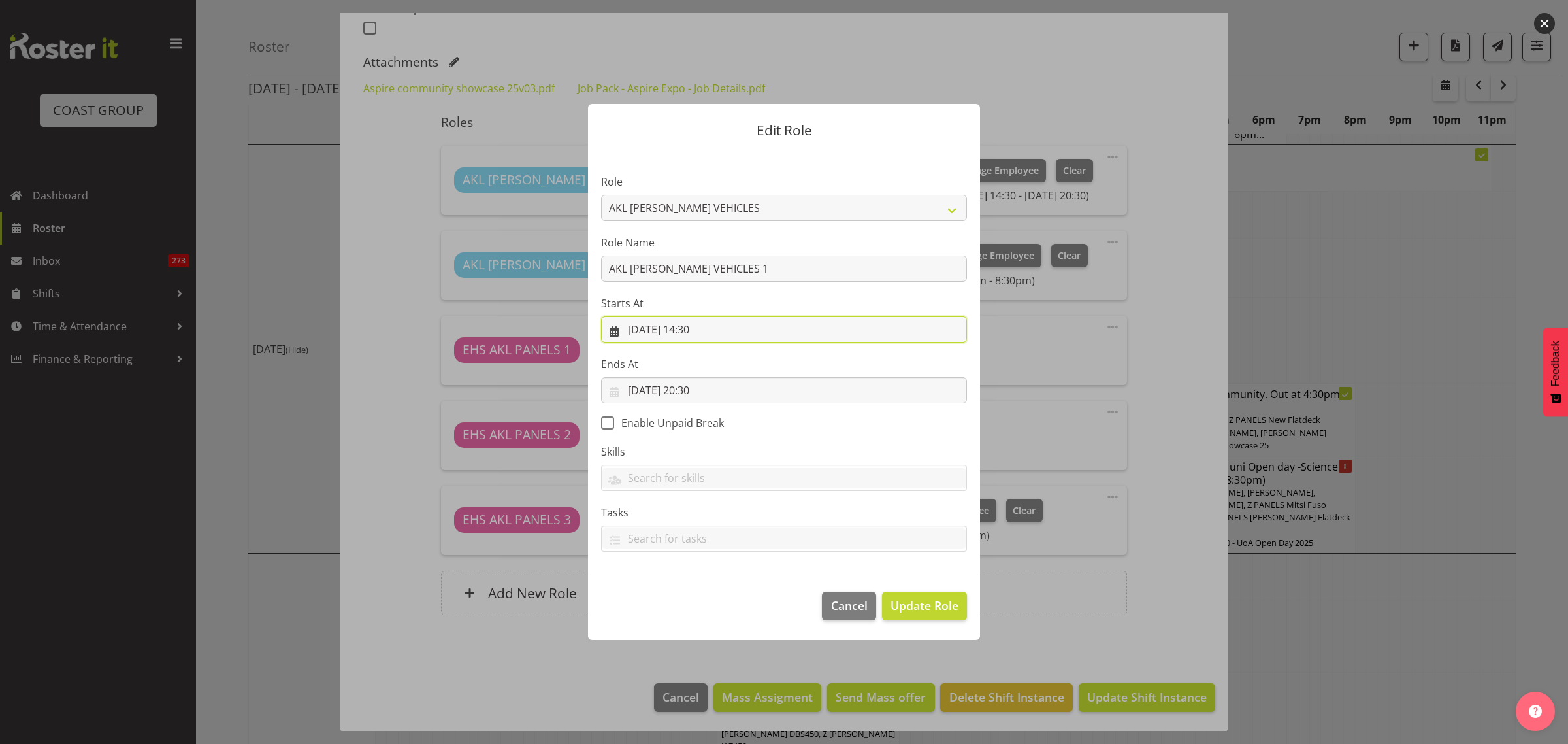
click at [748, 332] on input "30/08/2025, 14:30" at bounding box center [784, 329] width 366 height 26
click at [701, 610] on select "00 01 02 03 04 05 06 07 08 09 10 11 12 13 14 15 16 17 18 19 20 21 22 23" at bounding box center [705, 607] width 29 height 26
select select "16"
click at [691, 594] on select "00 01 02 03 04 05 06 07 08 09 10 11 12 13 14 15 16 17 18 19 20 21 22 23" at bounding box center [705, 607] width 29 height 26
type input "30/08/2025, 16:30"
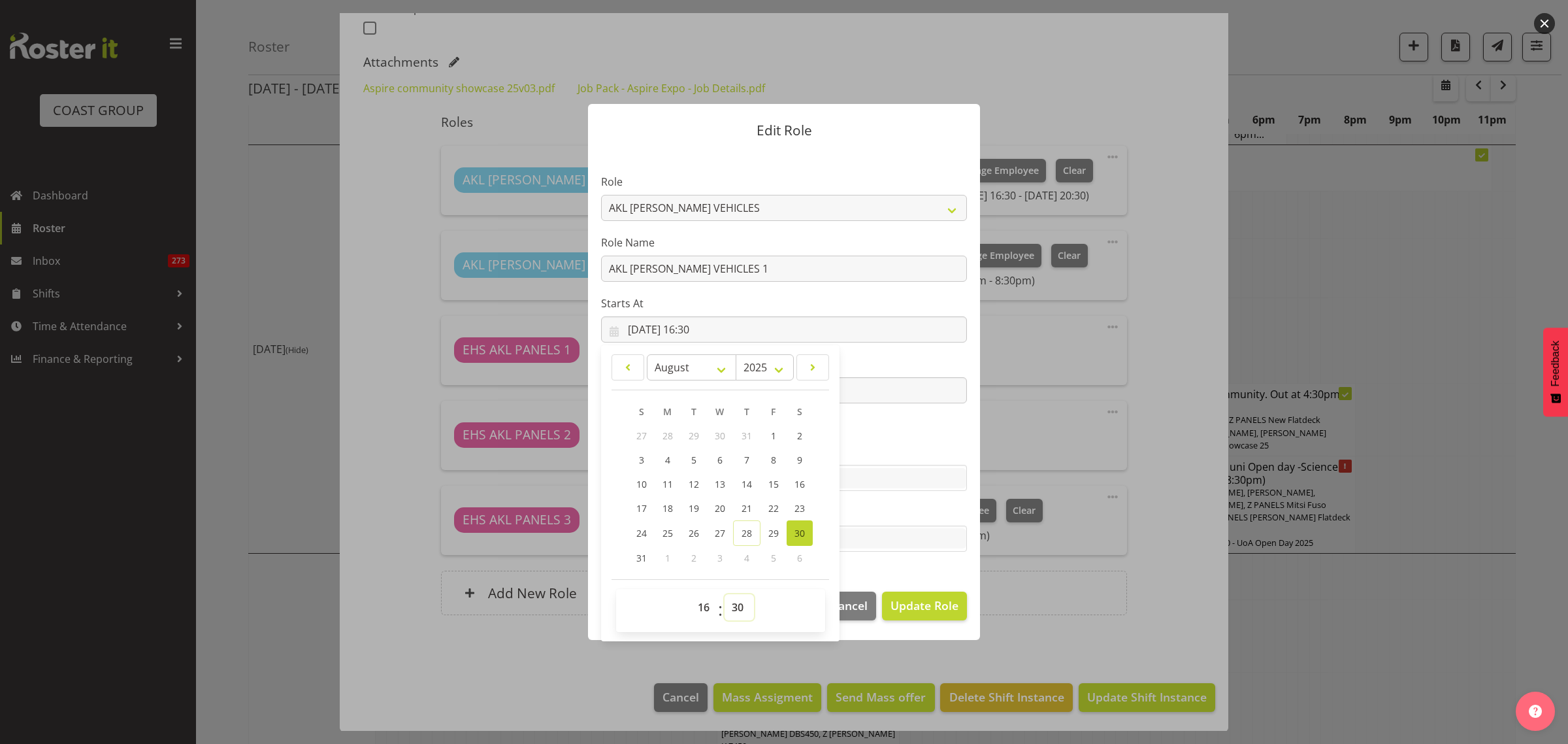
click at [739, 608] on select "00 01 02 03 04 05 06 07 08 09 10 11 12 13 14 15 16 17 18 19 20 21 22 23 24 25 2…" at bounding box center [739, 607] width 29 height 26
select select "0"
click at [724, 594] on select "00 01 02 03 04 05 06 07 08 09 10 11 12 13 14 15 16 17 18 19 20 21 22 23 24 25 2…" at bounding box center [739, 607] width 29 height 26
type input "30/08/2025, 16:00"
click at [924, 609] on span "Update Role" at bounding box center [924, 605] width 68 height 17
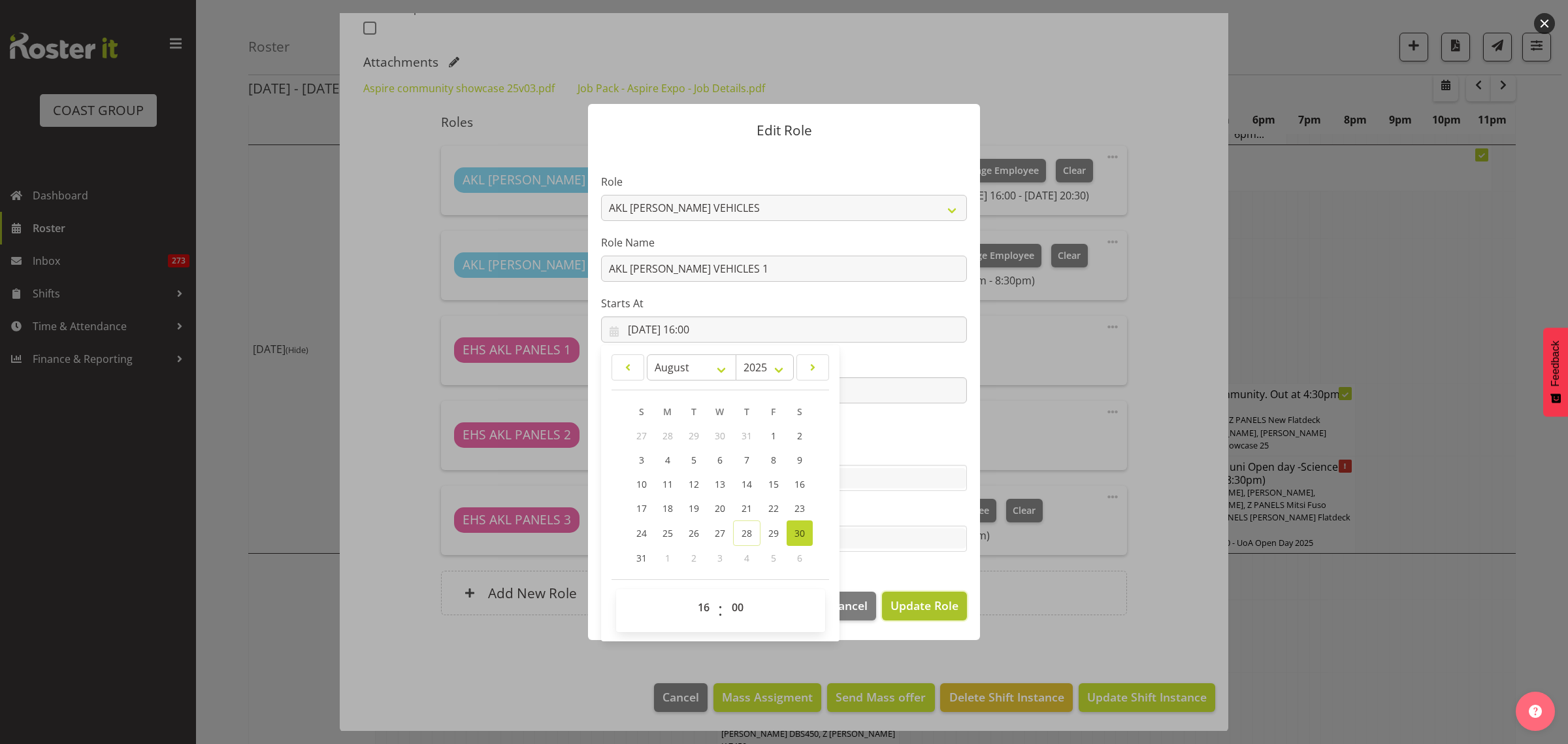
select select
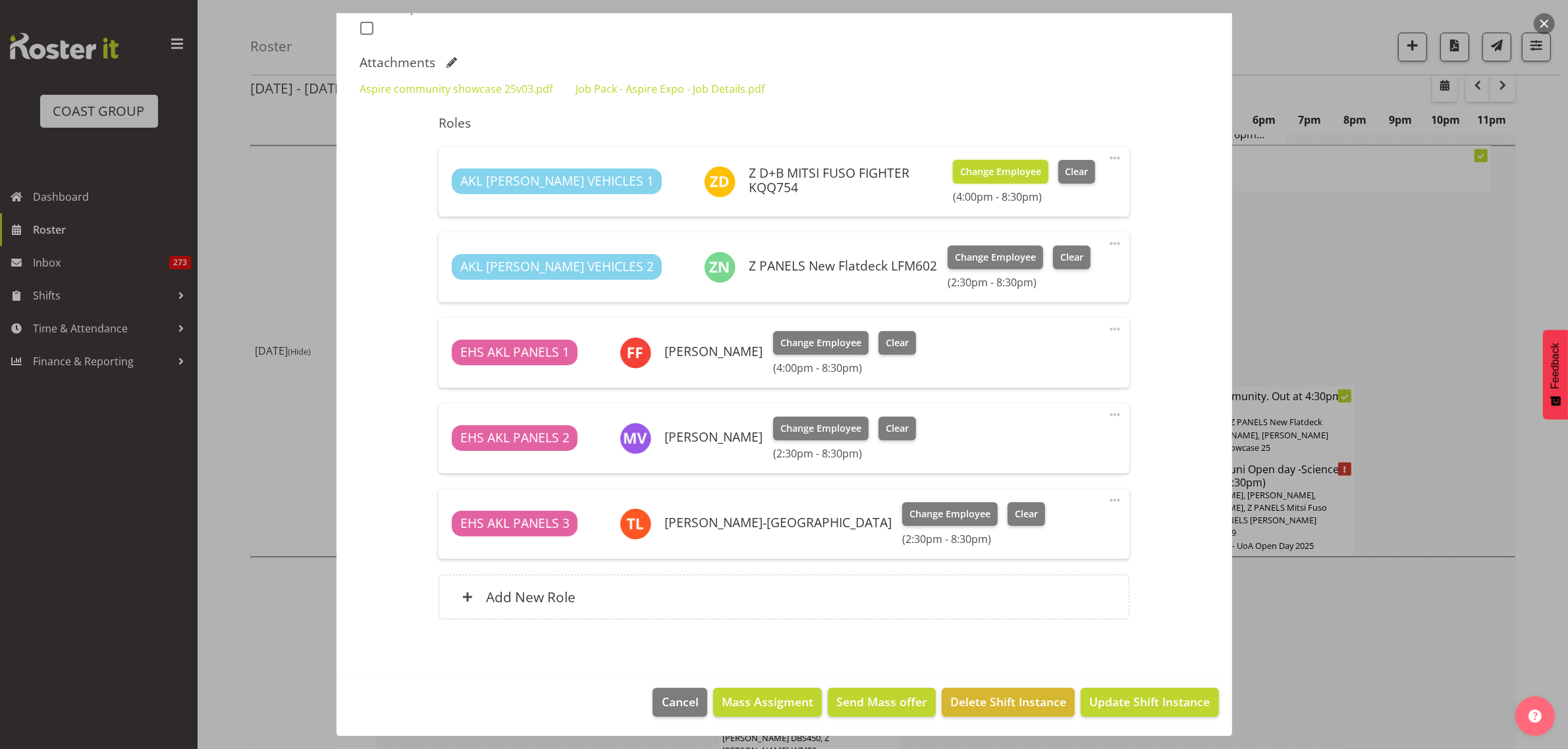
click at [965, 169] on span "Change Employee" at bounding box center [1000, 171] width 81 height 14
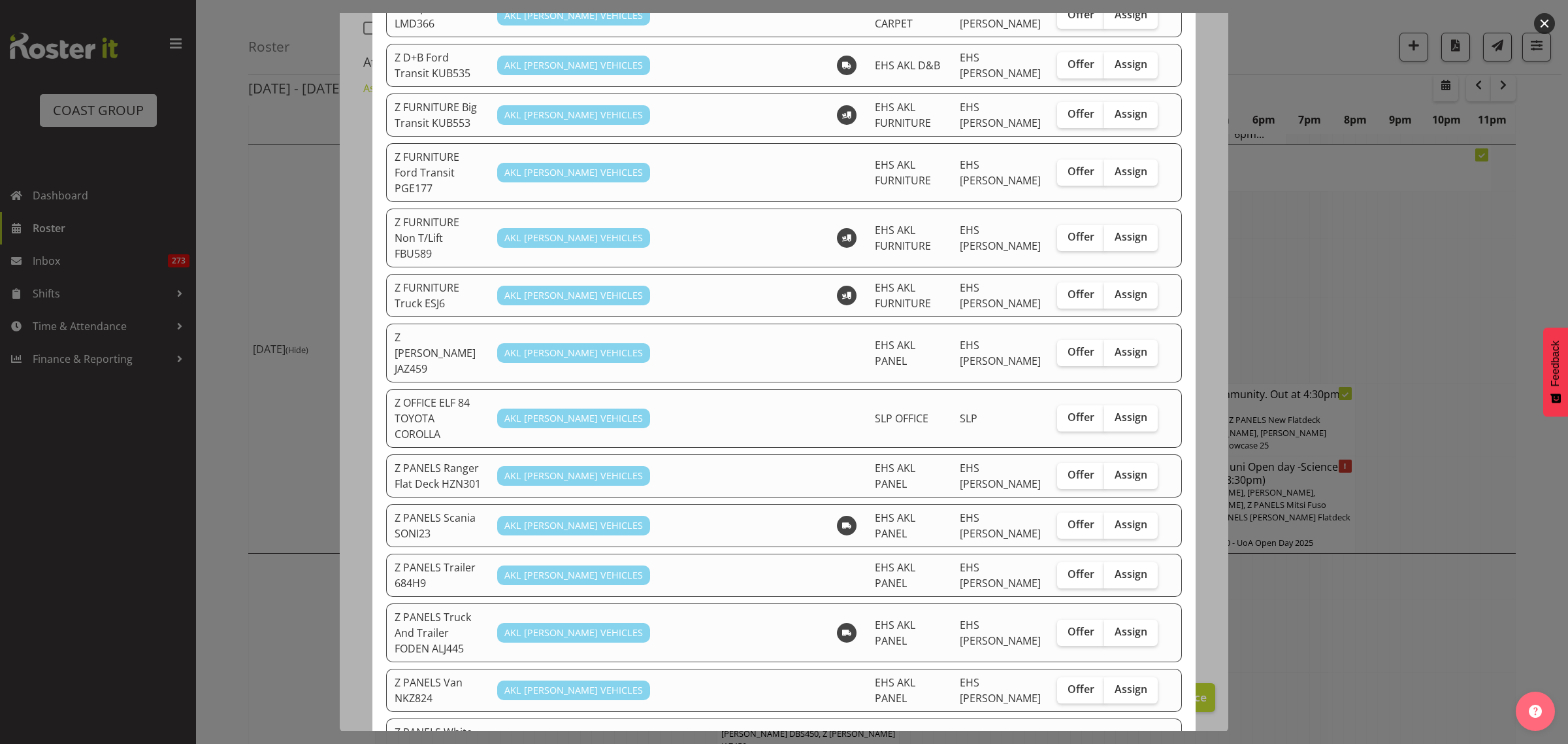
scroll to position [572, 0]
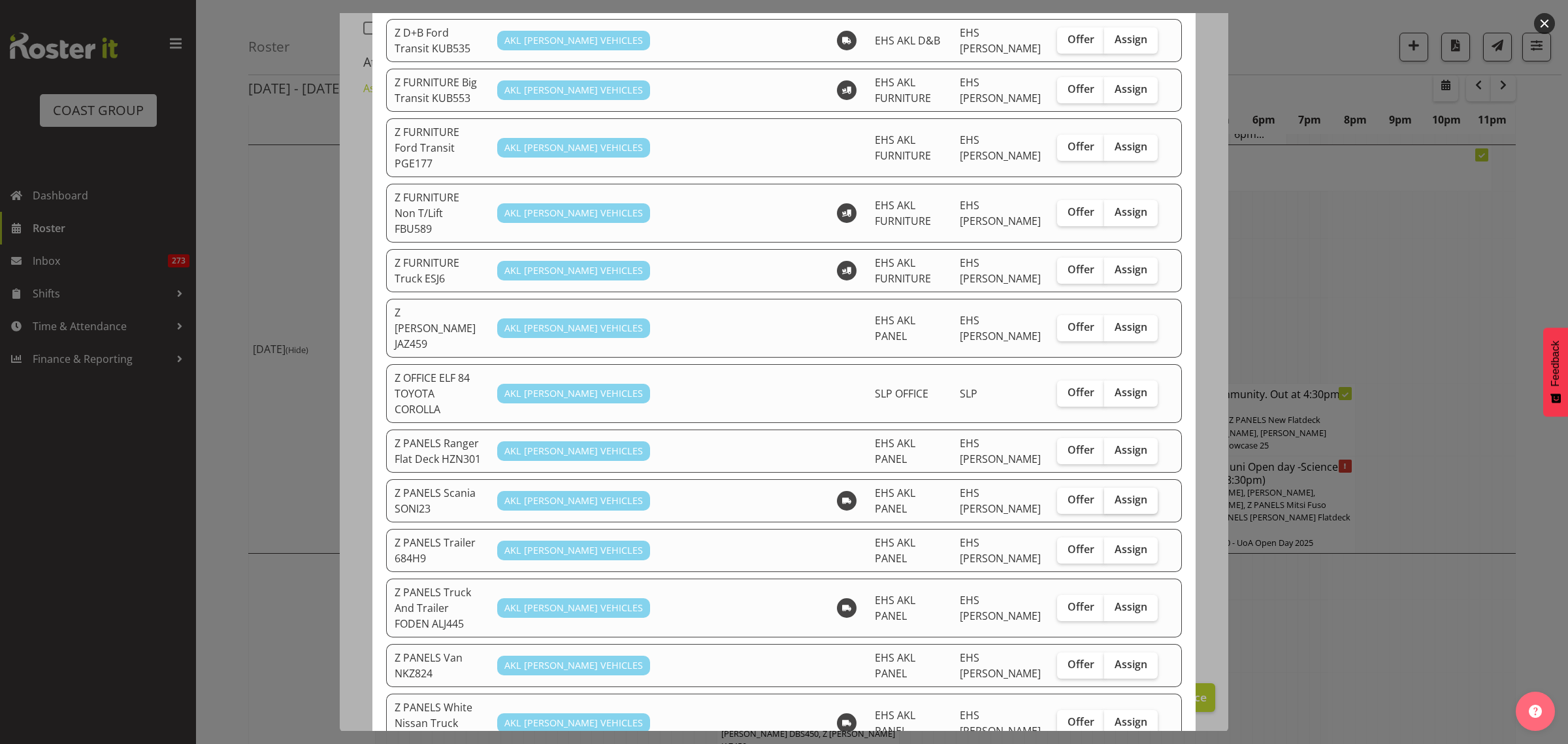
click at [1114, 493] on span "Assign" at bounding box center [1131, 499] width 33 height 13
click at [1112, 496] on input "Assign" at bounding box center [1108, 500] width 8 height 8
checkbox input "true"
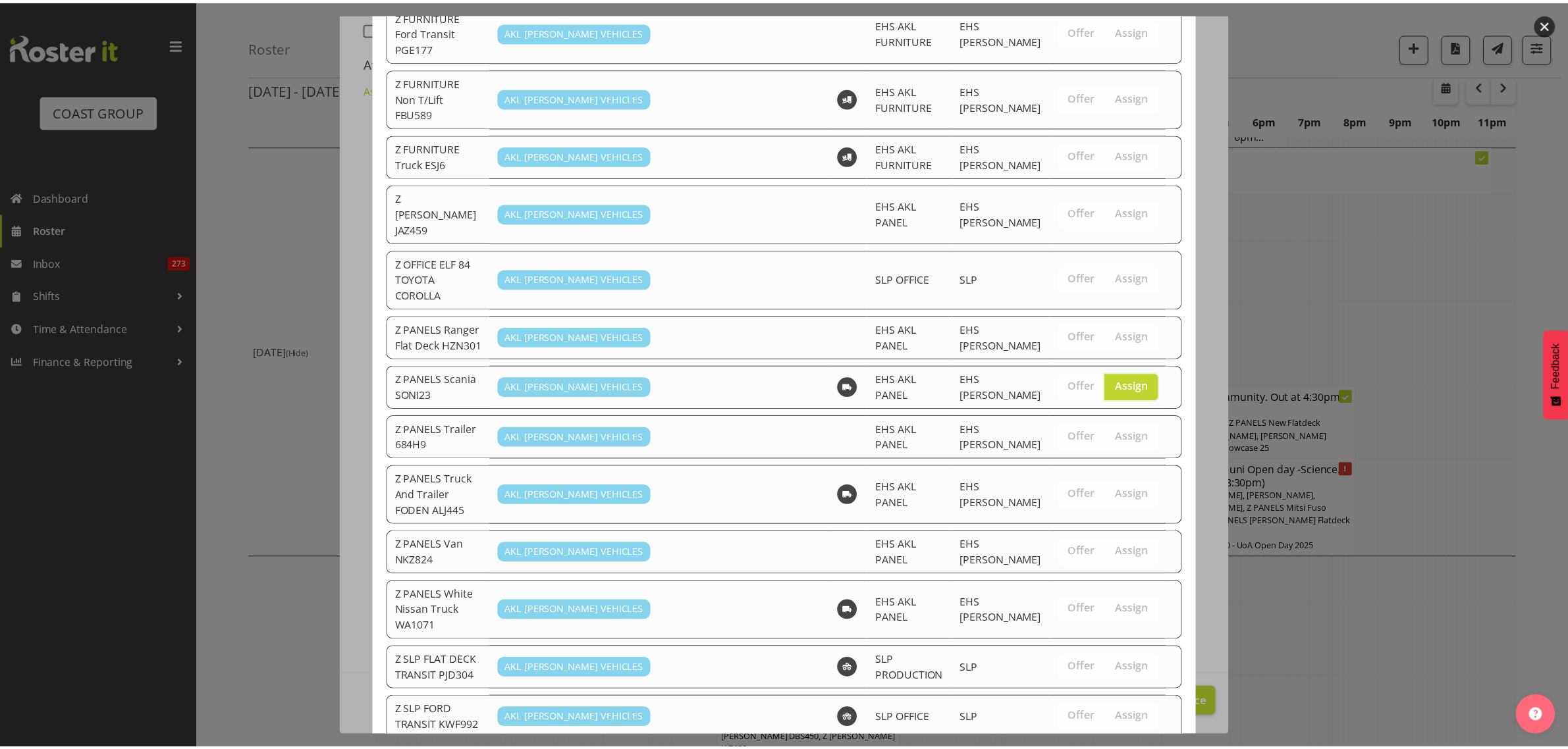
scroll to position [864, 0]
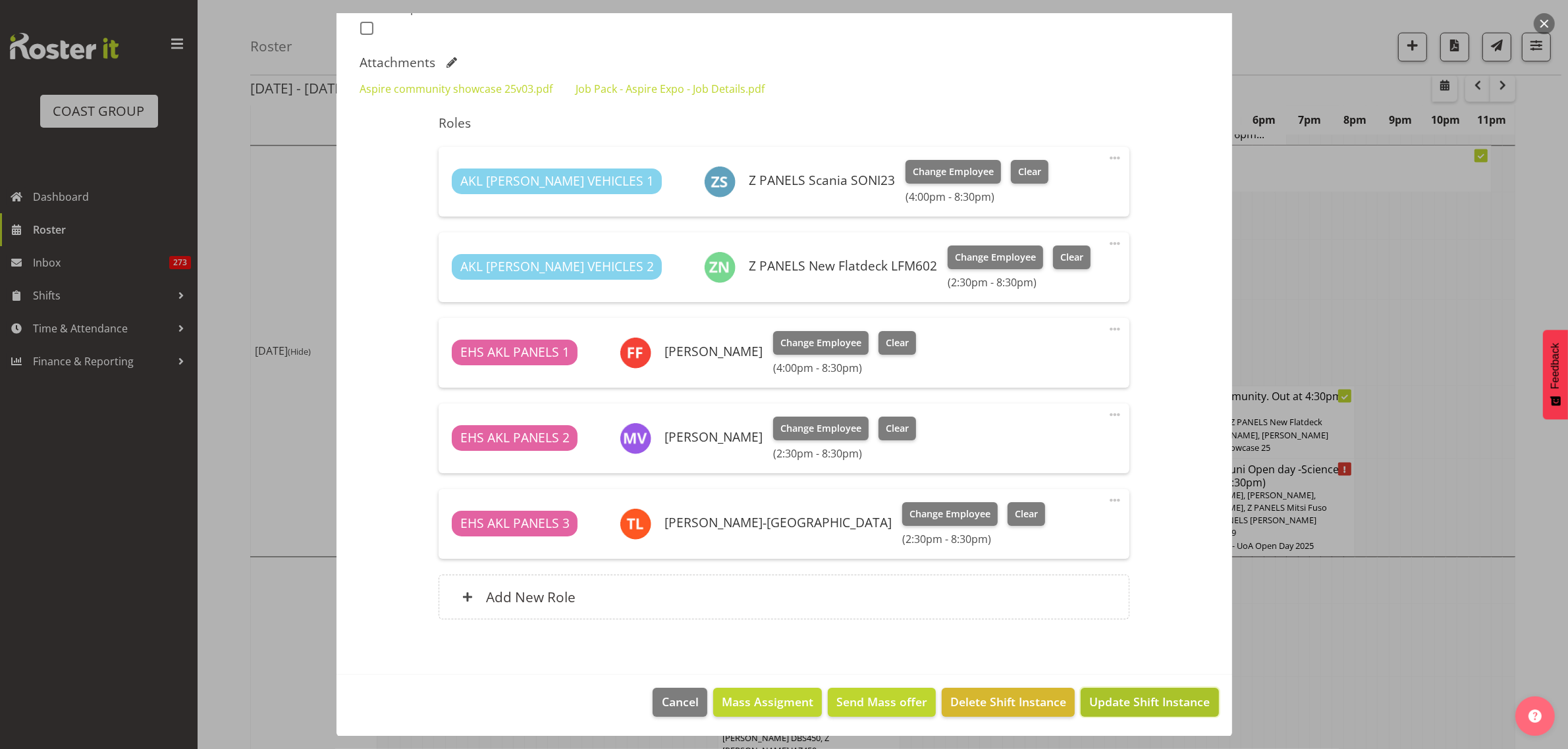
click at [1121, 703] on span "Update Shift Instance" at bounding box center [1149, 701] width 120 height 17
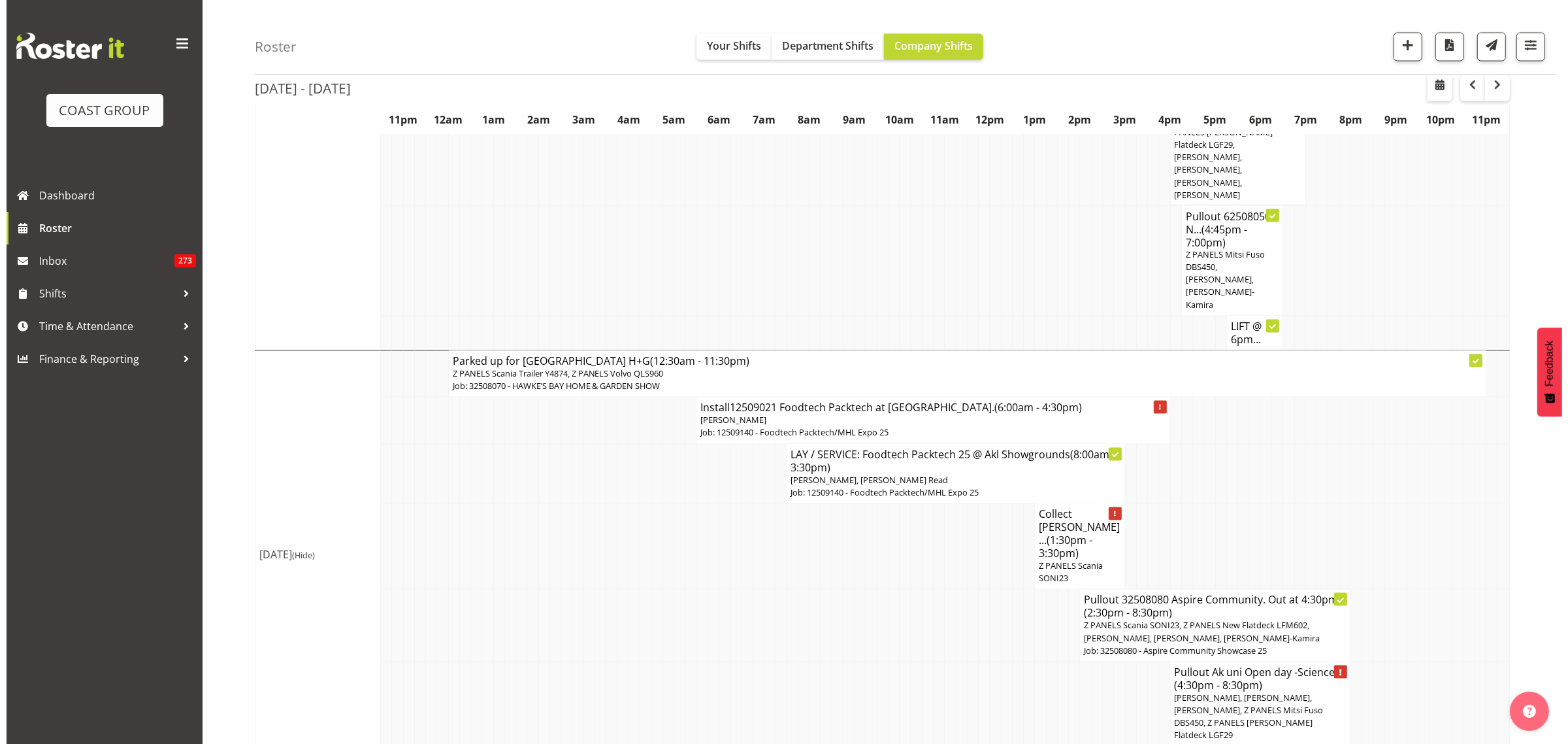
scroll to position [2941, 0]
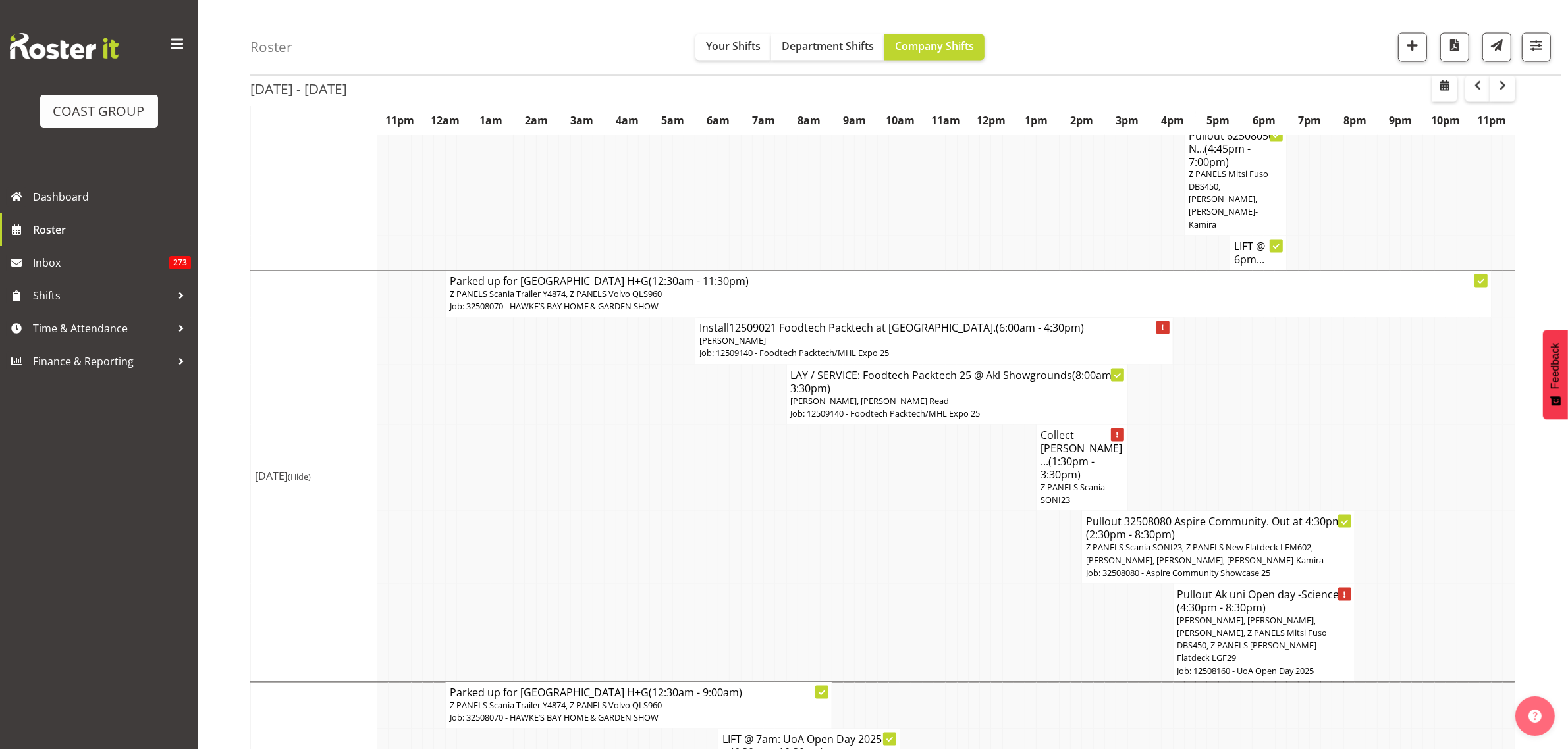
click at [1094, 429] on h4 "Collect Claudela... (1:30pm - 3:30pm)" at bounding box center [1081, 455] width 82 height 52
select select
select select "7"
select select "2025"
select select "15"
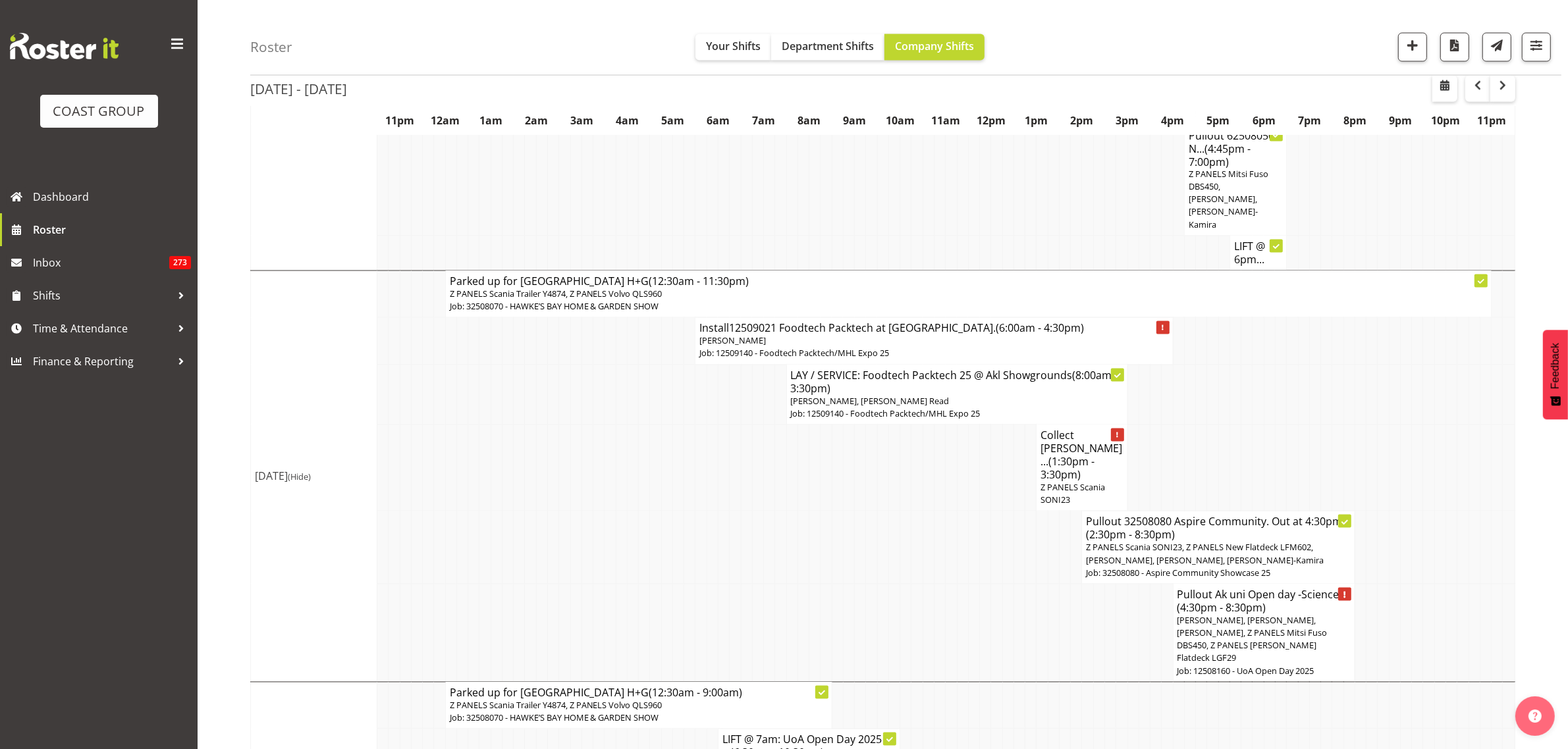
select select "30"
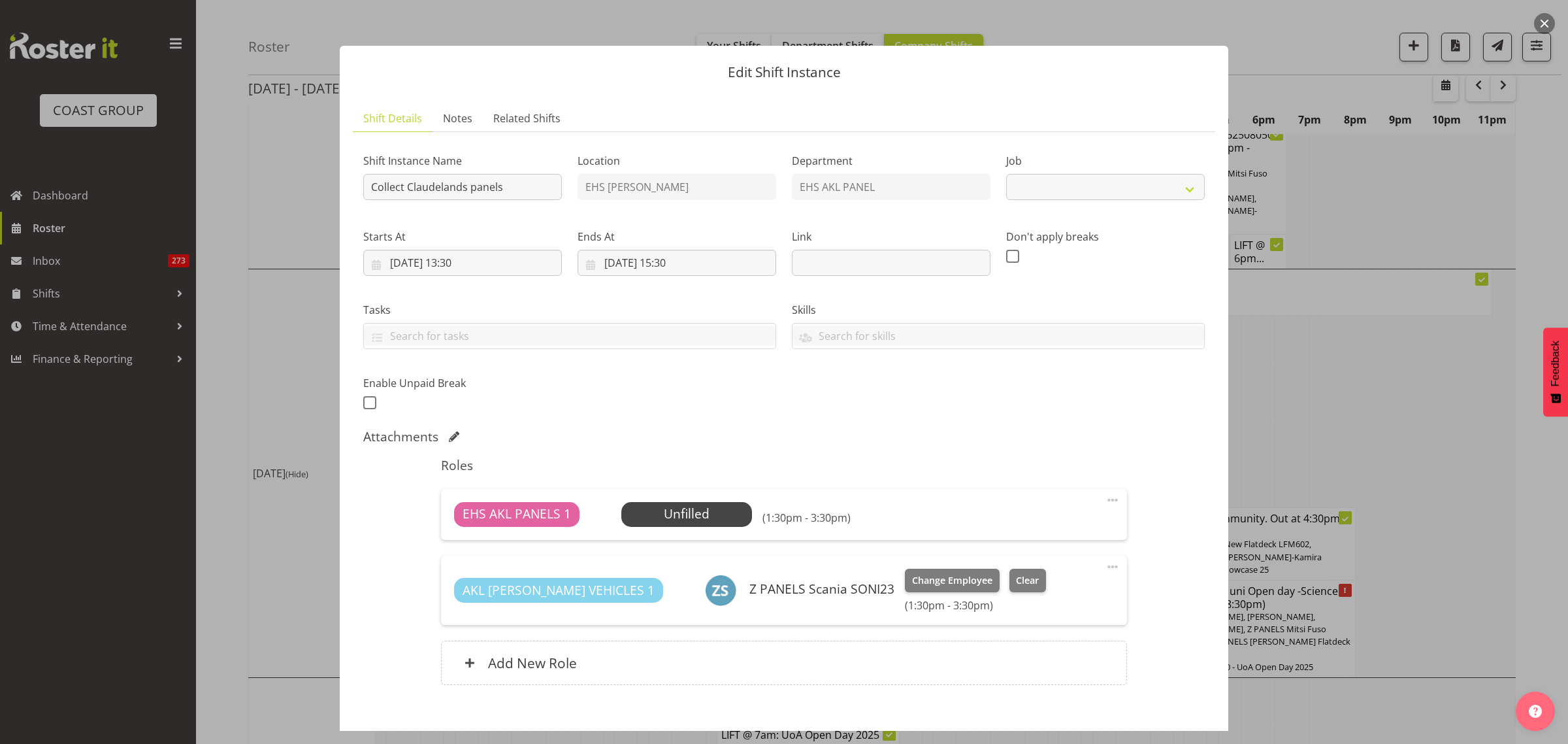
select select "9601"
click at [724, 265] on input "30/08/2025, 15:30" at bounding box center [677, 263] width 199 height 26
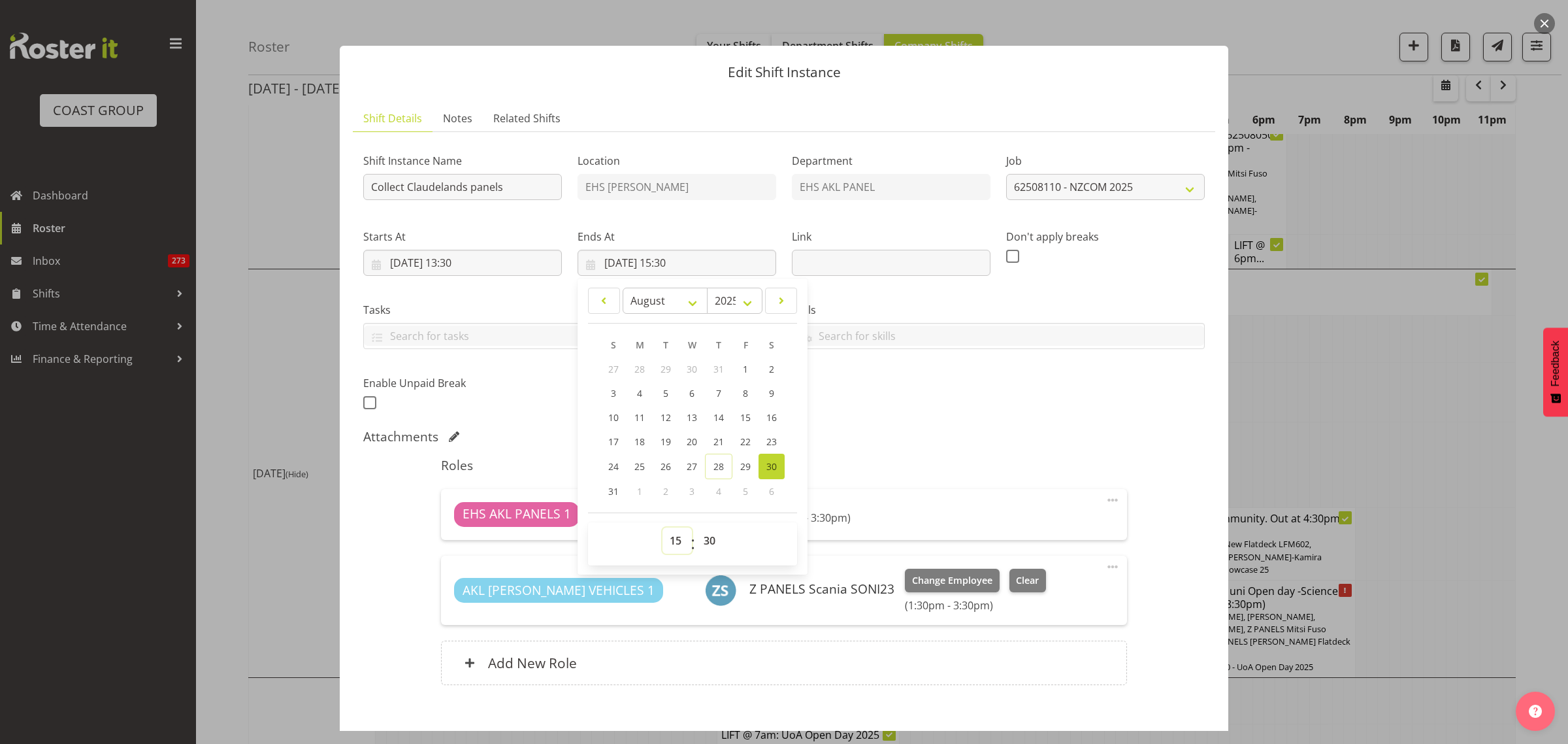
click at [674, 540] on select "00 01 02 03 04 05 06 07 08 09 10 11 12 13 14 15 16 17 18 19 20 21 22 23" at bounding box center [677, 540] width 29 height 26
select select "16"
click at [663, 527] on select "00 01 02 03 04 05 06 07 08 09 10 11 12 13 14 15 16 17 18 19 20 21 22 23" at bounding box center [677, 540] width 29 height 26
type input "30/08/2025, 16:30"
drag, startPoint x: 707, startPoint y: 542, endPoint x: 707, endPoint y: 535, distance: 7.0
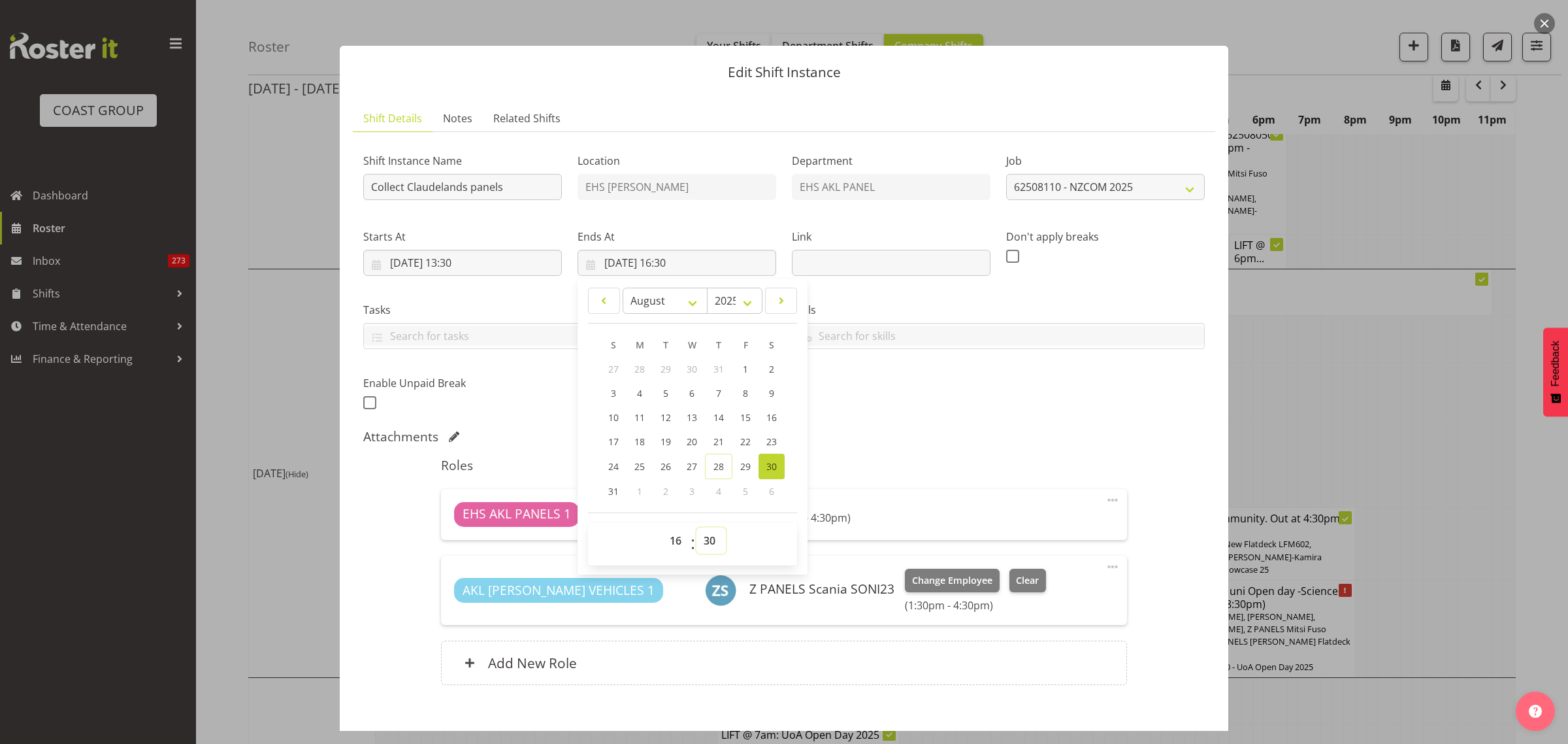
click at [707, 542] on select "00 01 02 03 04 05 06 07 08 09 10 11 12 13 14 15 16 17 18 19 20 21 22 23 24 25 2…" at bounding box center [711, 540] width 29 height 26
select select "0"
click at [696, 527] on select "00 01 02 03 04 05 06 07 08 09 10 11 12 13 14 15 16 17 18 19 20 21 22 23 24 25 2…" at bounding box center [711, 540] width 29 height 26
type input "30/08/2025, 16:00"
click at [1022, 433] on div "Attachments" at bounding box center [784, 436] width 842 height 16
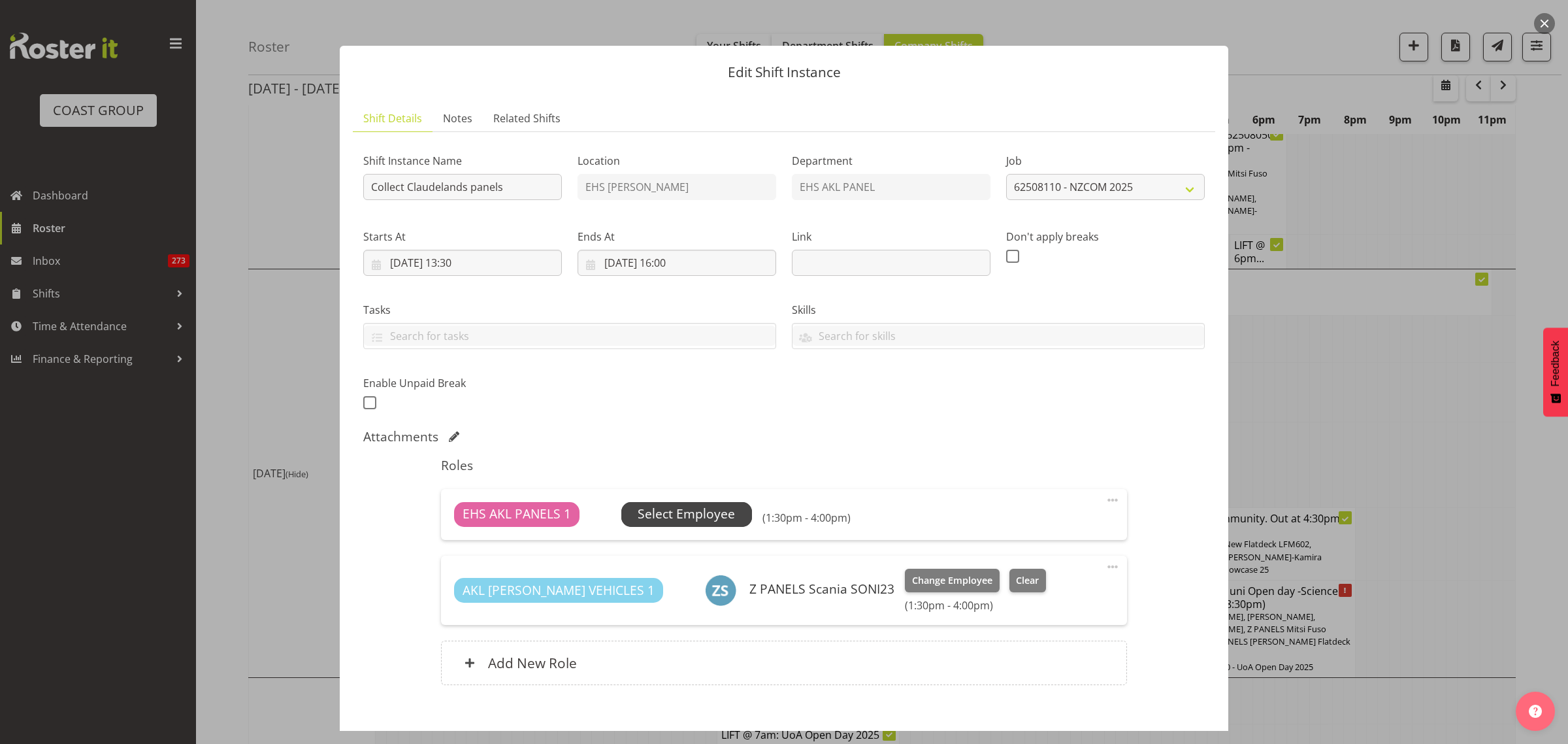
click at [692, 505] on span "Select Employee" at bounding box center [686, 514] width 97 height 19
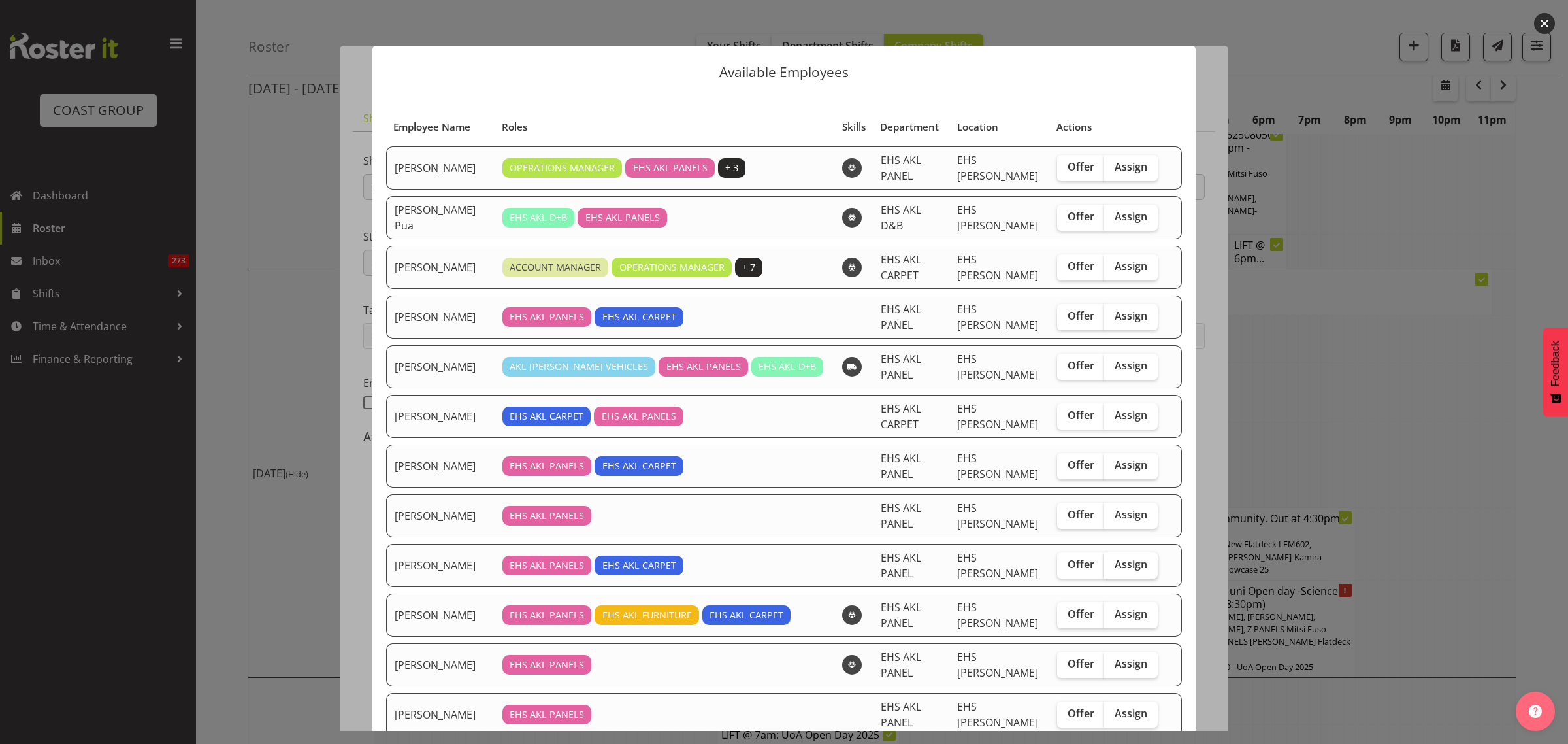
click at [1115, 569] on span "Assign" at bounding box center [1131, 564] width 33 height 13
click at [1112, 568] on input "Assign" at bounding box center [1108, 564] width 8 height 8
checkbox input "true"
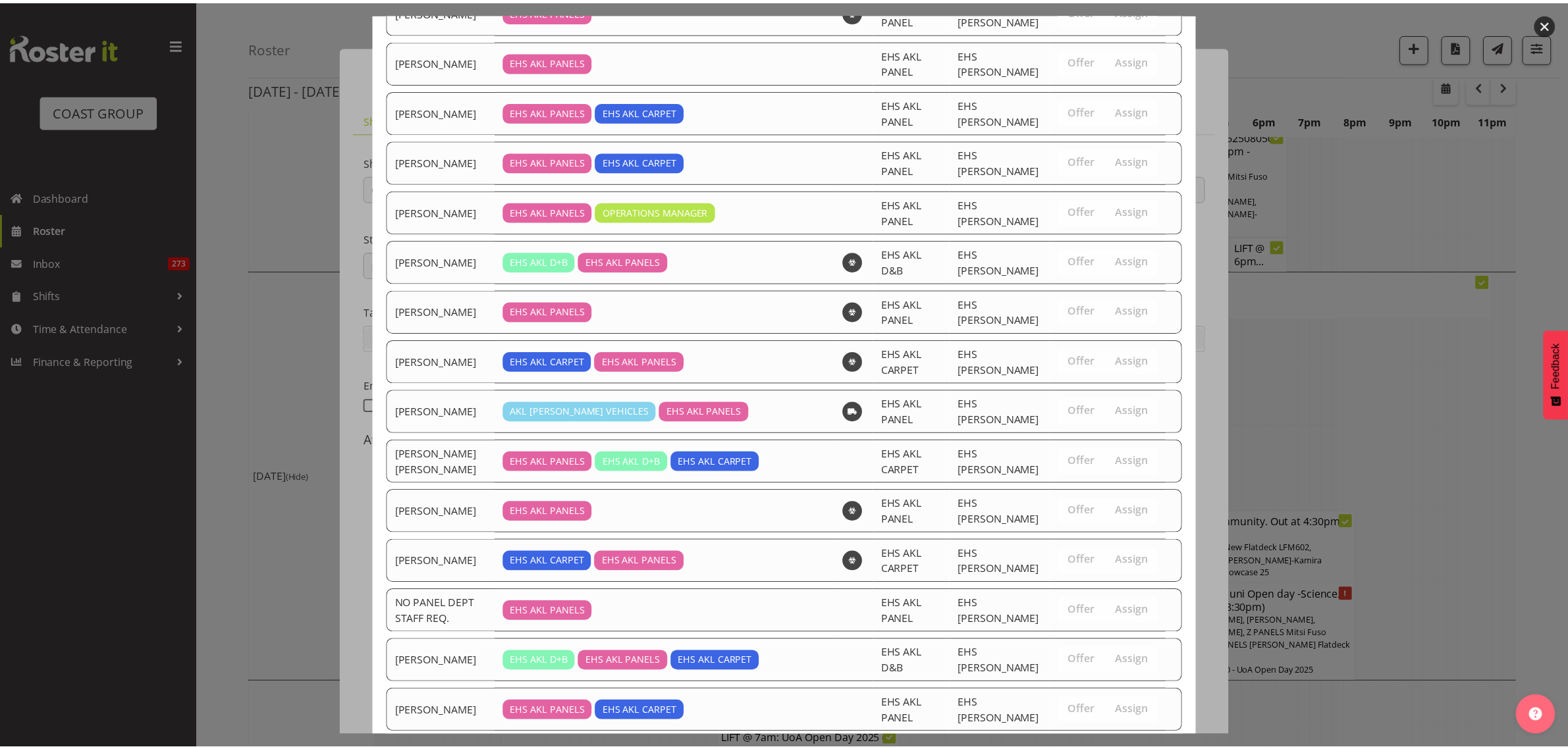
scroll to position [810, 0]
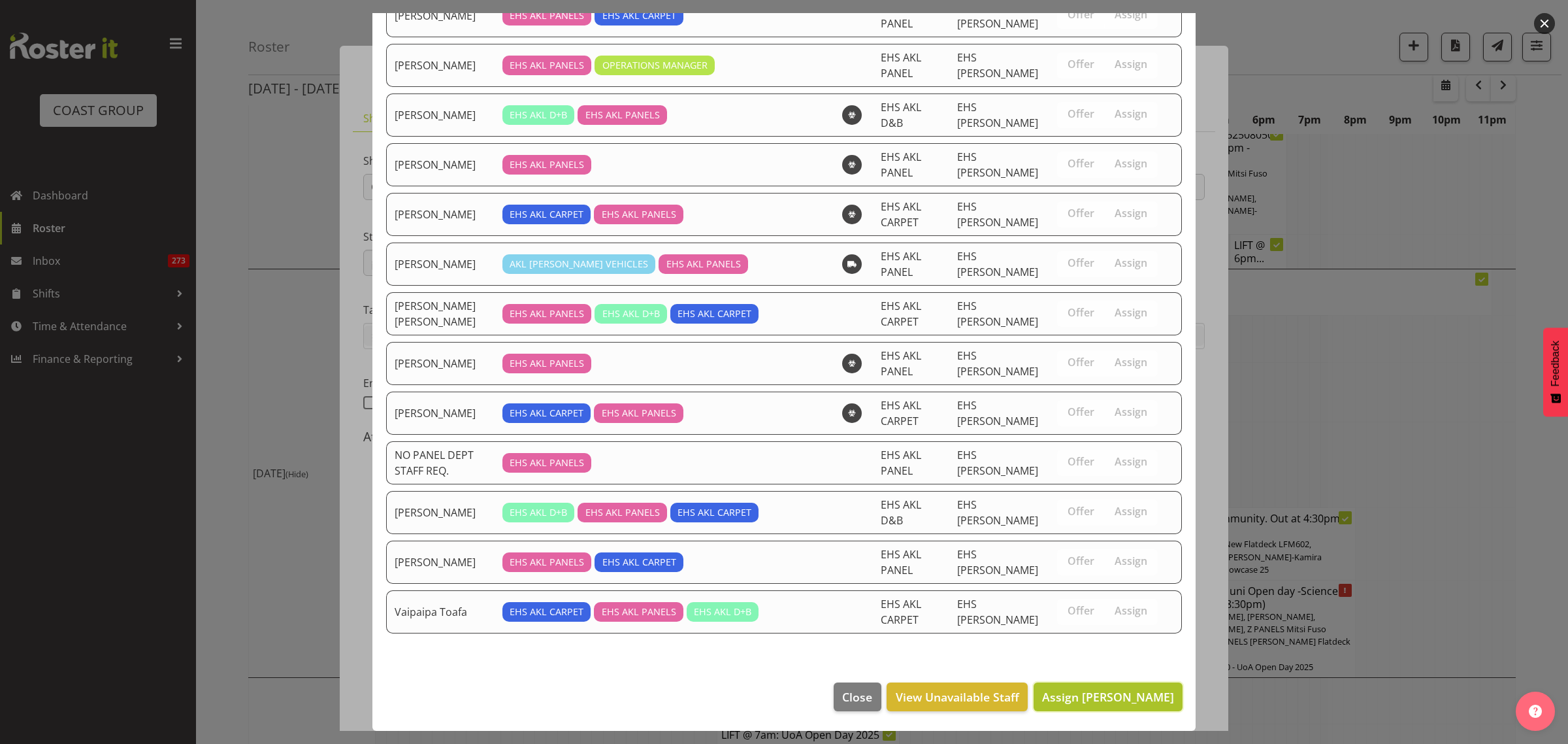
click at [1080, 693] on span "Assign Freddieric Fiel" at bounding box center [1107, 697] width 132 height 16
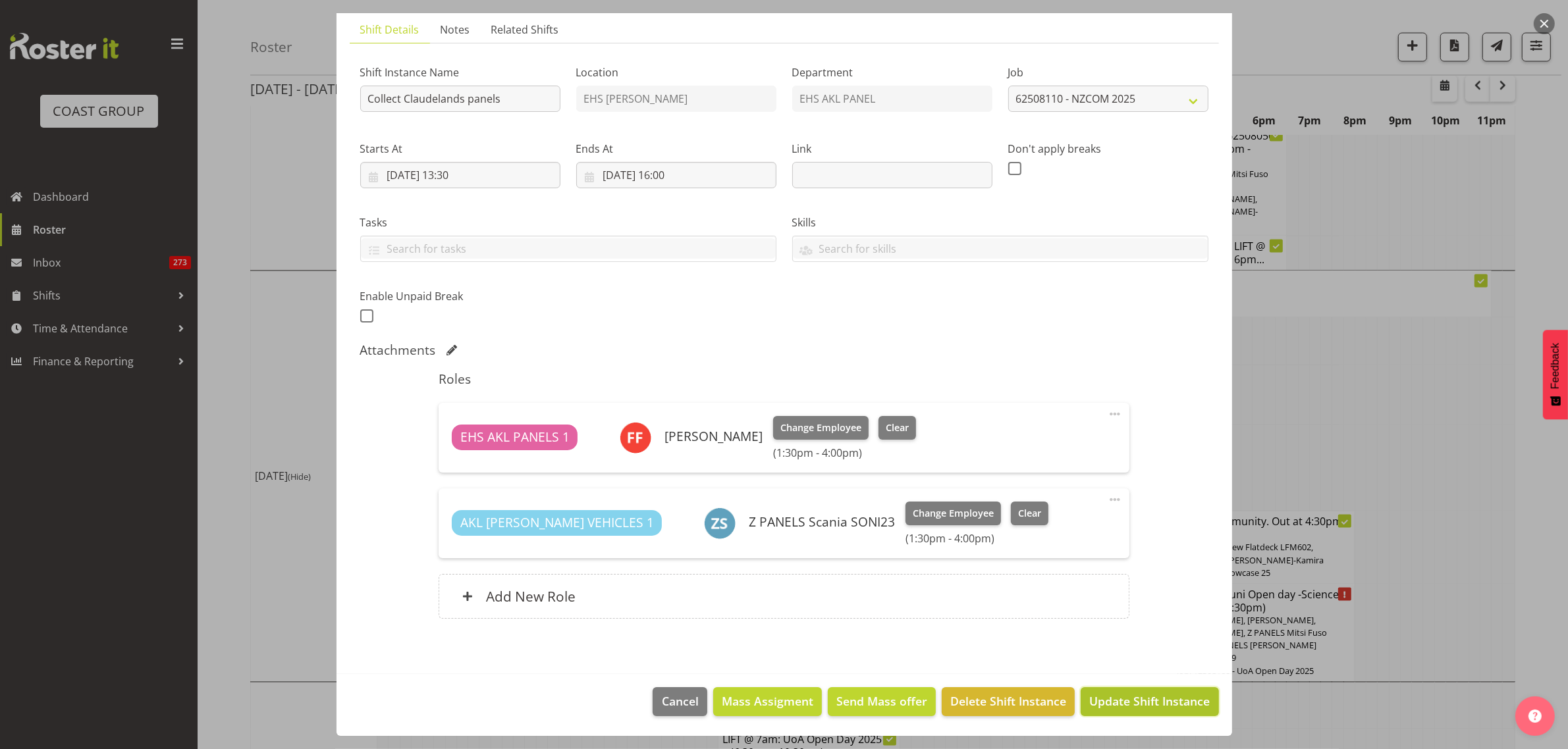
click at [1122, 701] on span "Update Shift Instance" at bounding box center [1149, 701] width 120 height 17
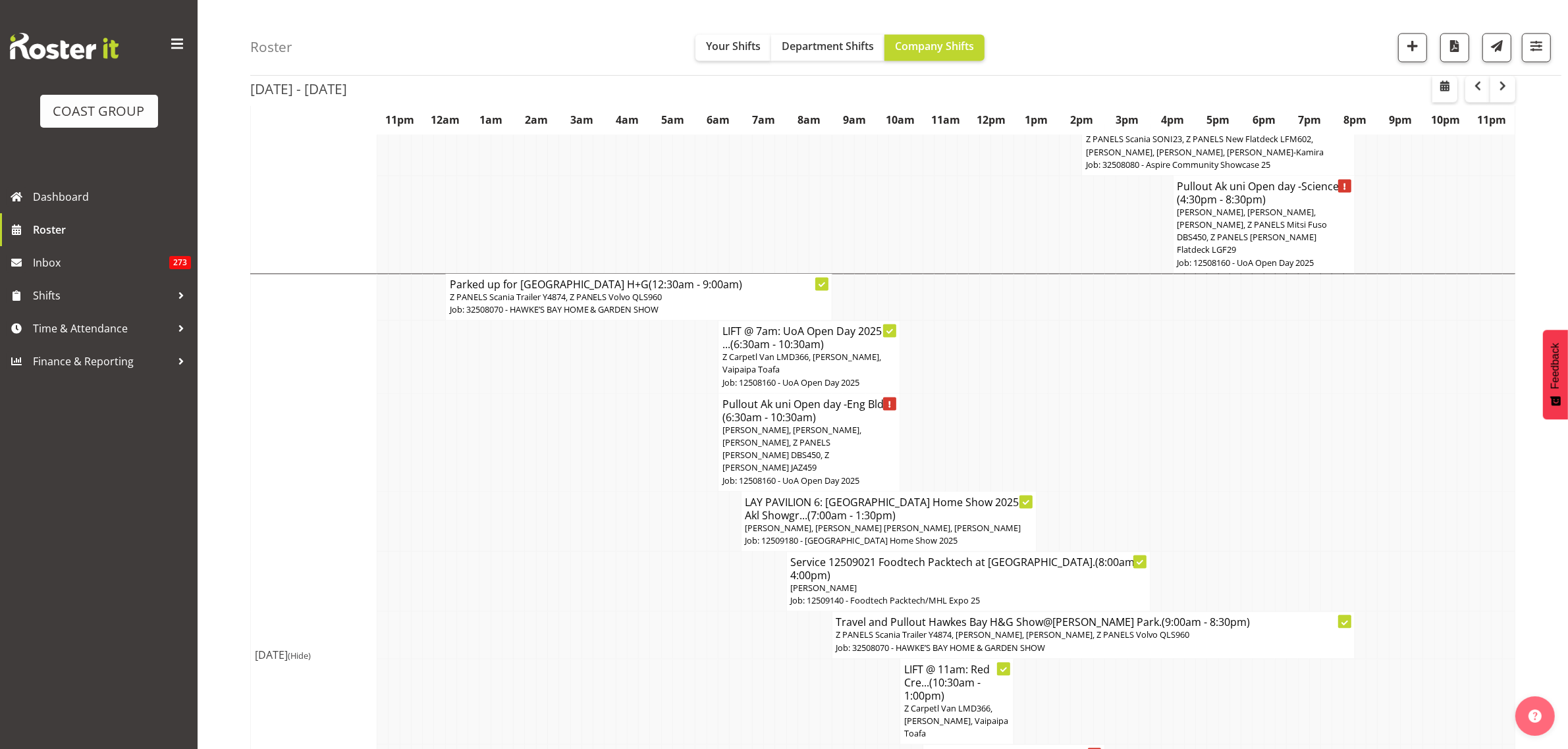
scroll to position [3459, 0]
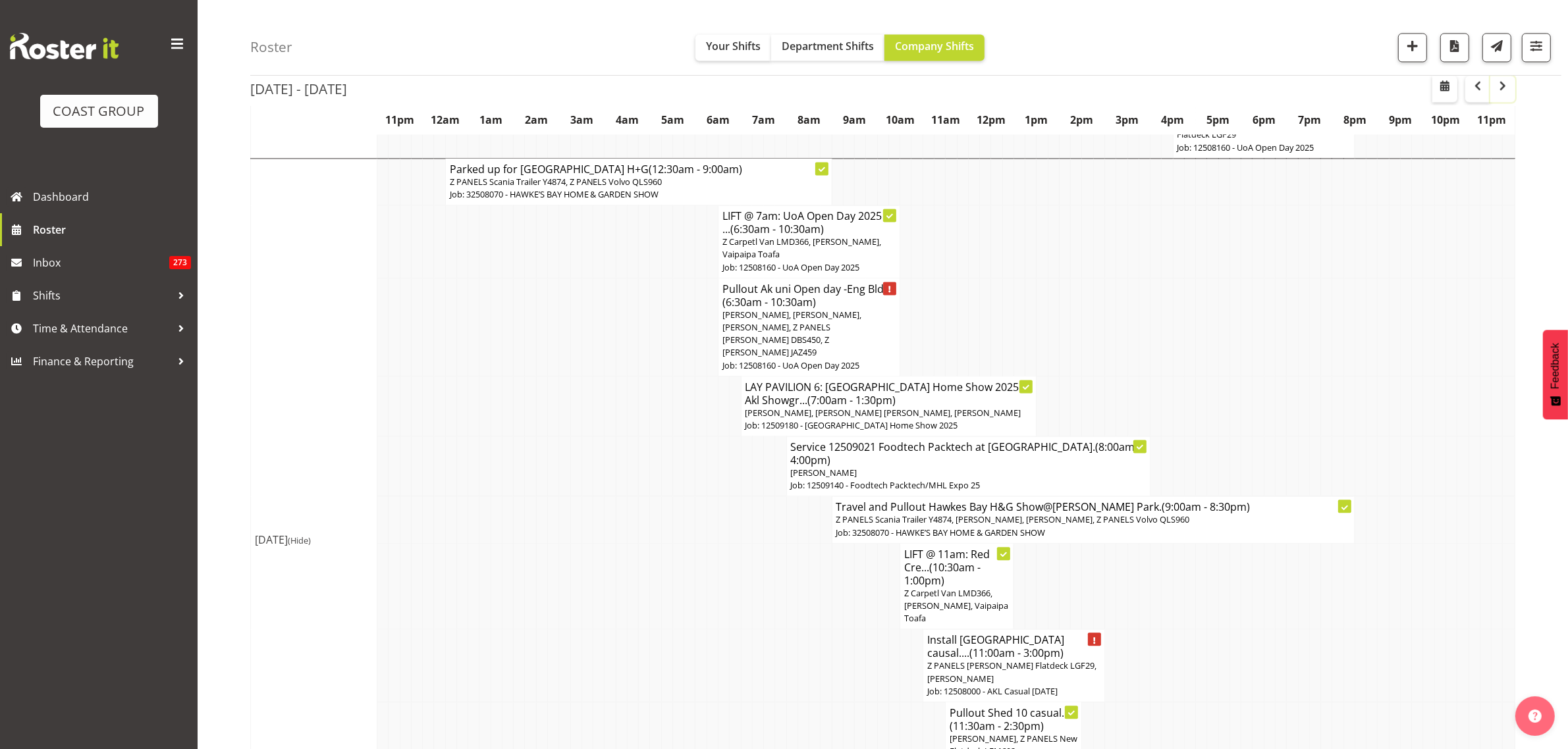
click at [1512, 89] on button "button" at bounding box center [1502, 89] width 25 height 26
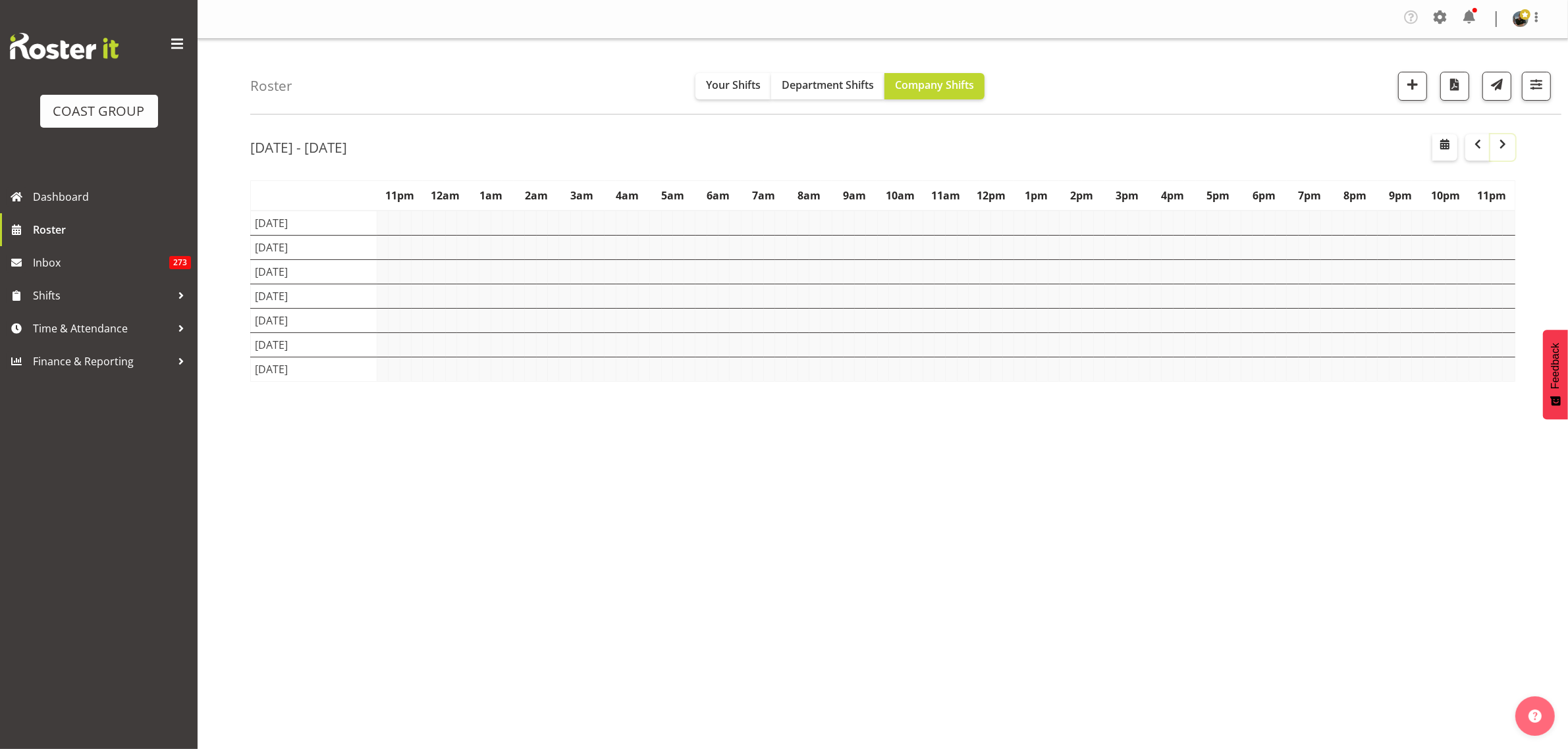
scroll to position [0, 0]
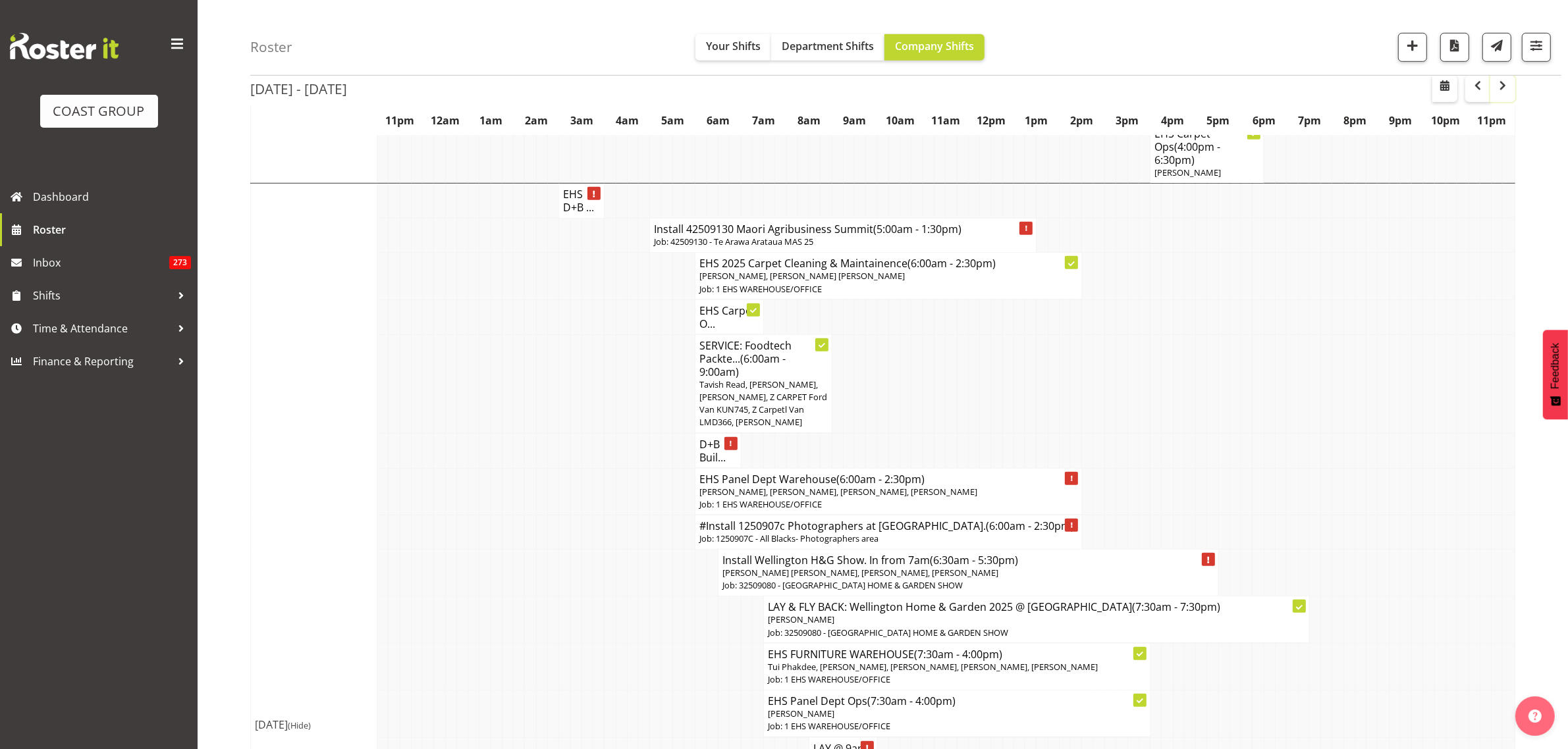
scroll to position [1151, 0]
